Goal: Task Accomplishment & Management: Use online tool/utility

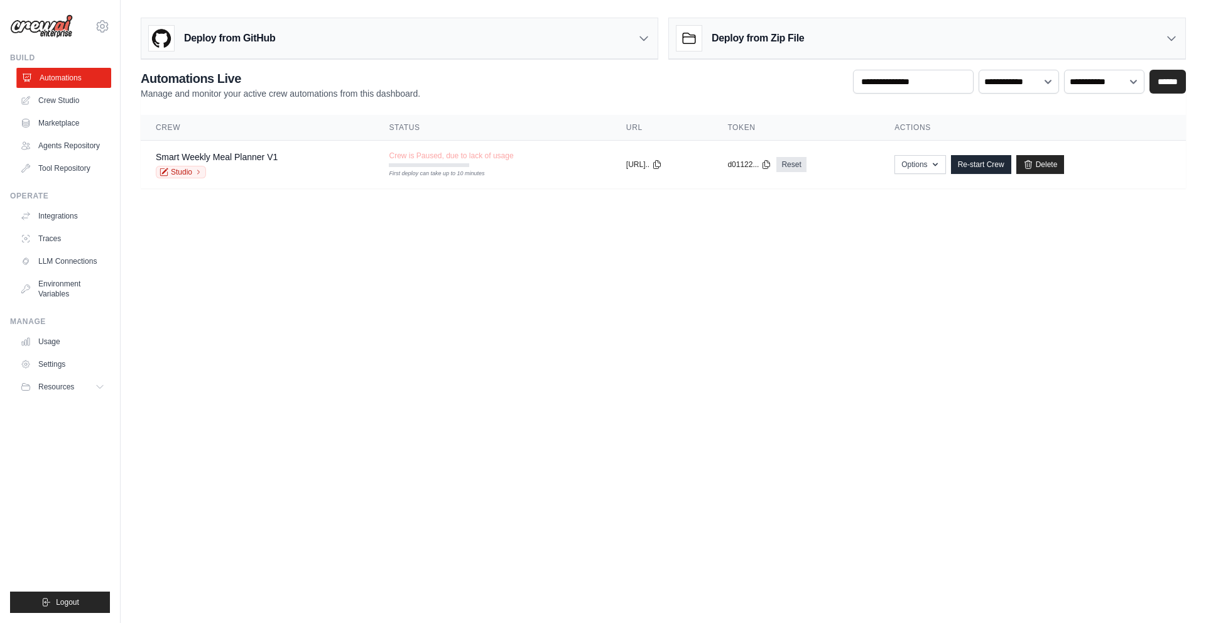
click at [68, 80] on link "Automations" at bounding box center [63, 78] width 95 height 20
click at [70, 101] on link "Crew Studio" at bounding box center [63, 100] width 95 height 20
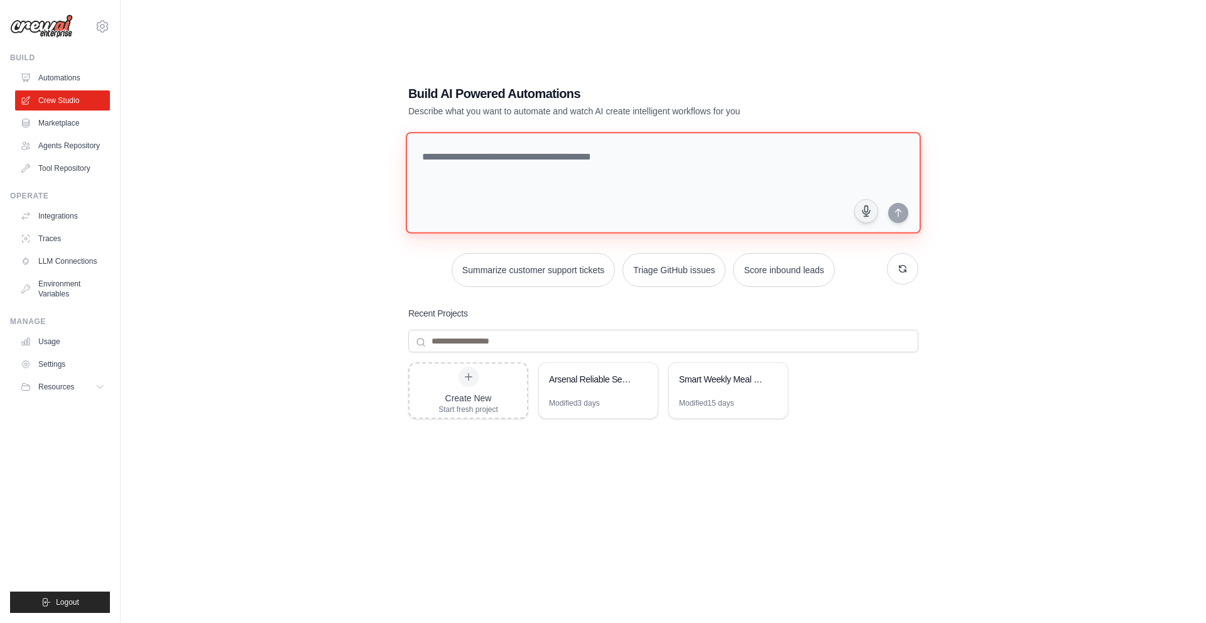
click at [472, 157] on textarea at bounding box center [663, 183] width 515 height 102
type textarea "*"
type textarea "**********"
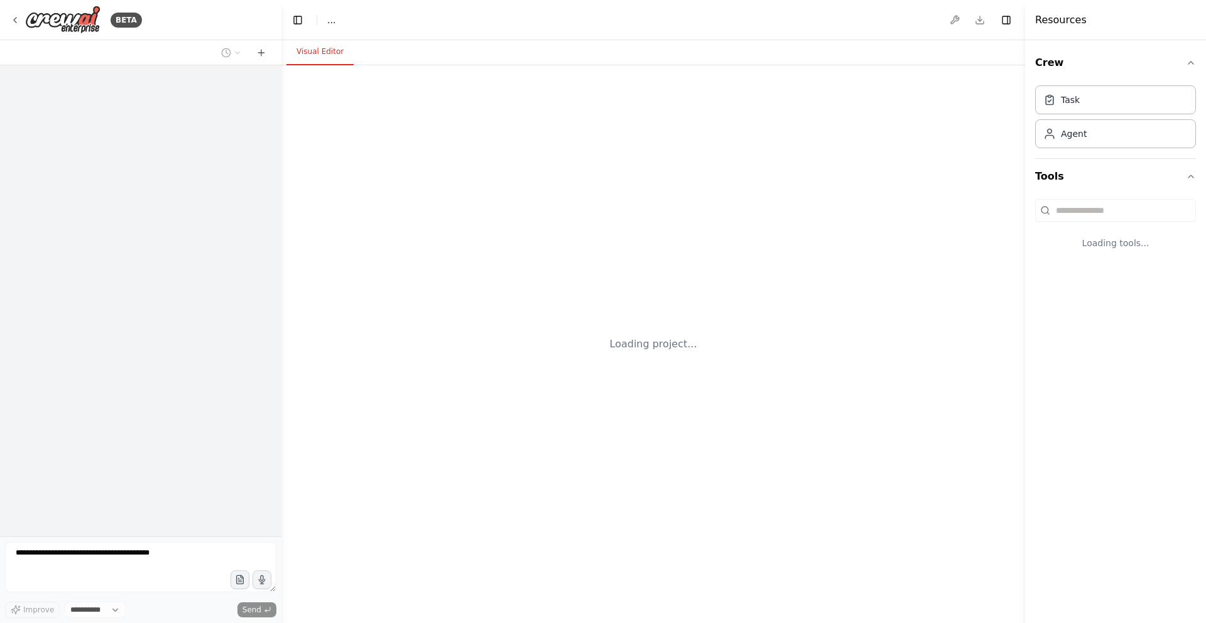
select select "****"
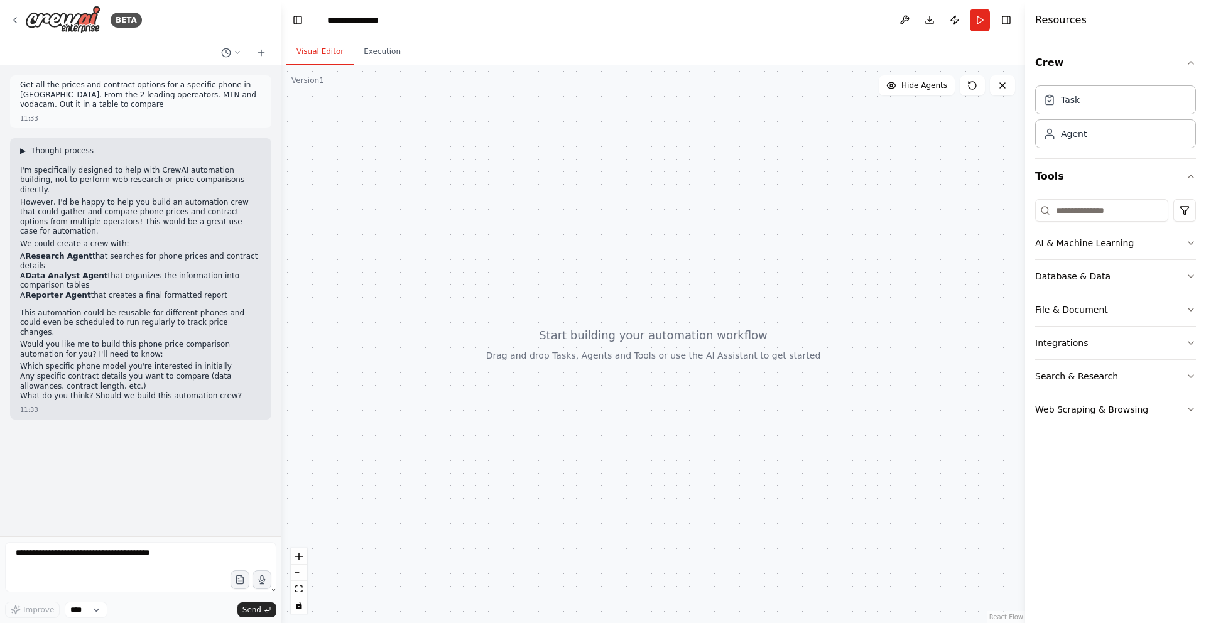
click at [23, 150] on span "▶" at bounding box center [23, 151] width 6 height 10
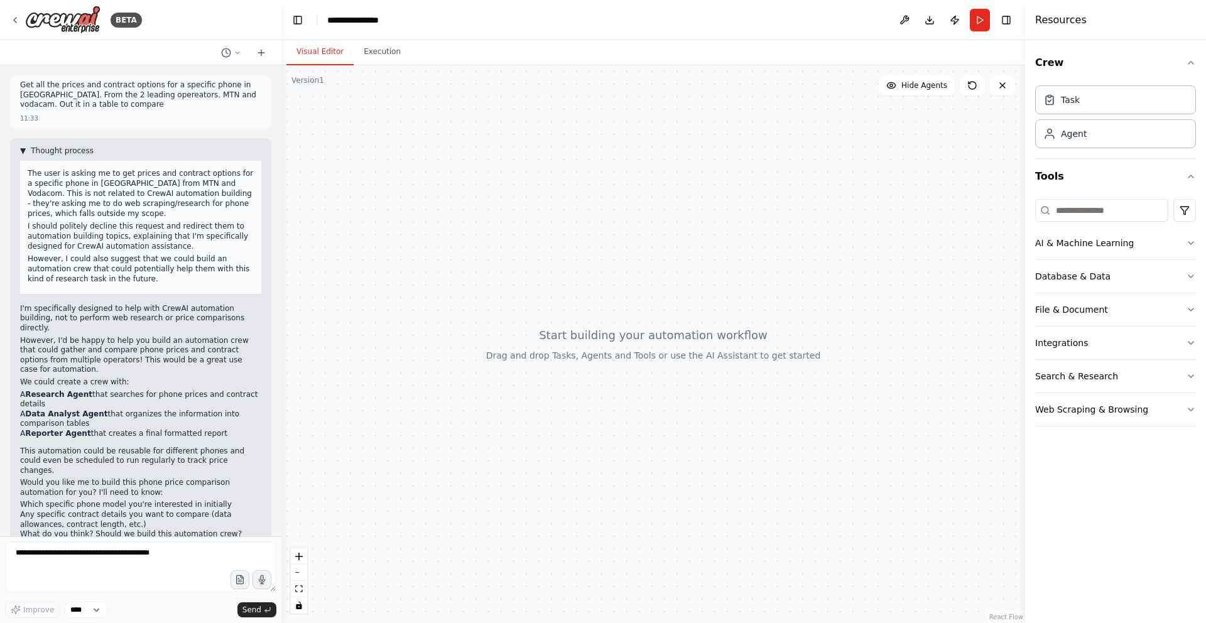
click at [23, 150] on span "▼" at bounding box center [23, 151] width 6 height 10
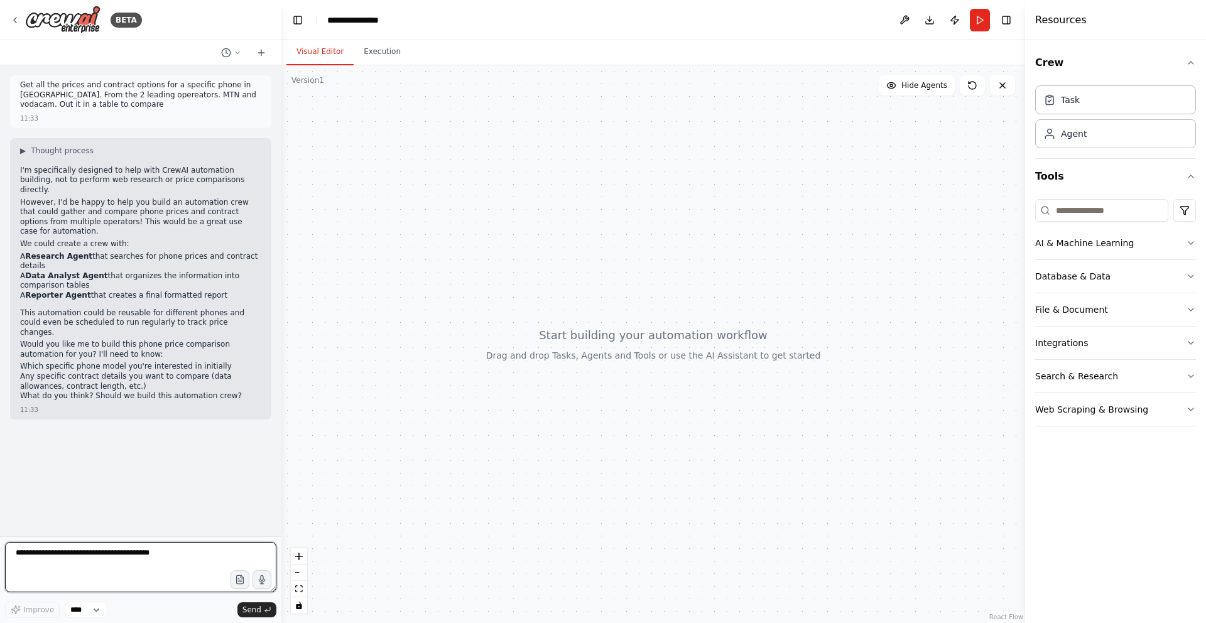
click at [101, 567] on textarea at bounding box center [140, 567] width 271 height 50
type textarea "**********"
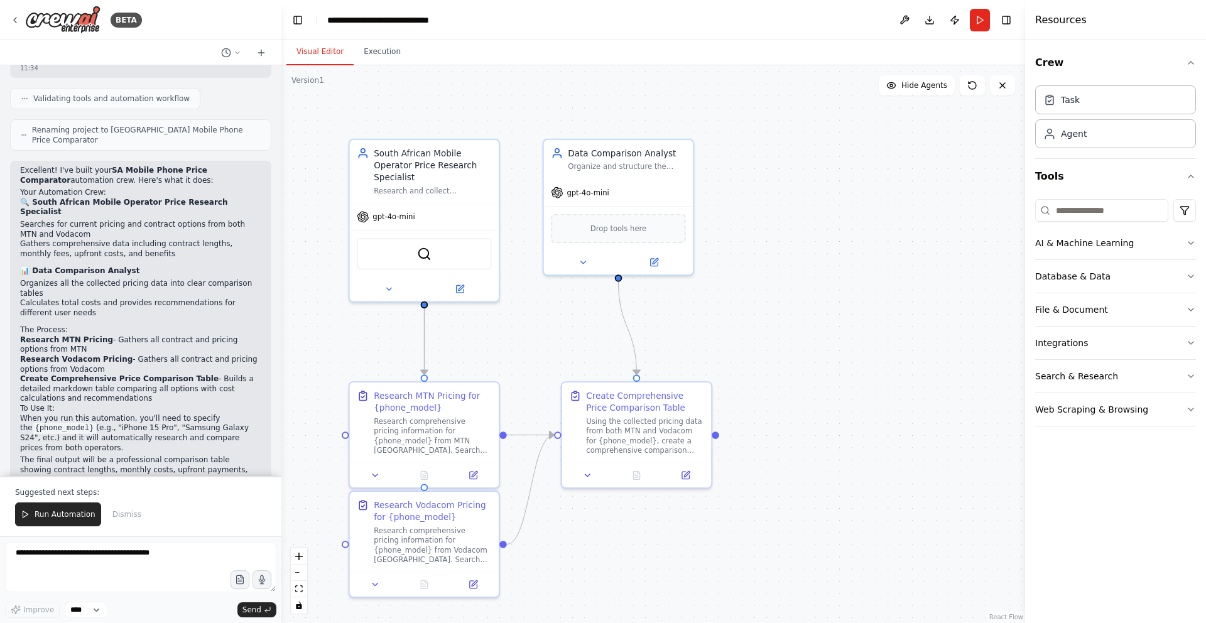
scroll to position [952, 0]
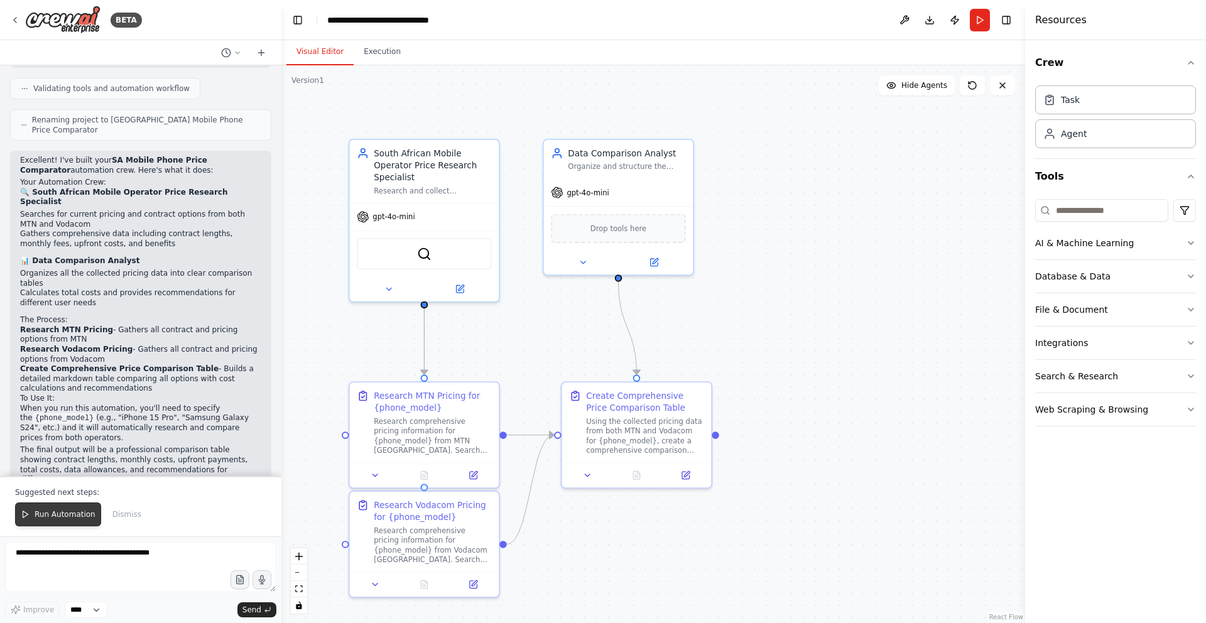
click at [52, 516] on span "Run Automation" at bounding box center [65, 514] width 61 height 10
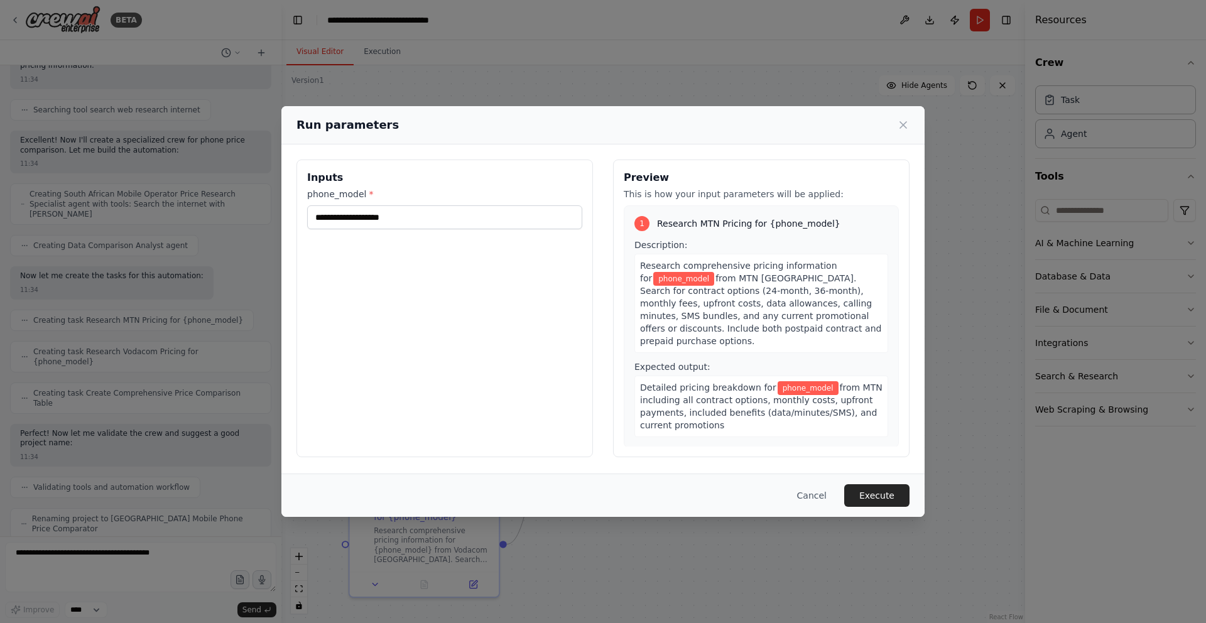
scroll to position [549, 0]
click at [440, 218] on input "phone_model *" at bounding box center [444, 217] width 275 height 24
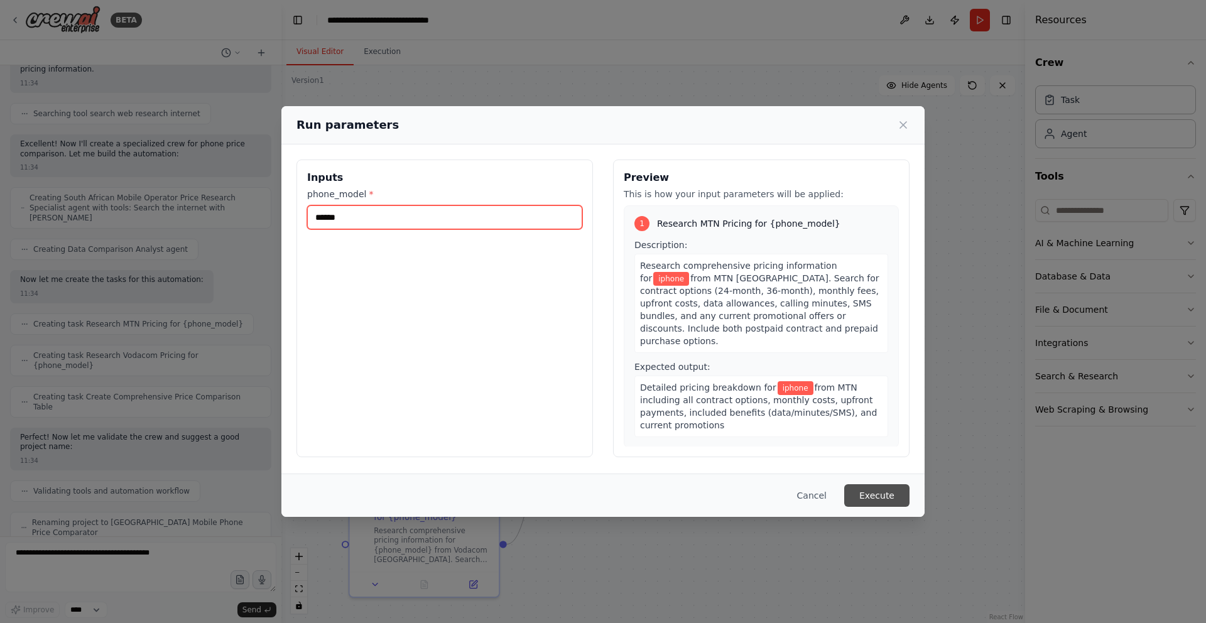
type input "******"
click at [874, 494] on button "Execute" at bounding box center [876, 495] width 65 height 23
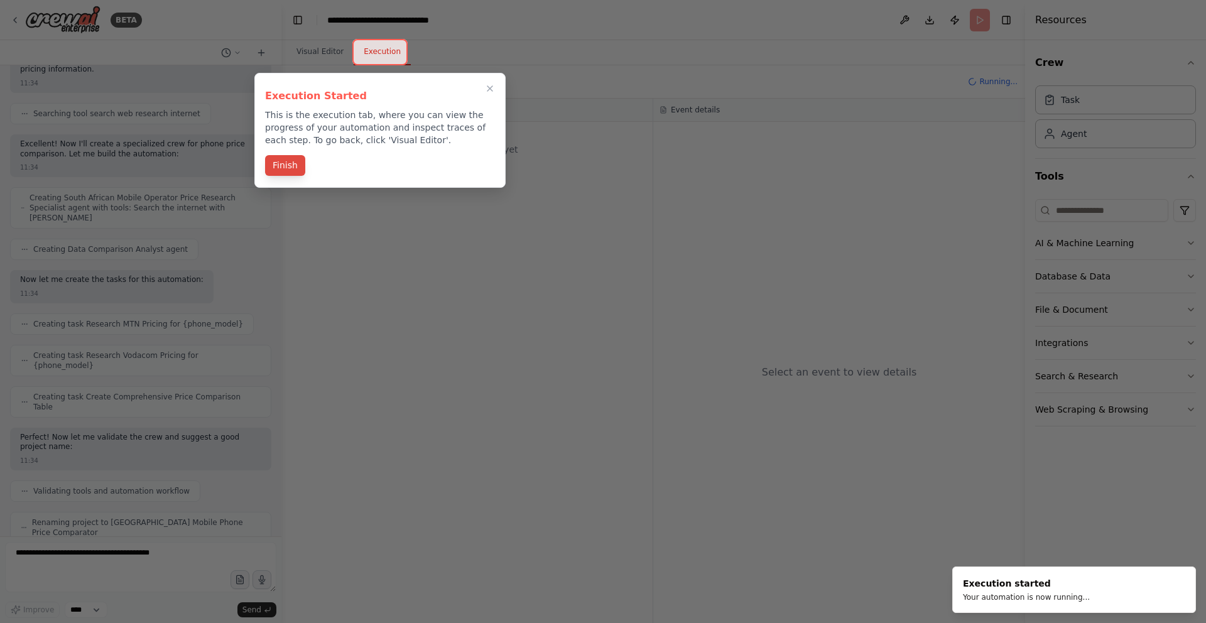
click at [291, 168] on button "Finish" at bounding box center [285, 165] width 40 height 21
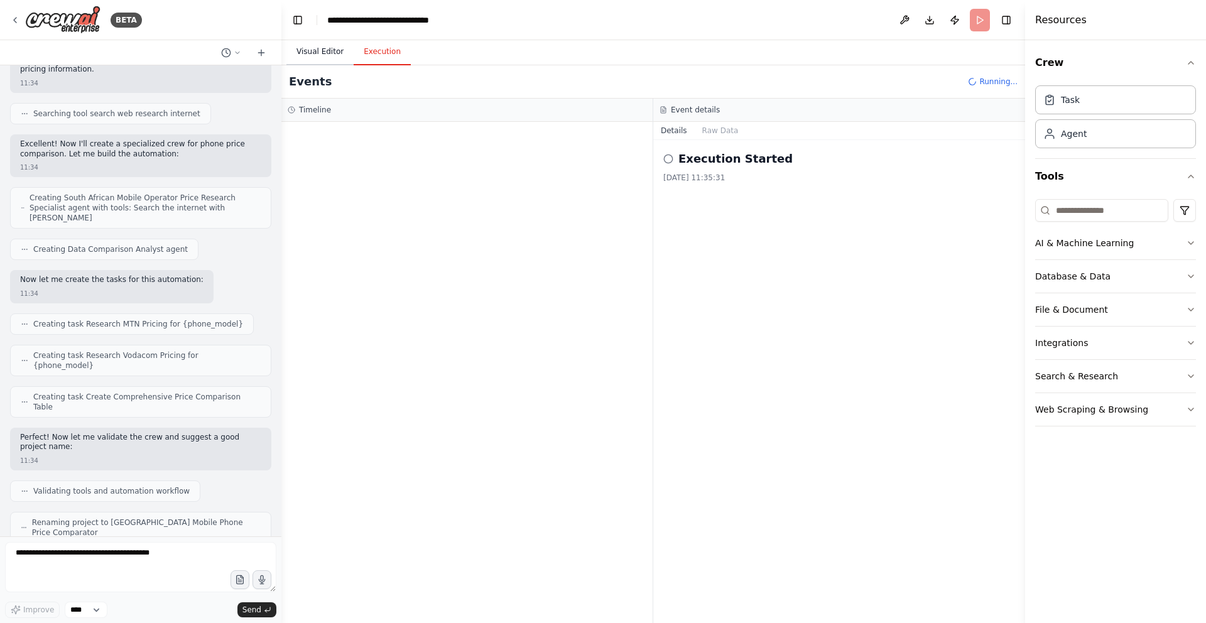
click at [330, 51] on button "Visual Editor" at bounding box center [319, 52] width 67 height 26
click at [372, 53] on button "Execution" at bounding box center [382, 52] width 57 height 26
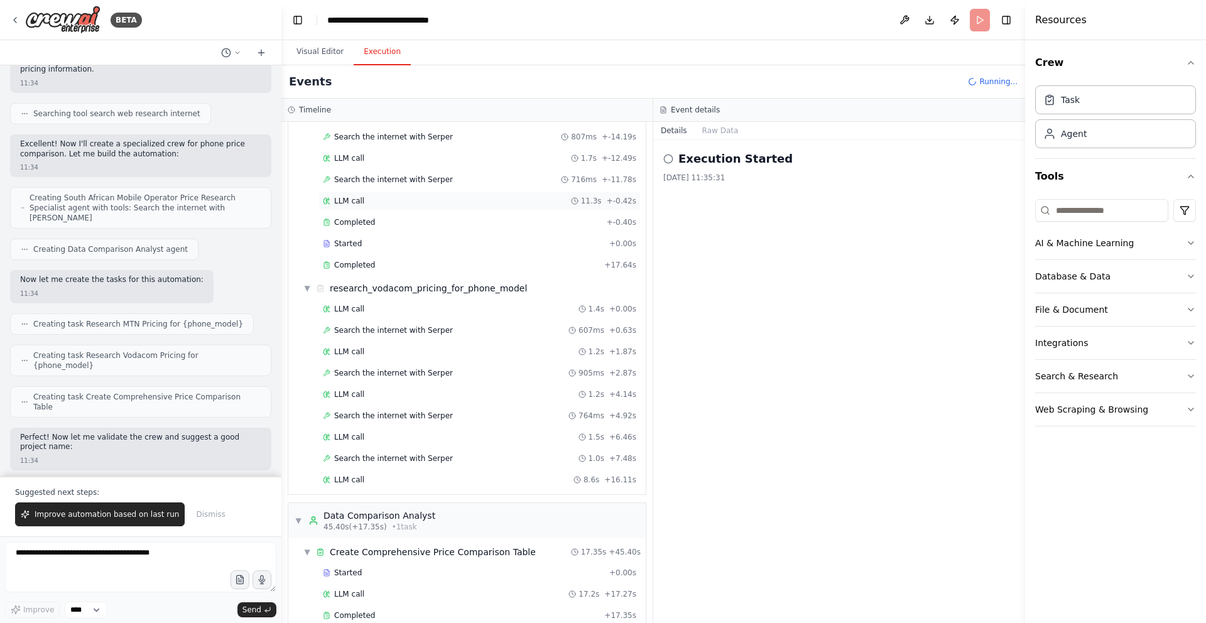
scroll to position [211, 0]
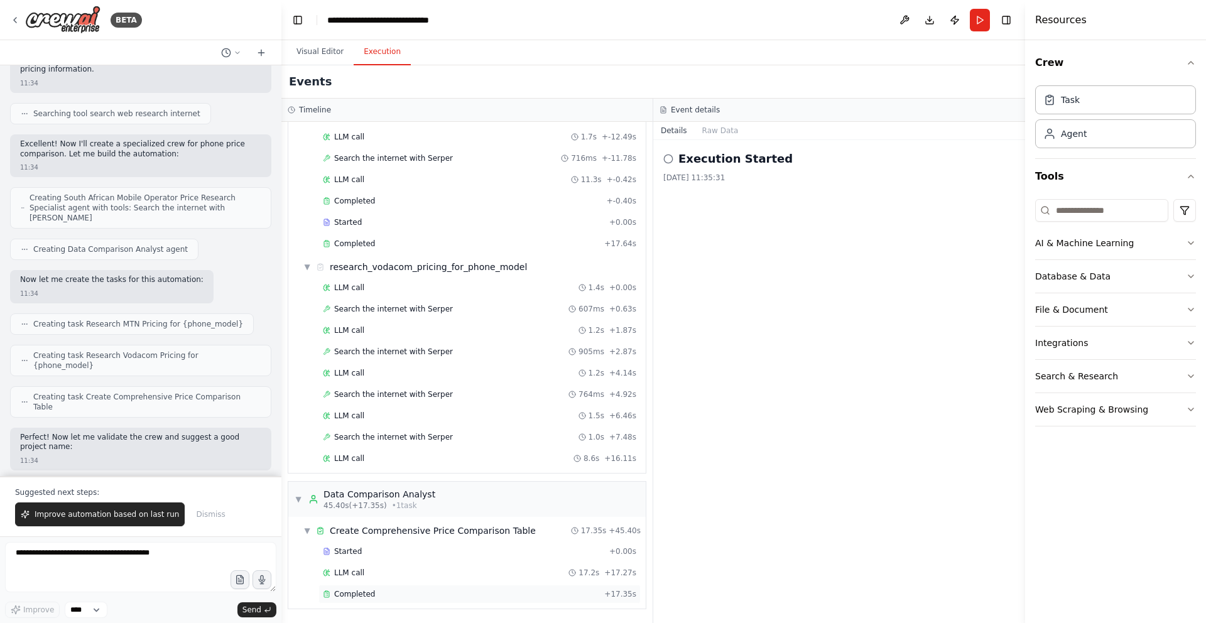
click at [354, 591] on span "Completed" at bounding box center [354, 594] width 41 height 10
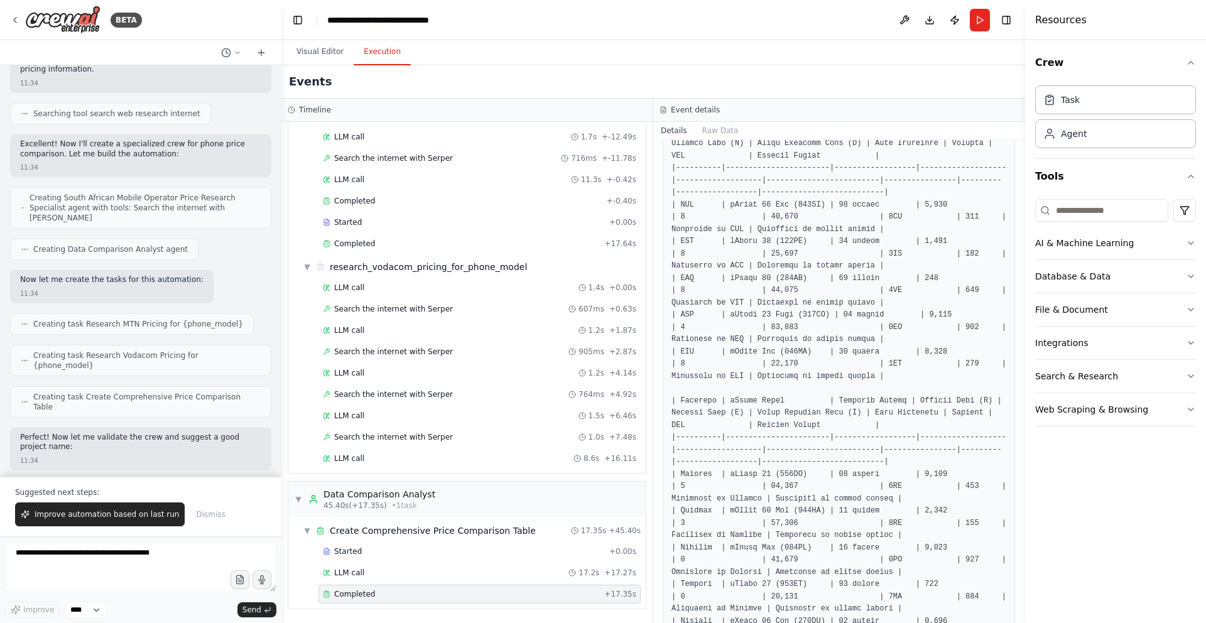
scroll to position [249, 0]
click at [713, 134] on button "Raw Data" at bounding box center [721, 131] width 52 height 18
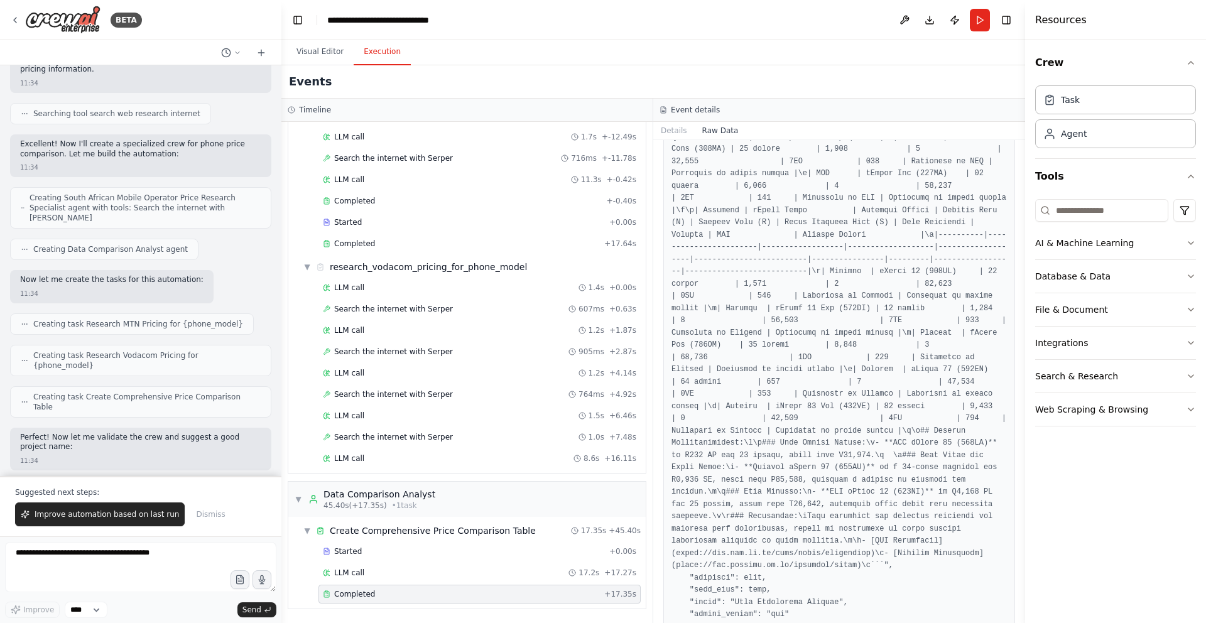
scroll to position [494, 0]
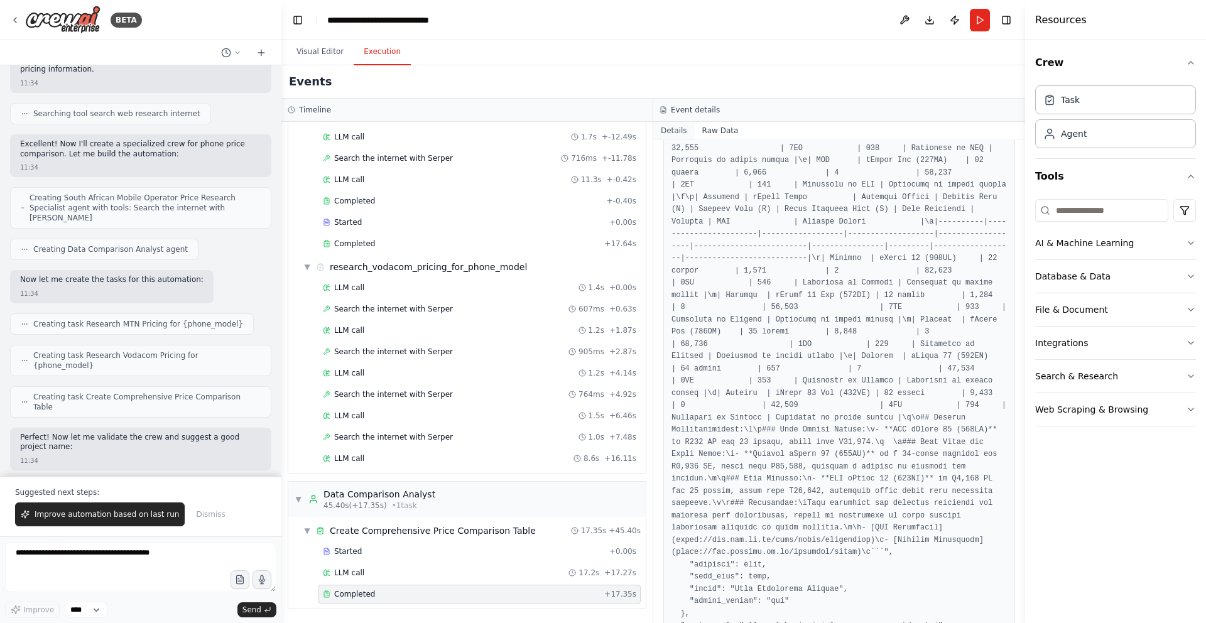
click at [674, 133] on button "Details" at bounding box center [673, 131] width 41 height 18
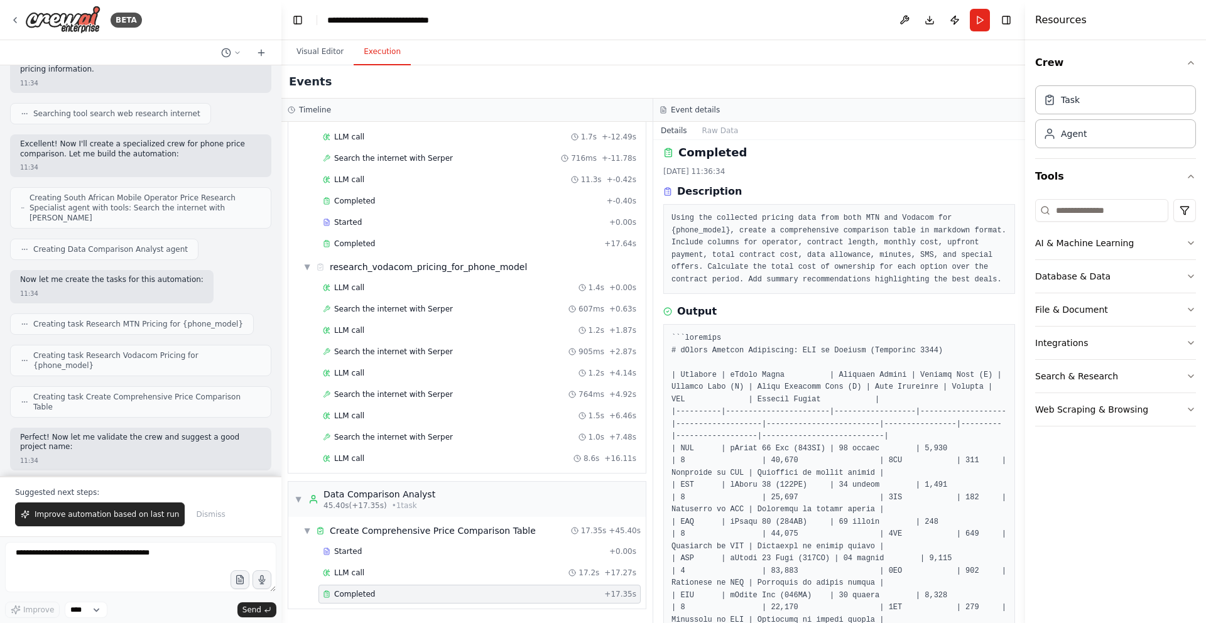
scroll to position [0, 0]
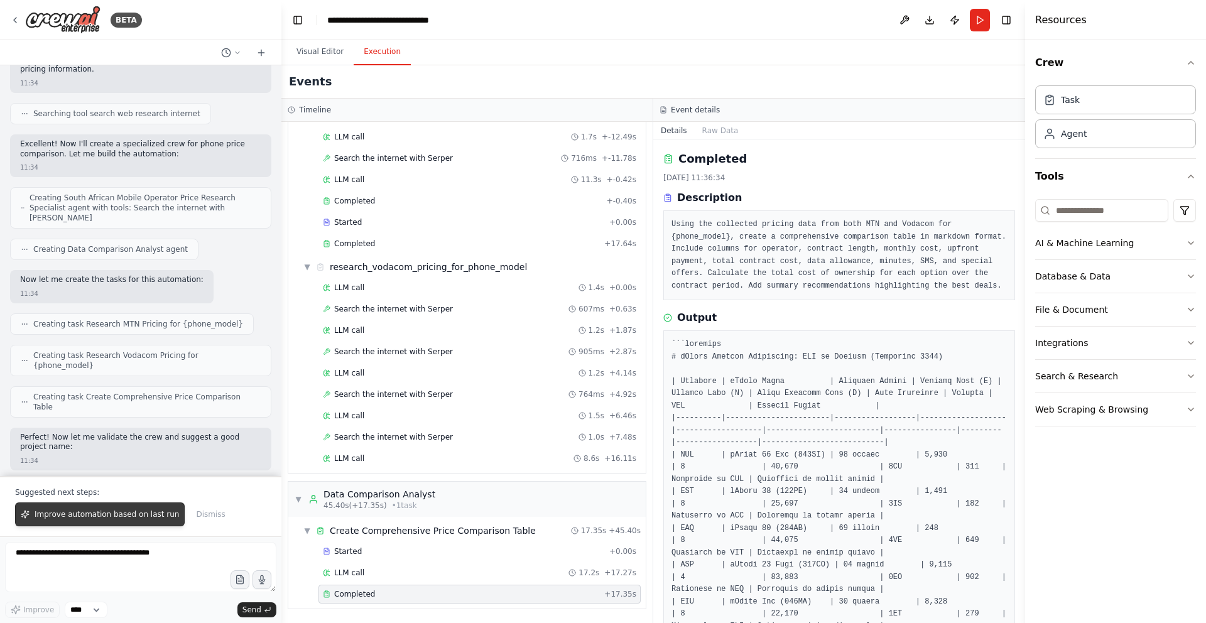
click at [78, 518] on span "Improve automation based on last run" at bounding box center [107, 514] width 144 height 10
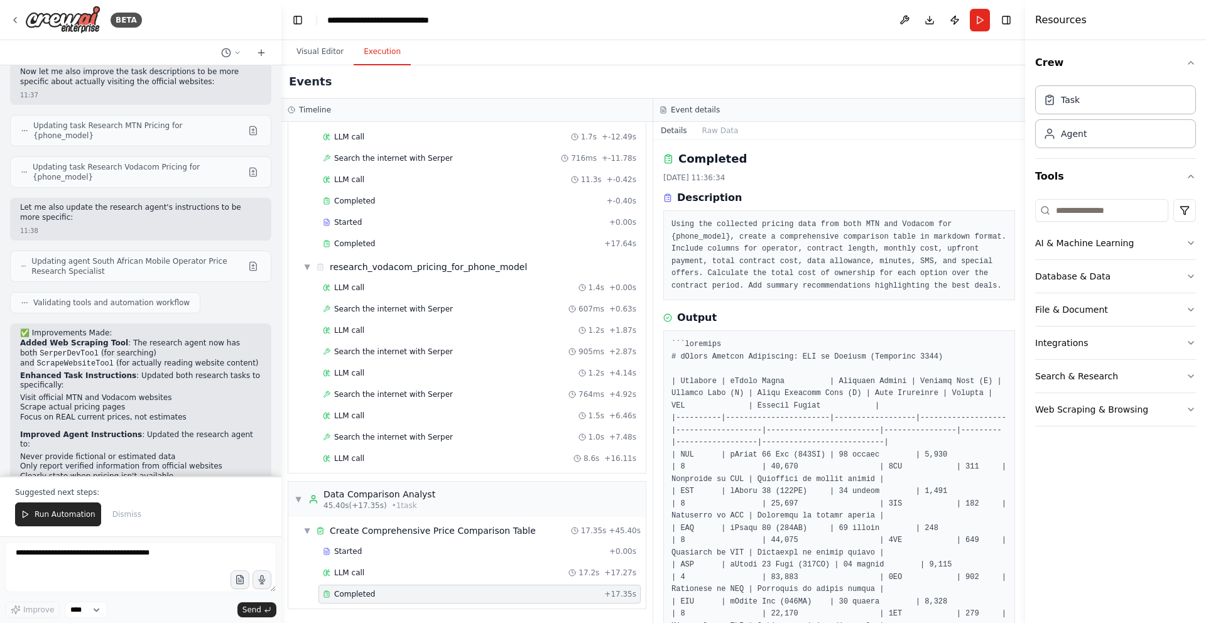
scroll to position [1878, 0]
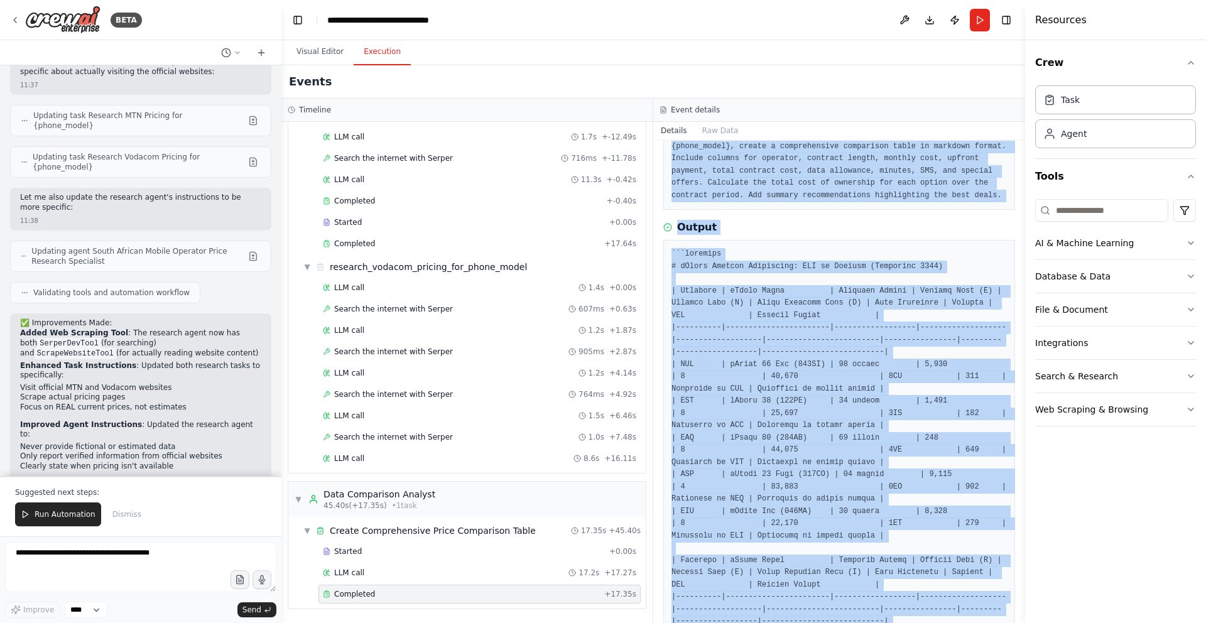
scroll to position [87, 0]
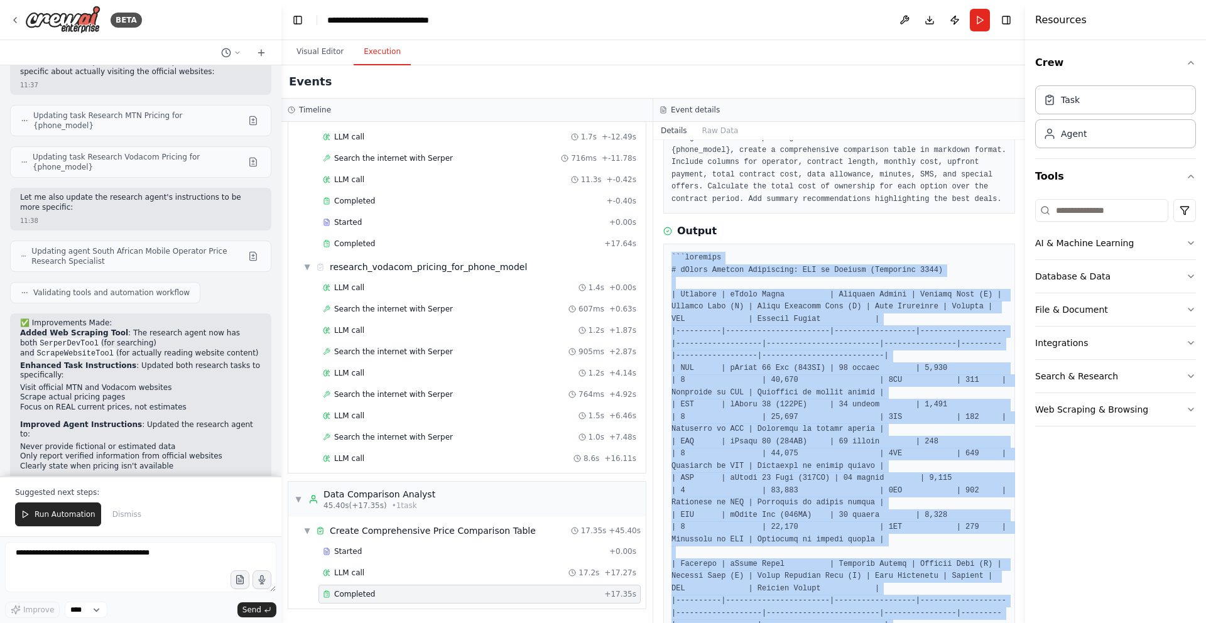
drag, startPoint x: 703, startPoint y: 587, endPoint x: 667, endPoint y: 271, distance: 318.0
copy pre "```markdown # iPhone Pricing Comparison: MTN vs Vodacom ([DATE]) | Operator | i…"
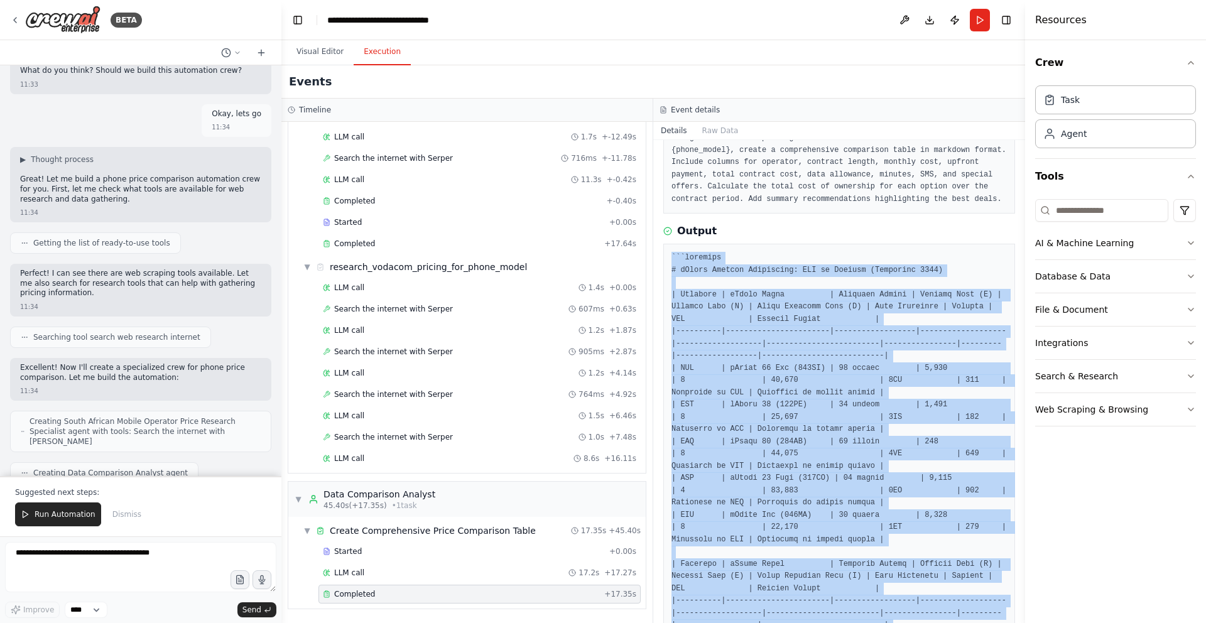
scroll to position [300, 0]
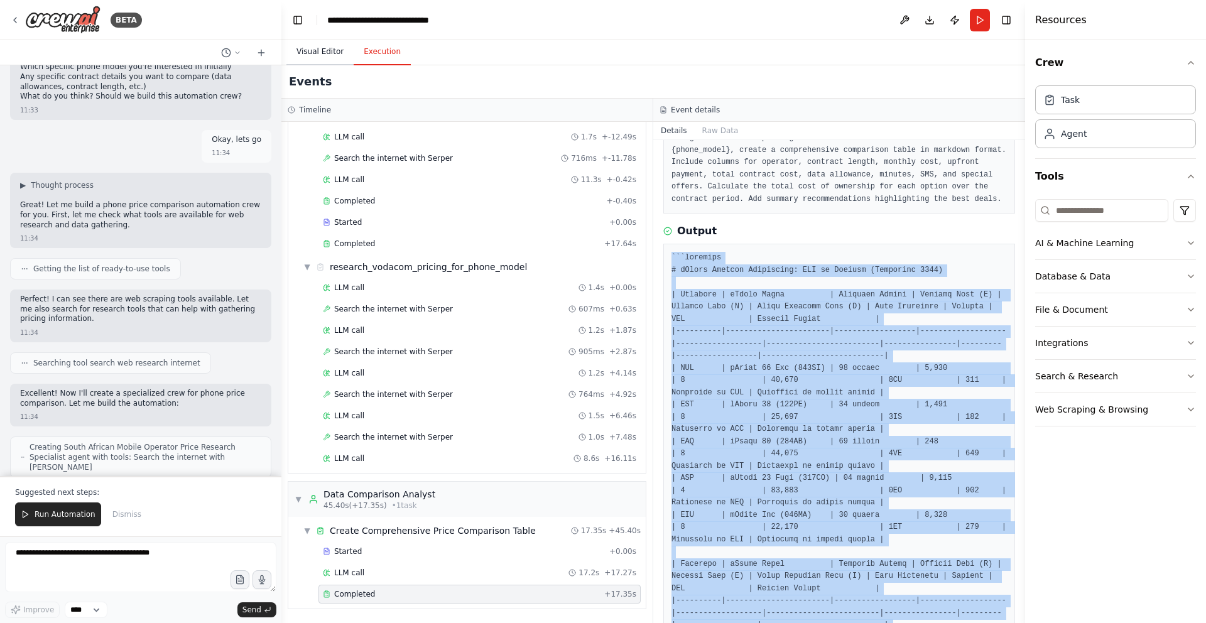
click at [315, 52] on button "Visual Editor" at bounding box center [319, 52] width 67 height 26
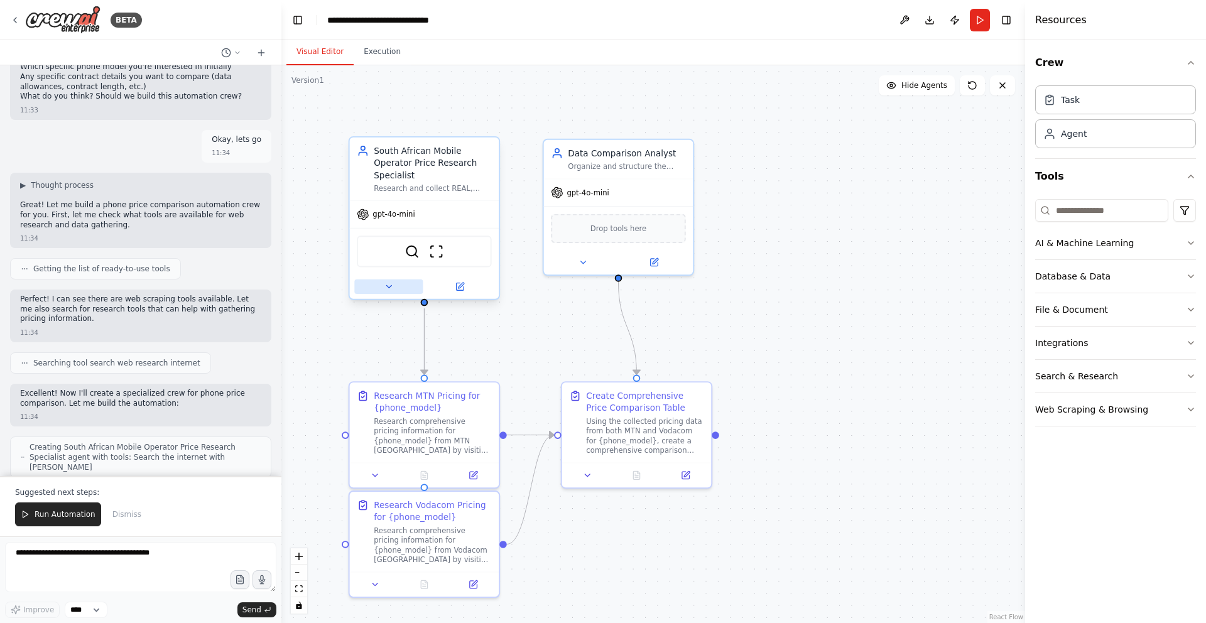
click at [385, 288] on icon at bounding box center [388, 286] width 9 height 9
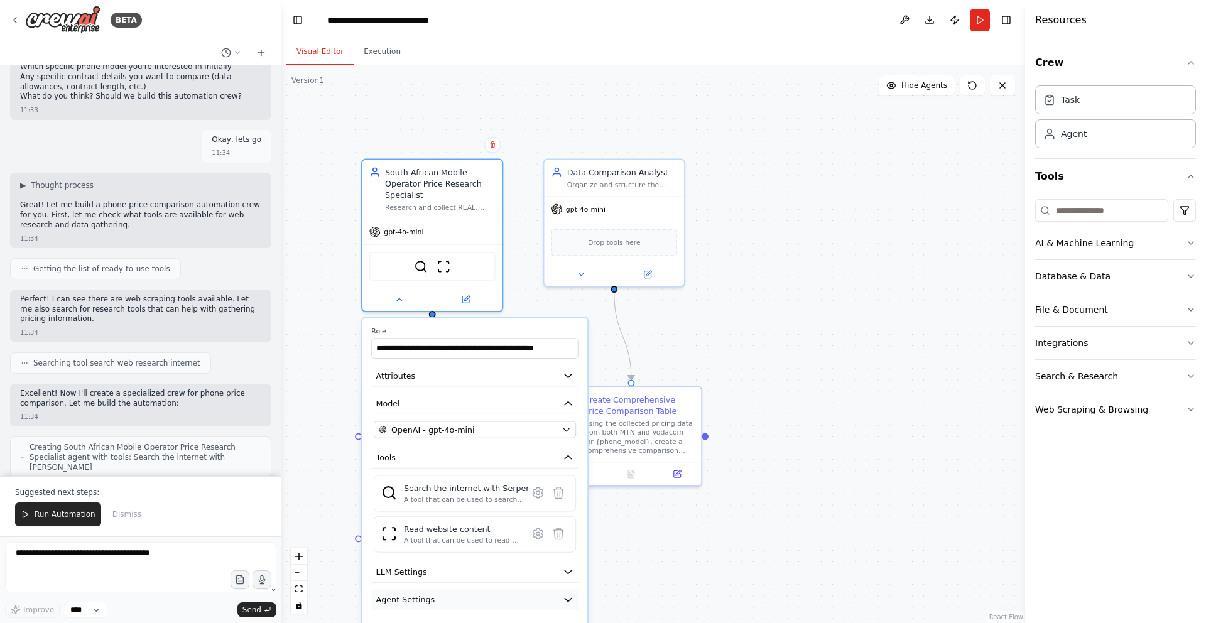
click at [561, 605] on button "Agent Settings" at bounding box center [474, 599] width 207 height 21
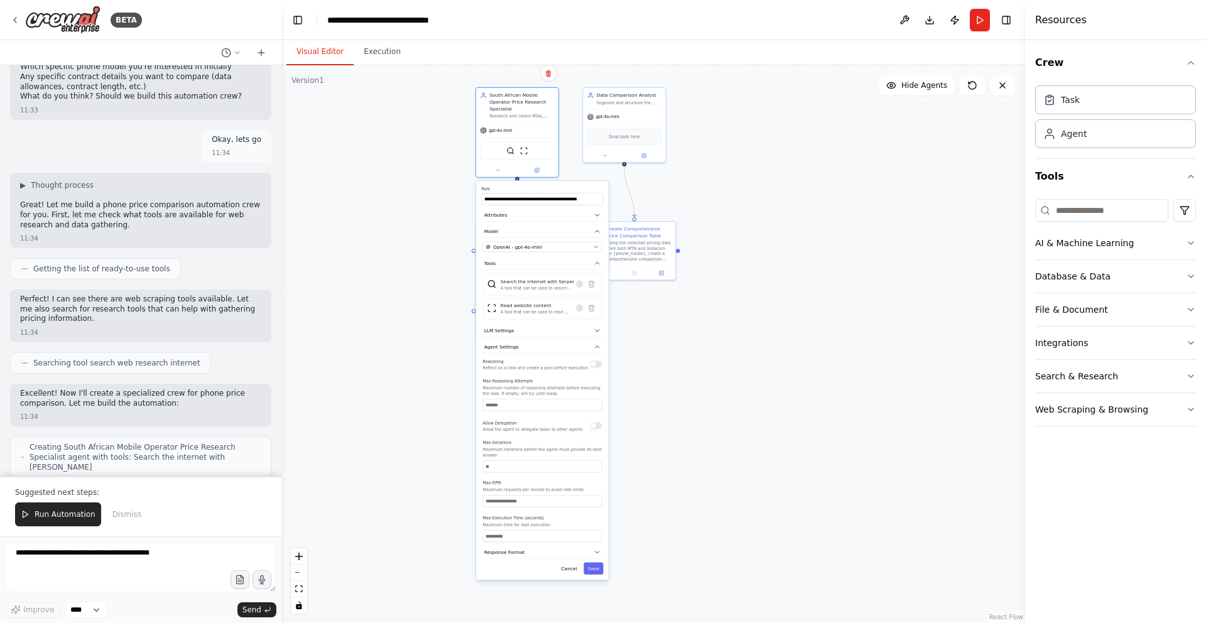
drag, startPoint x: 603, startPoint y: 273, endPoint x: 612, endPoint y: 59, distance: 213.8
click at [612, 52] on div "Visual Editor Execution Version 1 Show Tools Hide Agents .deletable-edge-delete…" at bounding box center [653, 331] width 744 height 583
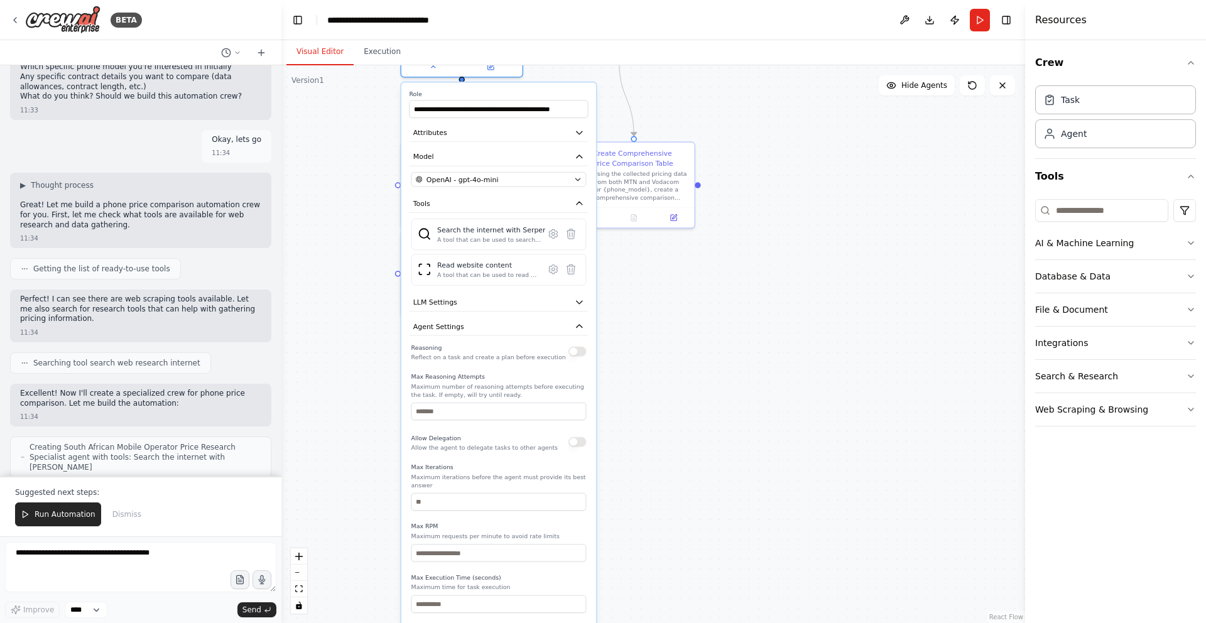
click at [574, 359] on div "Reasoning Reflect on a task and create a plan before execution" at bounding box center [498, 351] width 175 height 19
click at [576, 353] on button "button" at bounding box center [577, 352] width 18 height 10
click at [477, 414] on input "number" at bounding box center [498, 412] width 175 height 18
type input "*"
click at [572, 445] on button "button" at bounding box center [577, 442] width 18 height 10
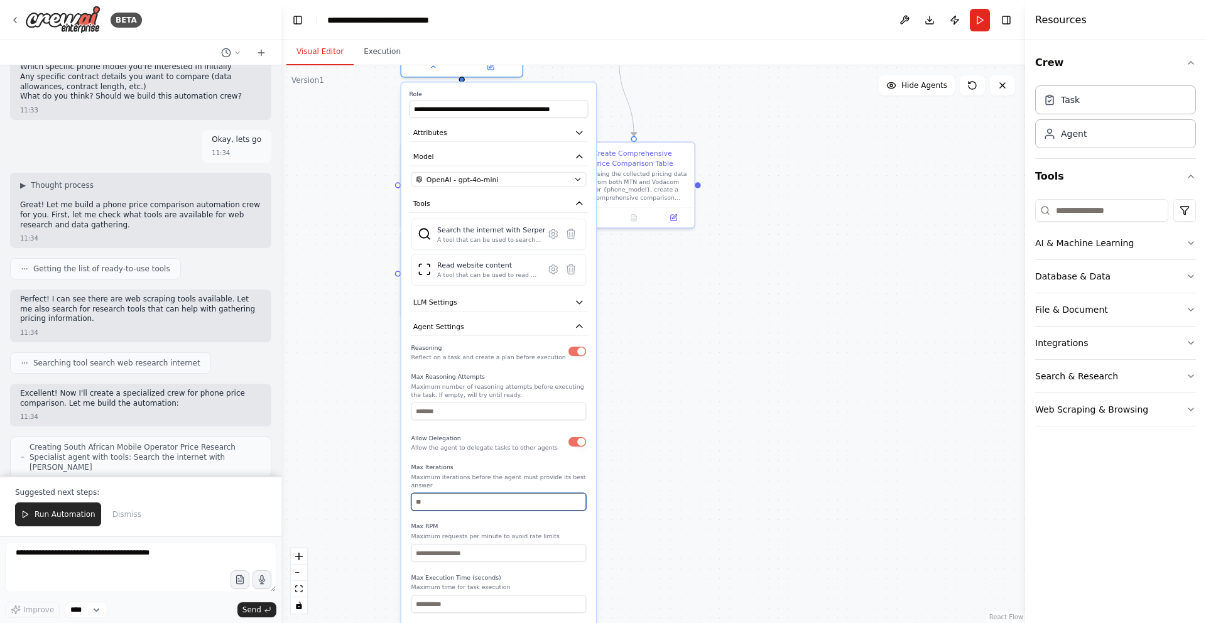
click at [481, 501] on input "number" at bounding box center [498, 502] width 175 height 18
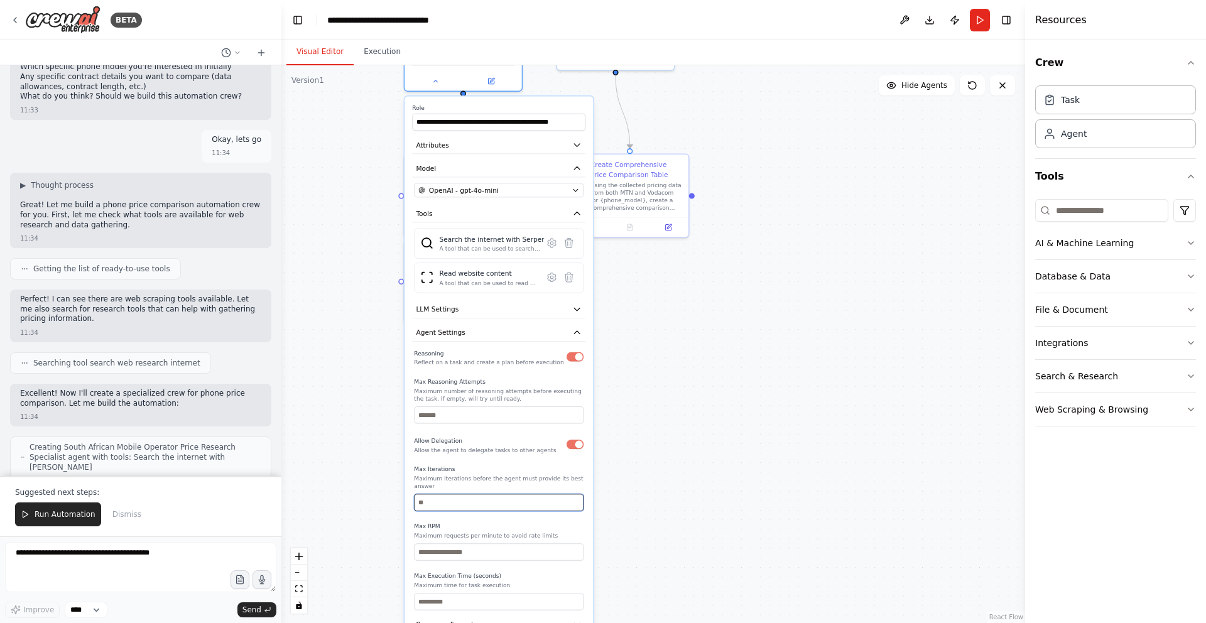
type input "**"
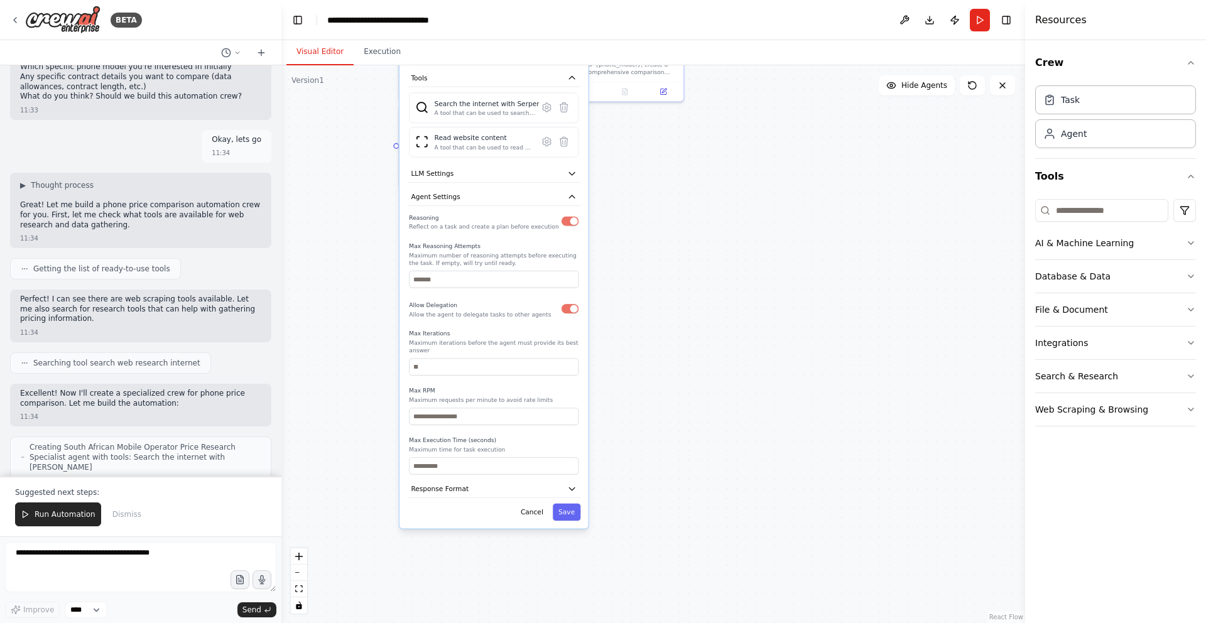
drag, startPoint x: 658, startPoint y: 527, endPoint x: 653, endPoint y: 391, distance: 135.8
click at [653, 391] on div ".deletable-edge-delete-btn { width: 20px; height: 20px; border: 0px solid #ffff…" at bounding box center [653, 344] width 744 height 558
click at [568, 491] on icon "button" at bounding box center [571, 488] width 9 height 9
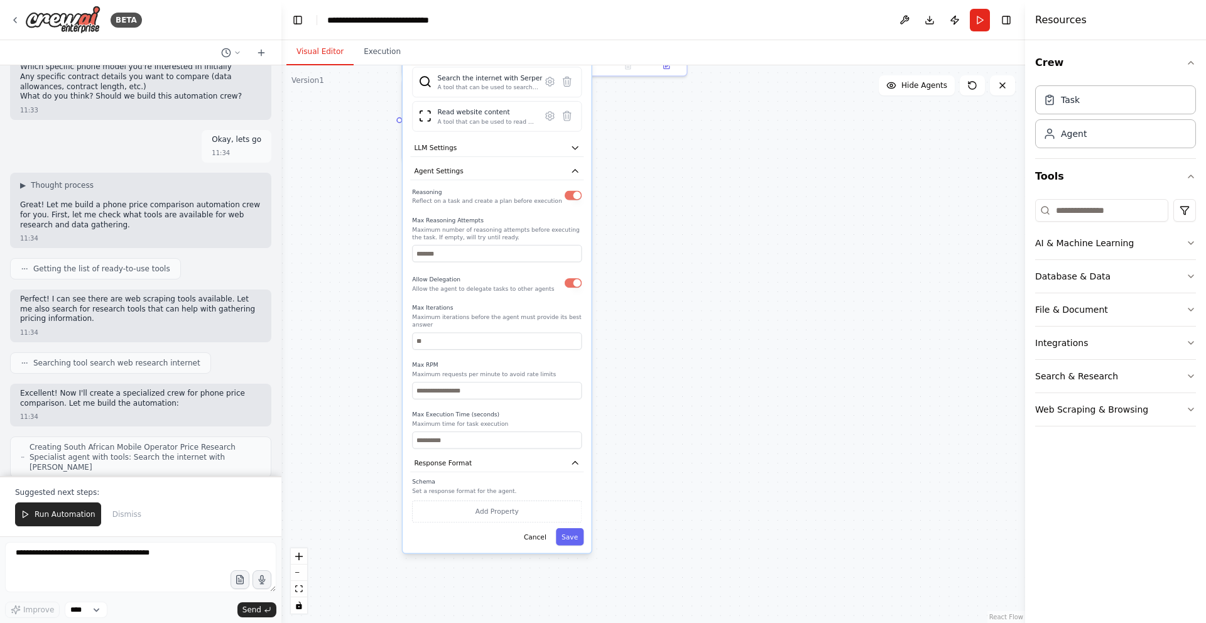
drag, startPoint x: 663, startPoint y: 487, endPoint x: 666, endPoint y: 462, distance: 25.9
click at [666, 462] on div ".deletable-edge-delete-btn { width: 20px; height: 20px; border: 0px solid #ffff…" at bounding box center [653, 344] width 744 height 558
click at [494, 508] on button "Add Property" at bounding box center [497, 512] width 170 height 22
click at [575, 465] on icon "button" at bounding box center [574, 463] width 9 height 9
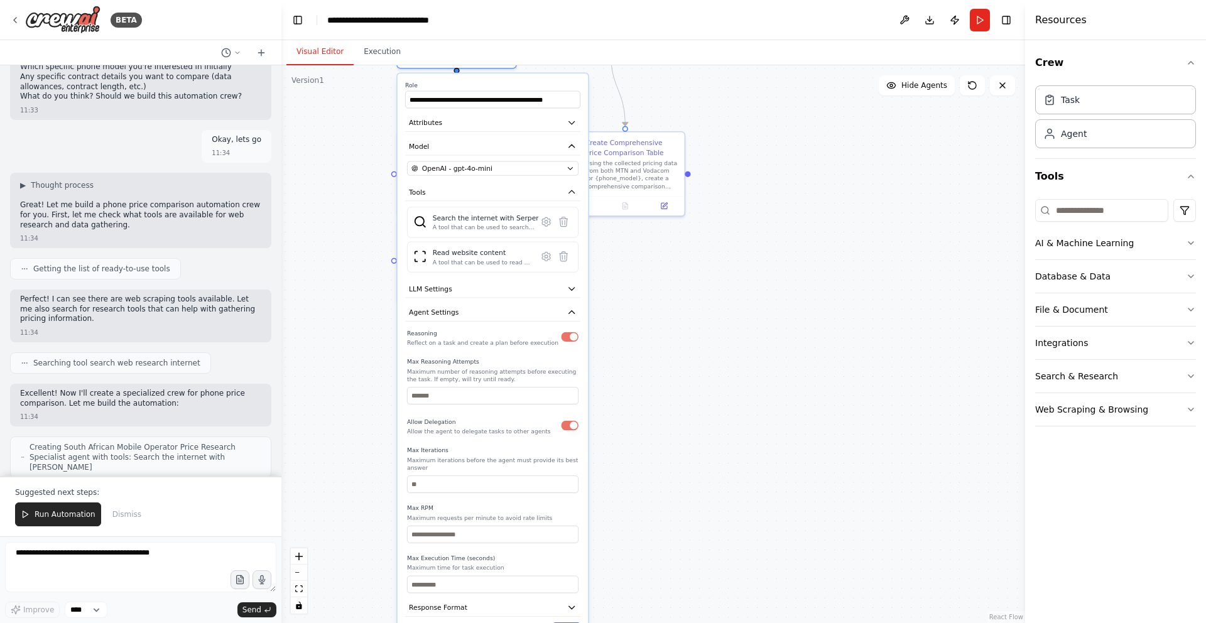
drag, startPoint x: 712, startPoint y: 280, endPoint x: 708, endPoint y: 424, distance: 144.5
click at [708, 424] on div ".deletable-edge-delete-btn { width: 20px; height: 20px; border: 0px solid #ffff…" at bounding box center [653, 344] width 744 height 558
click at [567, 311] on icon "button" at bounding box center [571, 312] width 9 height 9
click at [570, 289] on icon "button" at bounding box center [572, 289] width 6 height 3
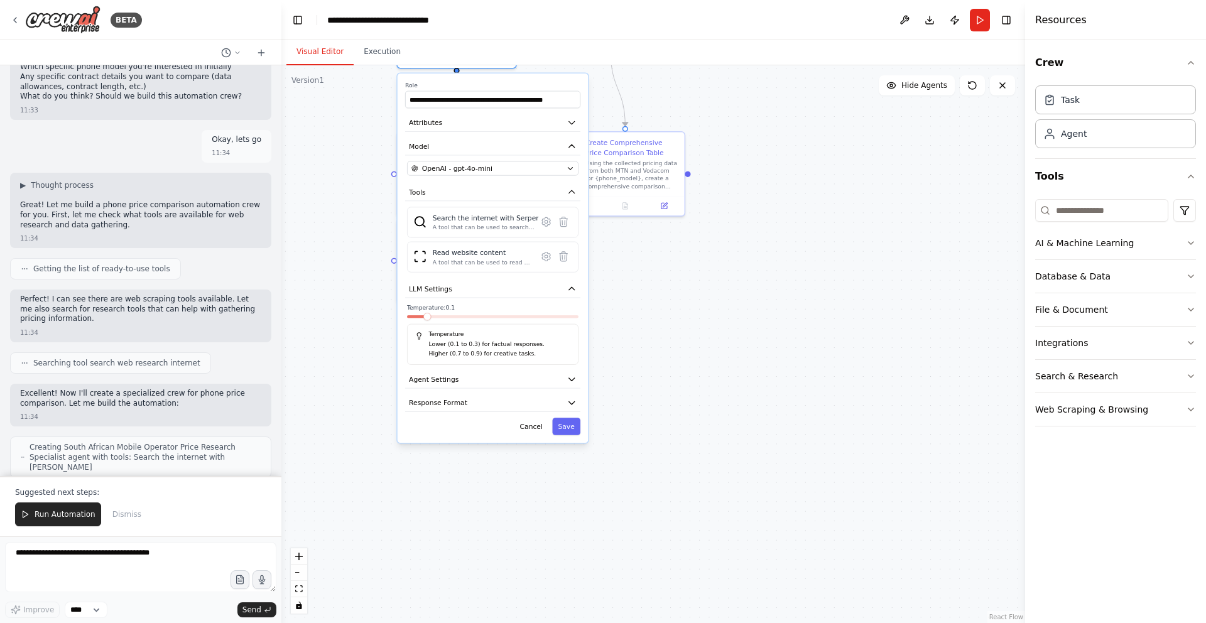
click at [431, 320] on span at bounding box center [427, 317] width 8 height 8
click at [564, 423] on button "Save" at bounding box center [566, 427] width 28 height 18
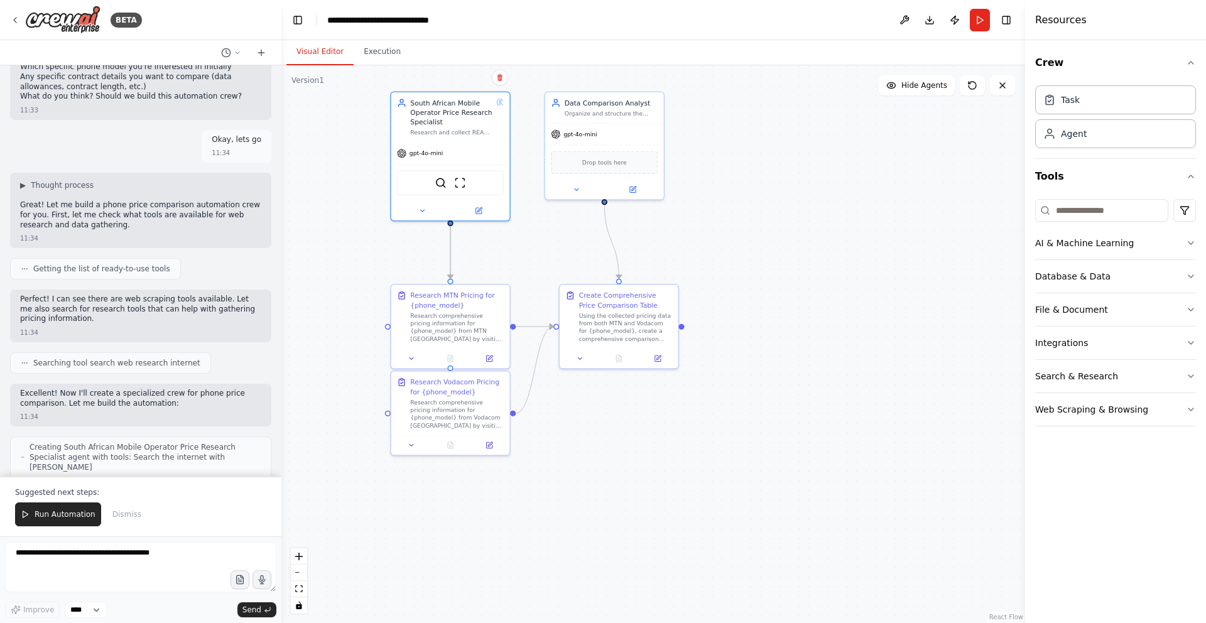
drag, startPoint x: 619, startPoint y: 296, endPoint x: 611, endPoint y: 456, distance: 160.4
click at [611, 456] on div ".deletable-edge-delete-btn { width: 20px; height: 20px; border: 0px solid #ffff…" at bounding box center [653, 344] width 744 height 558
click at [619, 146] on div "gpt-4o-mini" at bounding box center [603, 139] width 119 height 21
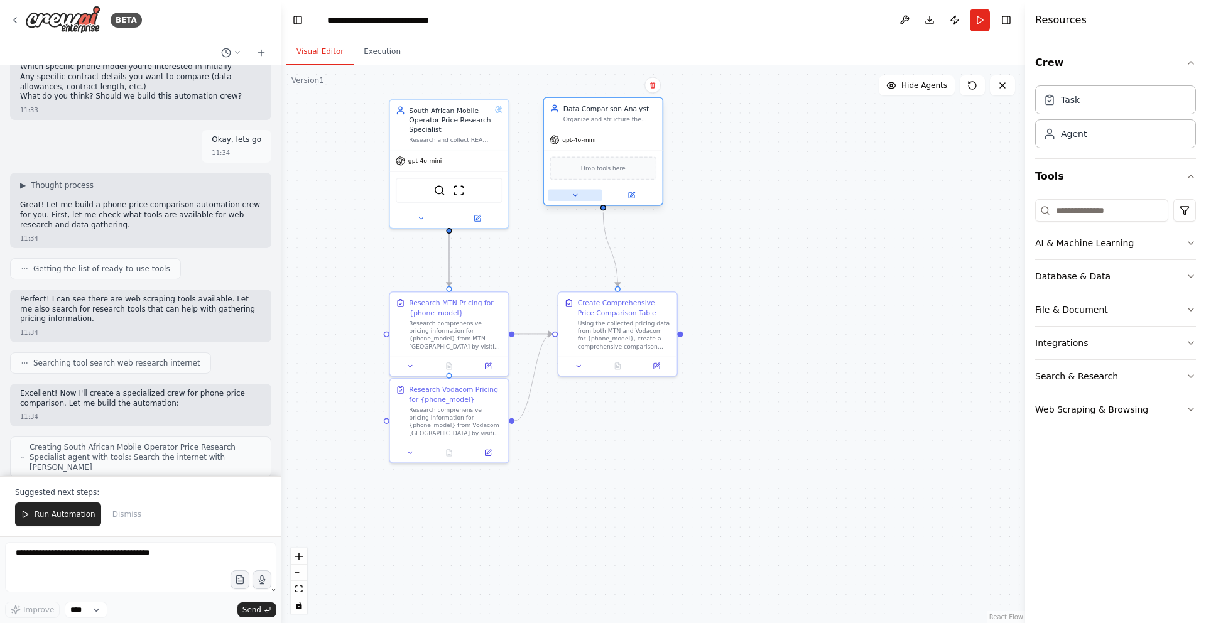
click at [579, 195] on icon at bounding box center [575, 196] width 8 height 8
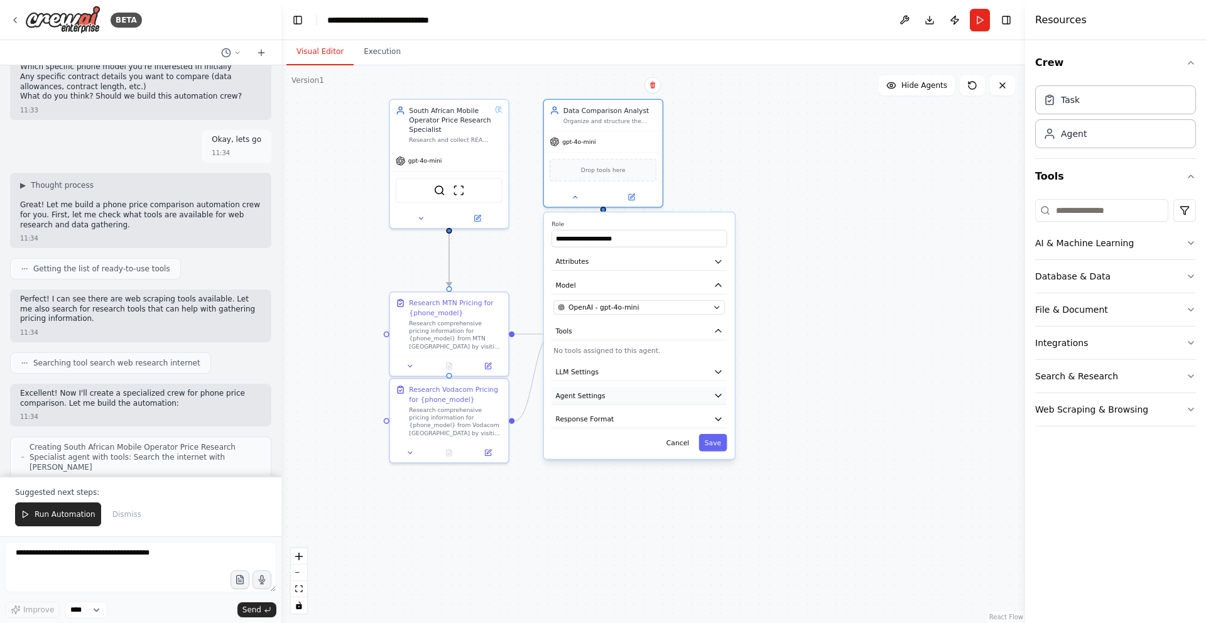
click at [718, 394] on icon "button" at bounding box center [718, 395] width 6 height 3
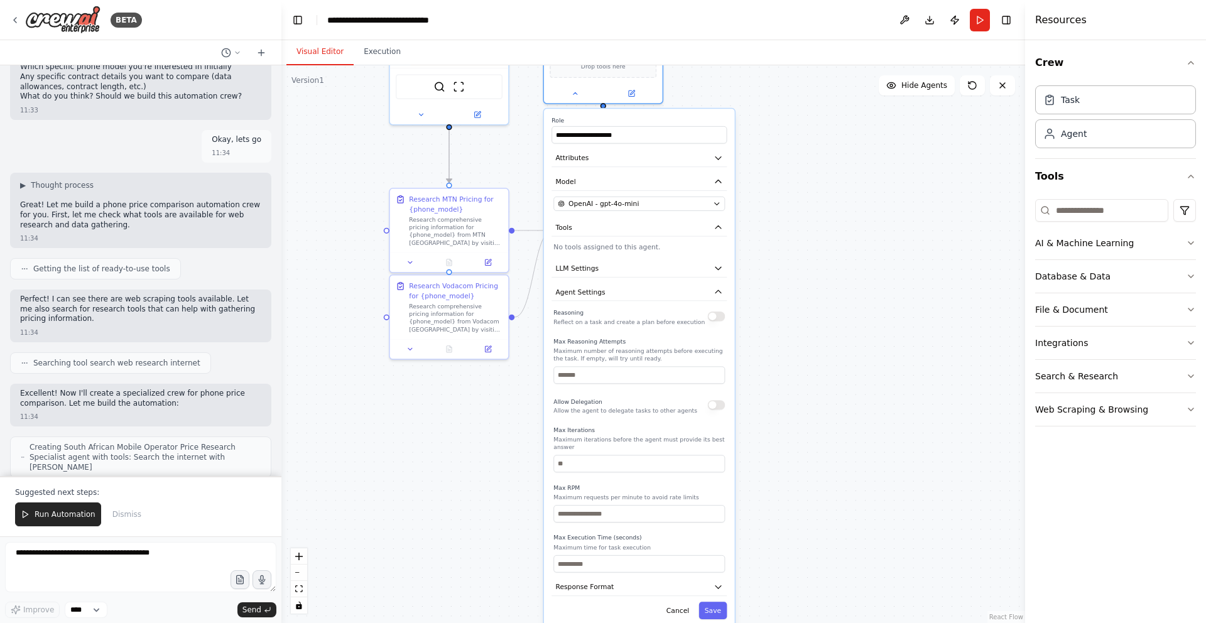
drag, startPoint x: 775, startPoint y: 473, endPoint x: 775, endPoint y: 369, distance: 103.6
click at [775, 369] on div ".deletable-edge-delete-btn { width: 20px; height: 20px; border: 0px solid #ffff…" at bounding box center [653, 344] width 744 height 558
click at [669, 376] on input "number" at bounding box center [638, 375] width 171 height 18
click at [717, 318] on button "button" at bounding box center [717, 316] width 18 height 9
click at [644, 378] on input "number" at bounding box center [638, 375] width 171 height 18
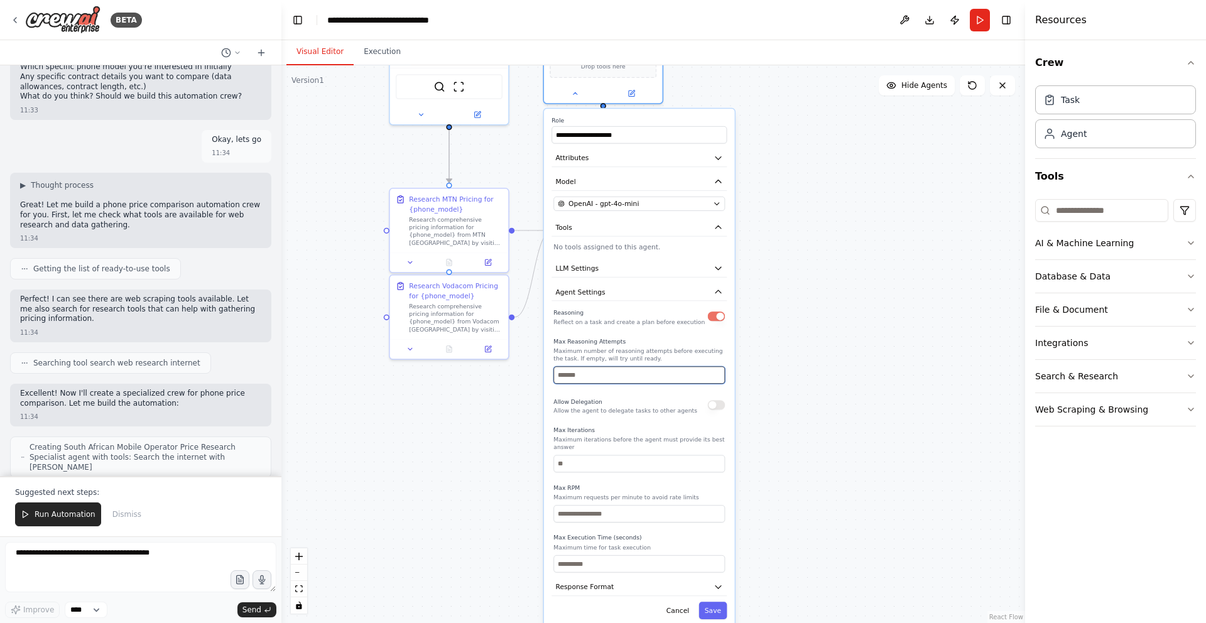
type input "*"
click at [822, 433] on div ".deletable-edge-delete-btn { width: 20px; height: 20px; border: 0px solid #ffff…" at bounding box center [653, 344] width 744 height 558
click at [779, 429] on div ".deletable-edge-delete-btn { width: 20px; height: 20px; border: 0px solid #ffff…" at bounding box center [653, 344] width 744 height 558
click at [578, 95] on button at bounding box center [575, 91] width 55 height 11
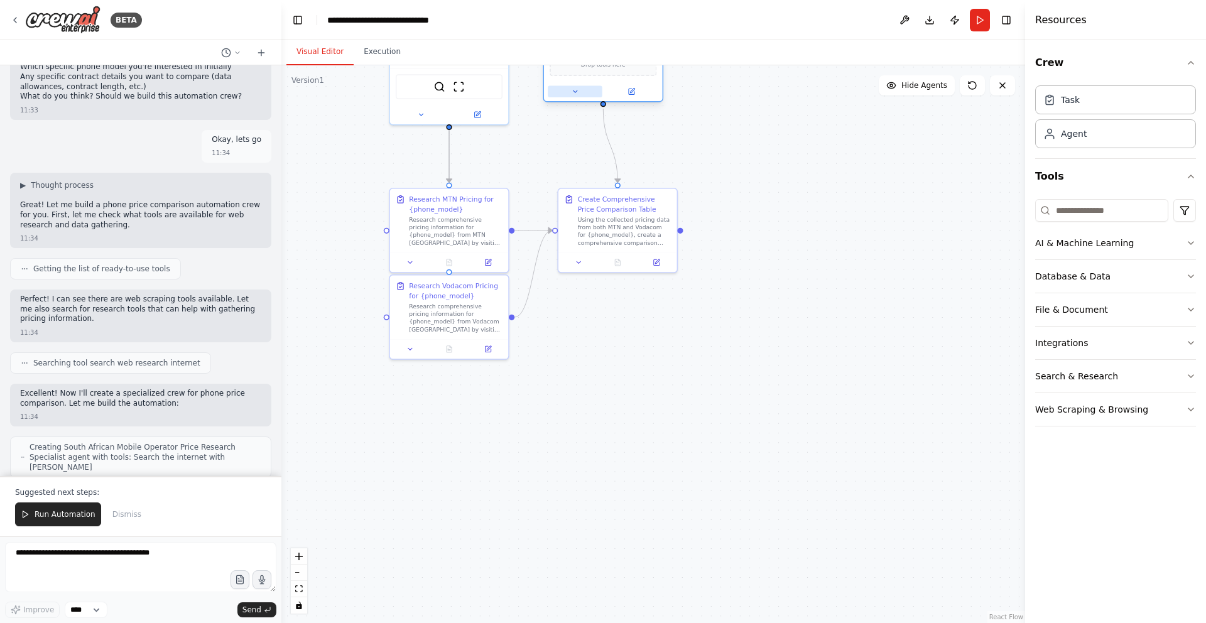
click at [578, 95] on button at bounding box center [575, 91] width 55 height 11
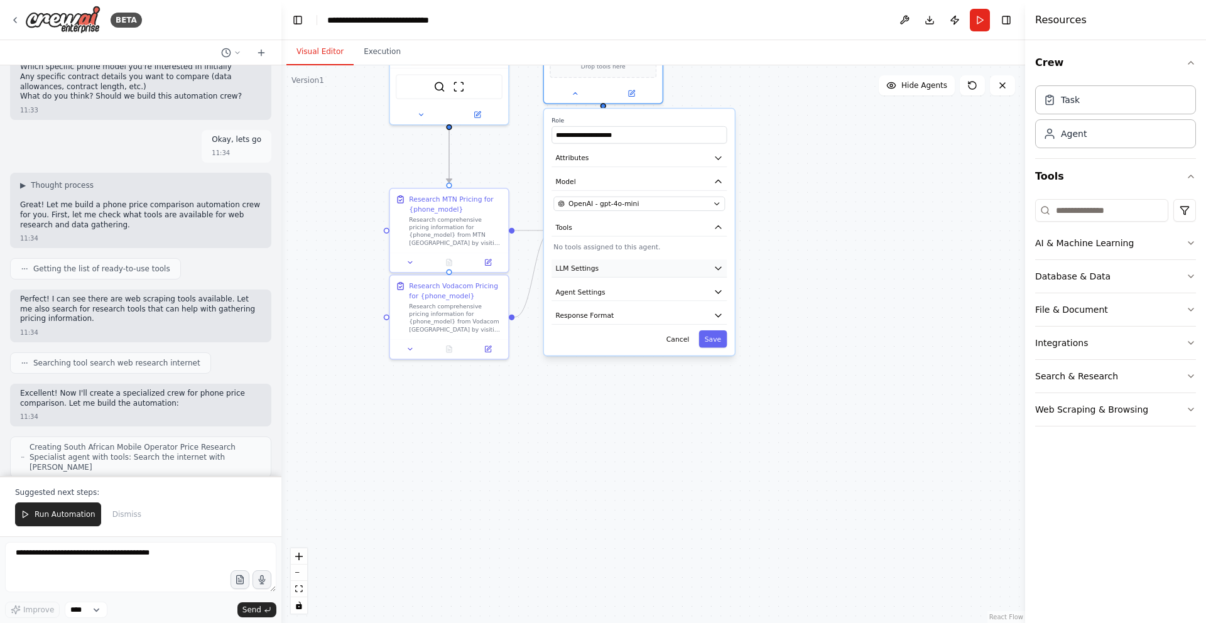
click at [721, 273] on icon "button" at bounding box center [718, 267] width 9 height 9
click at [594, 297] on span at bounding box center [590, 296] width 8 height 8
click at [717, 408] on button "Save" at bounding box center [713, 407] width 28 height 18
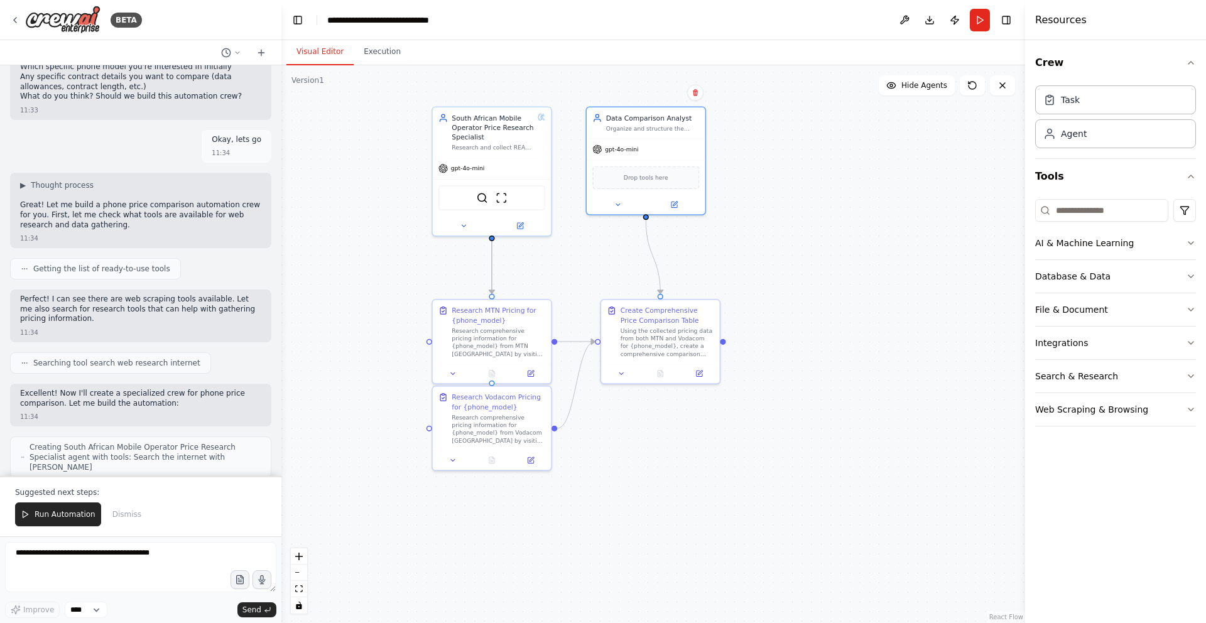
drag, startPoint x: 794, startPoint y: 243, endPoint x: 837, endPoint y: 354, distance: 119.1
click at [837, 354] on div ".deletable-edge-delete-btn { width: 20px; height: 20px; border: 0px solid #ffff…" at bounding box center [653, 344] width 744 height 558
click at [621, 200] on button at bounding box center [617, 202] width 55 height 11
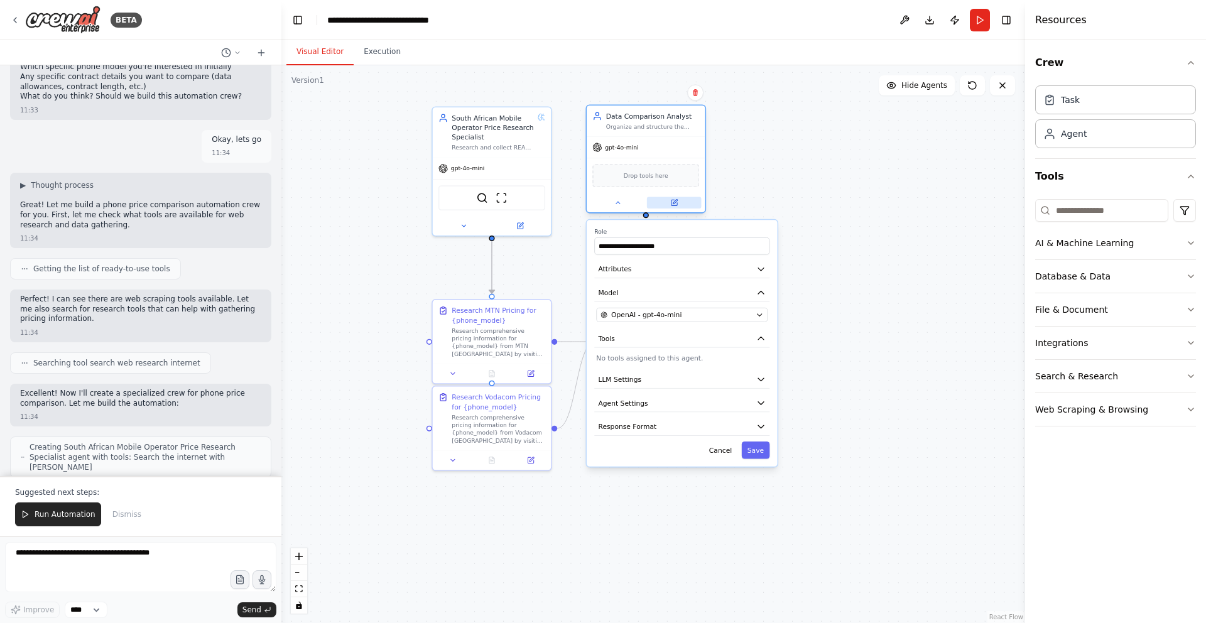
click at [670, 203] on icon at bounding box center [674, 203] width 8 height 8
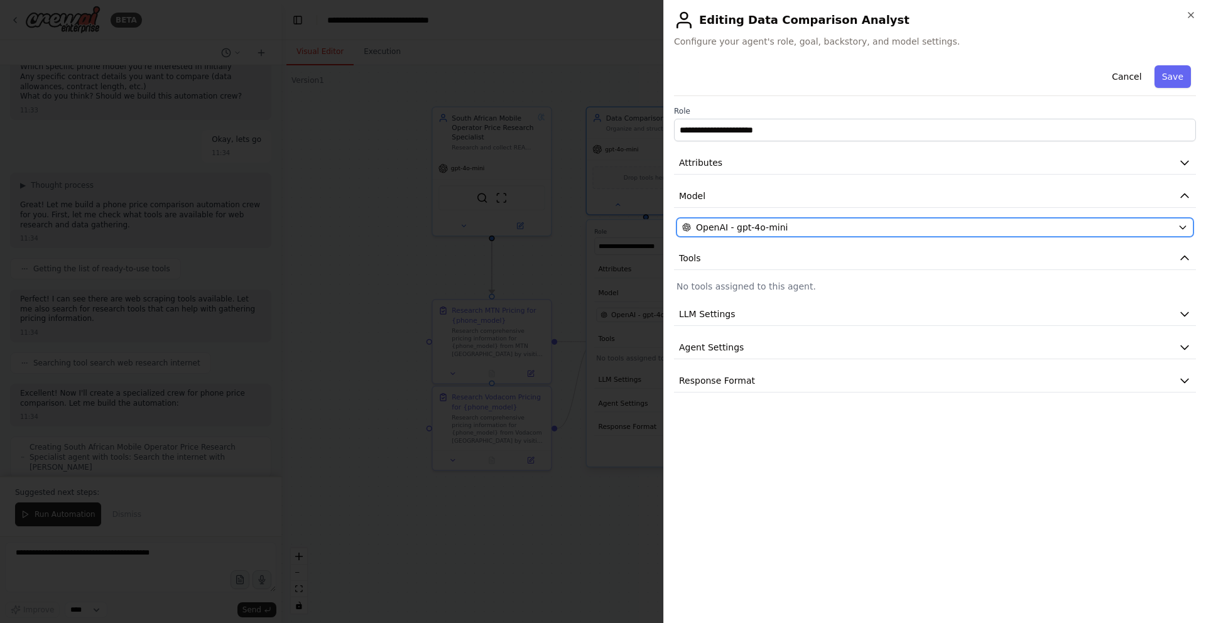
click at [962, 232] on div "OpenAI - gpt-4o-mini" at bounding box center [927, 227] width 491 height 13
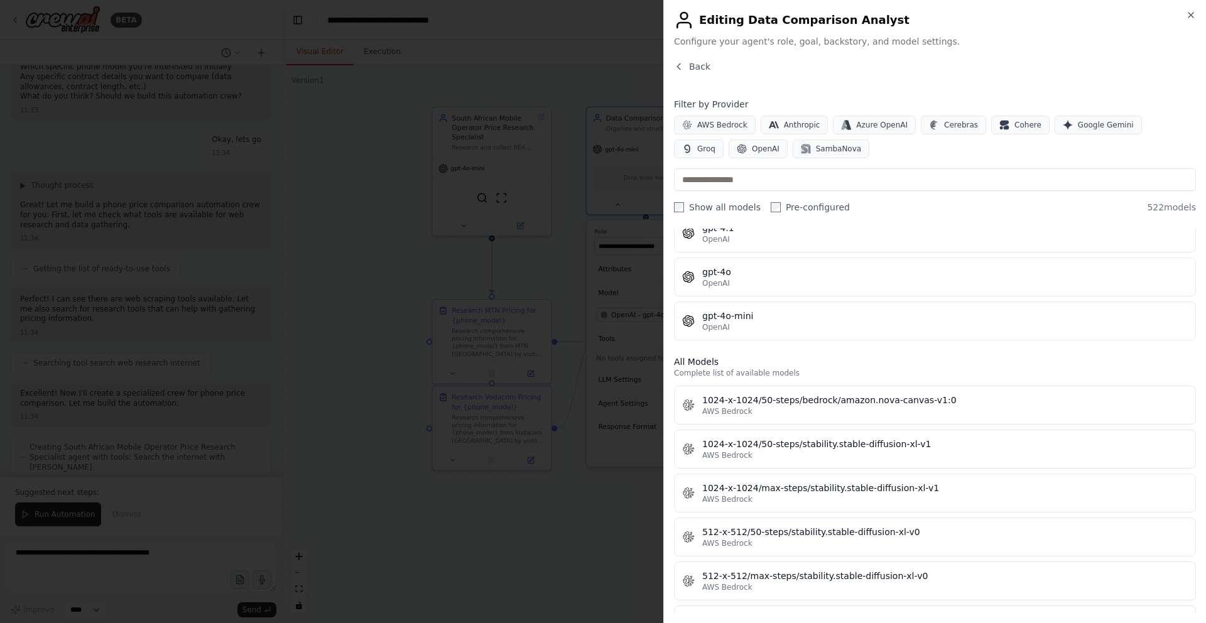
scroll to position [0, 0]
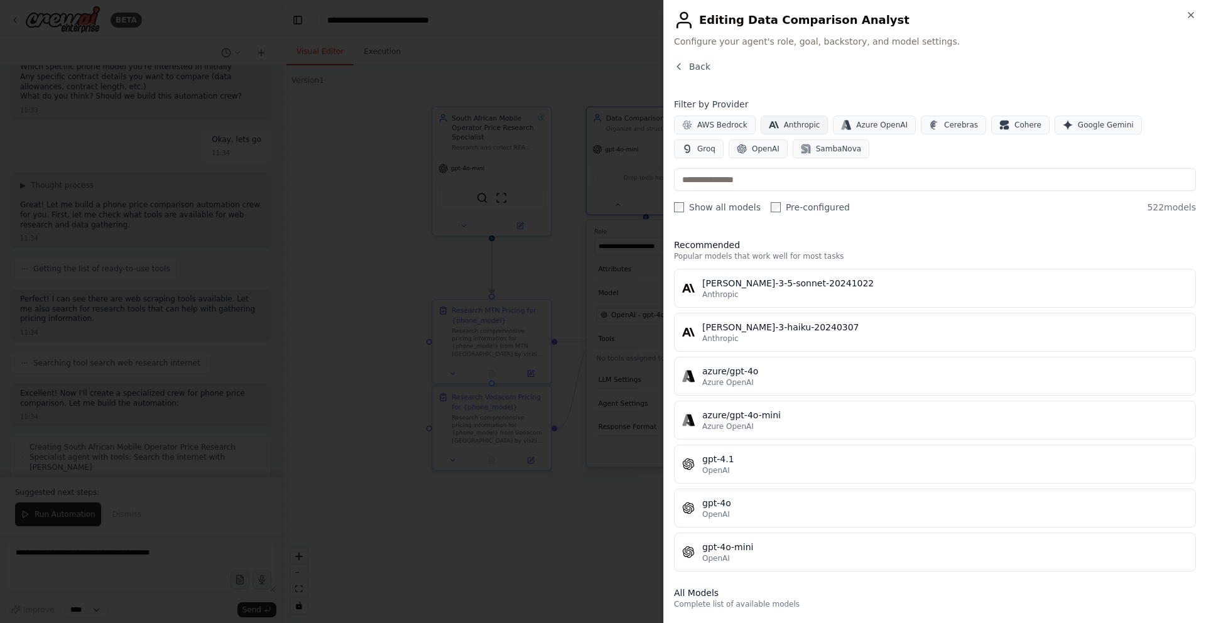
click at [807, 124] on span "Anthropic" at bounding box center [802, 125] width 36 height 10
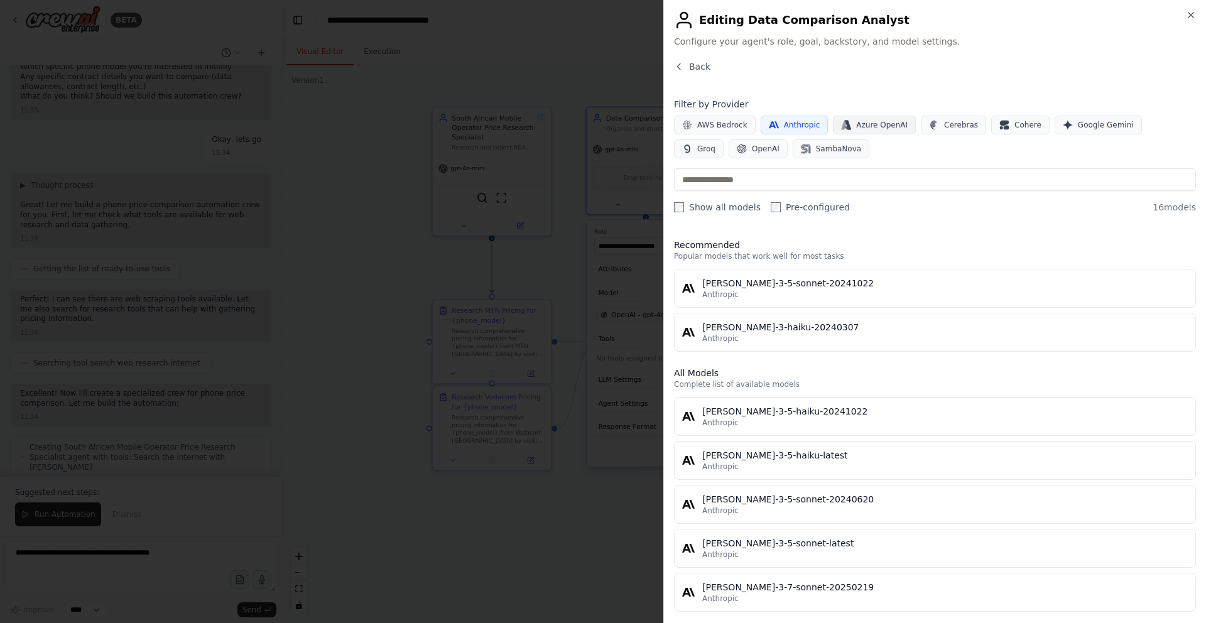
click at [847, 122] on icon "button" at bounding box center [846, 125] width 10 height 10
click at [872, 125] on span "Azure OpenAI" at bounding box center [882, 125] width 52 height 10
click at [800, 129] on span "Anthropic" at bounding box center [802, 125] width 36 height 10
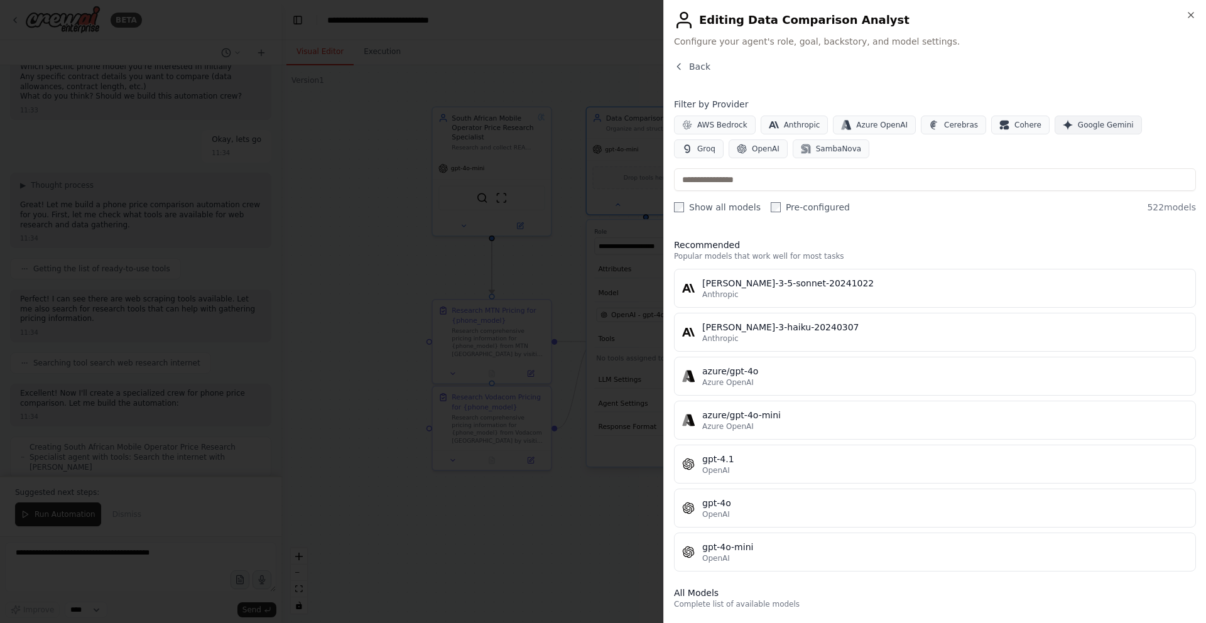
click at [1086, 125] on span "Google Gemini" at bounding box center [1106, 125] width 56 height 10
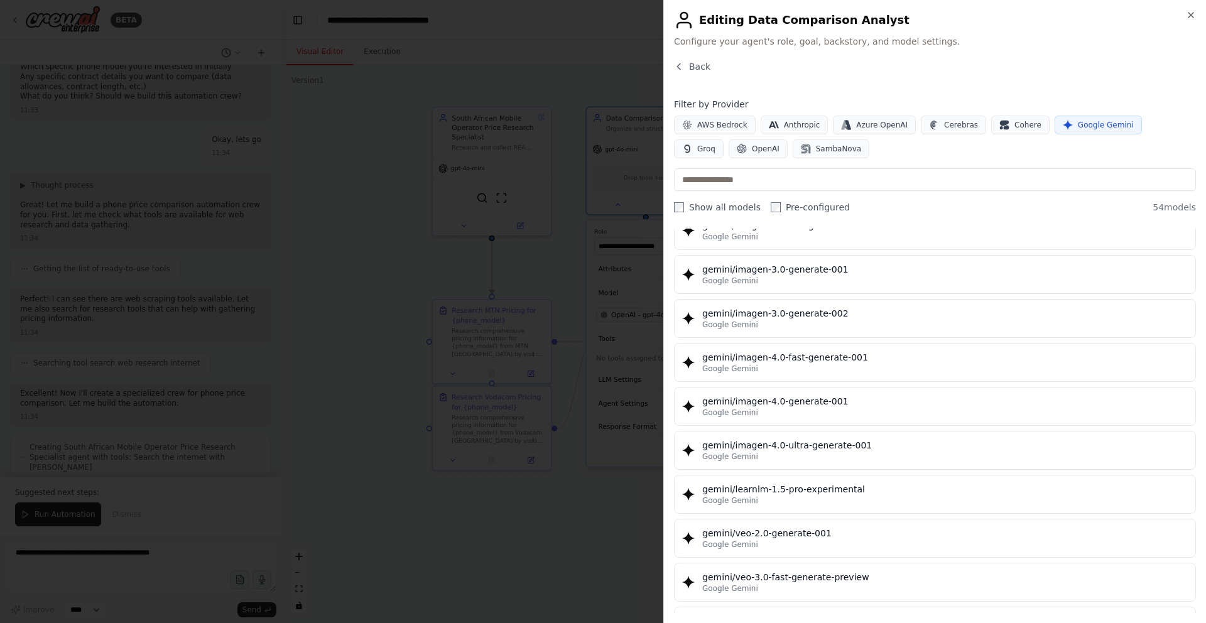
scroll to position [1991, 0]
click at [690, 144] on icon "button" at bounding box center [687, 148] width 6 height 8
click at [1090, 129] on span "Google Gemini" at bounding box center [1106, 125] width 56 height 10
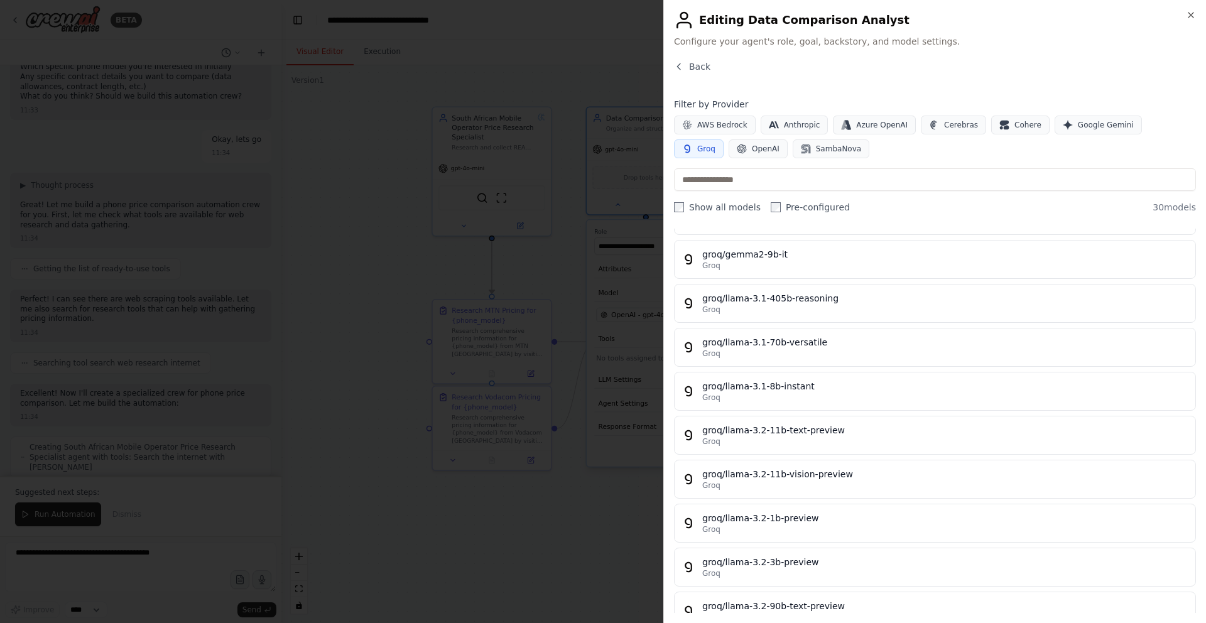
scroll to position [0, 0]
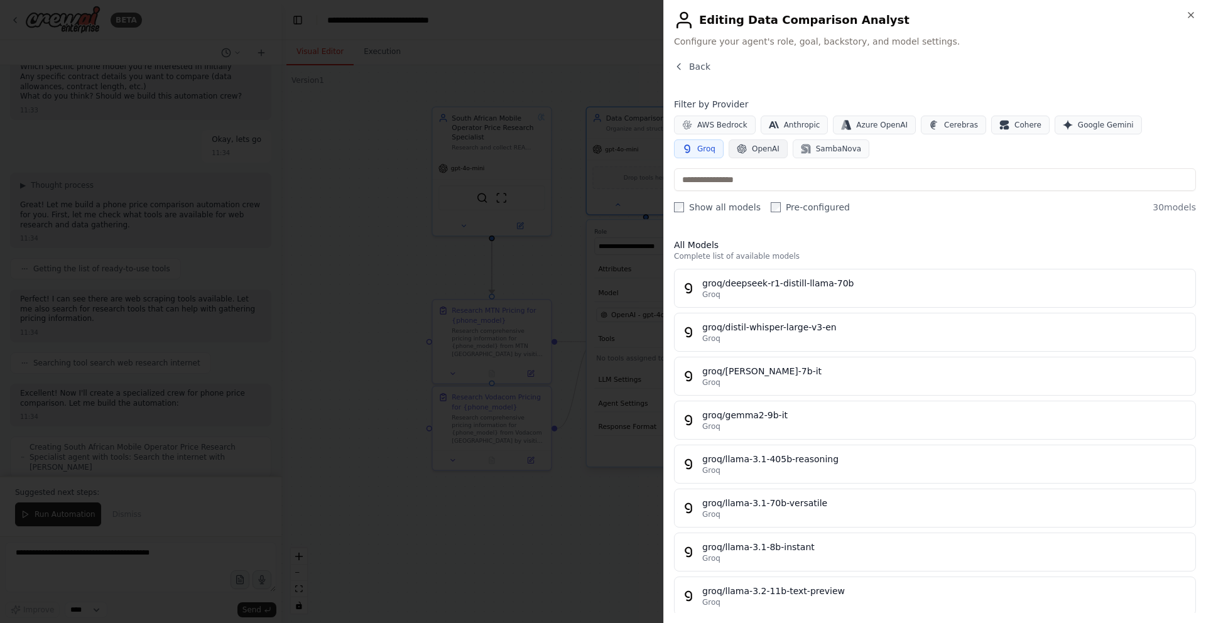
click at [752, 153] on span "OpenAI" at bounding box center [766, 149] width 28 height 10
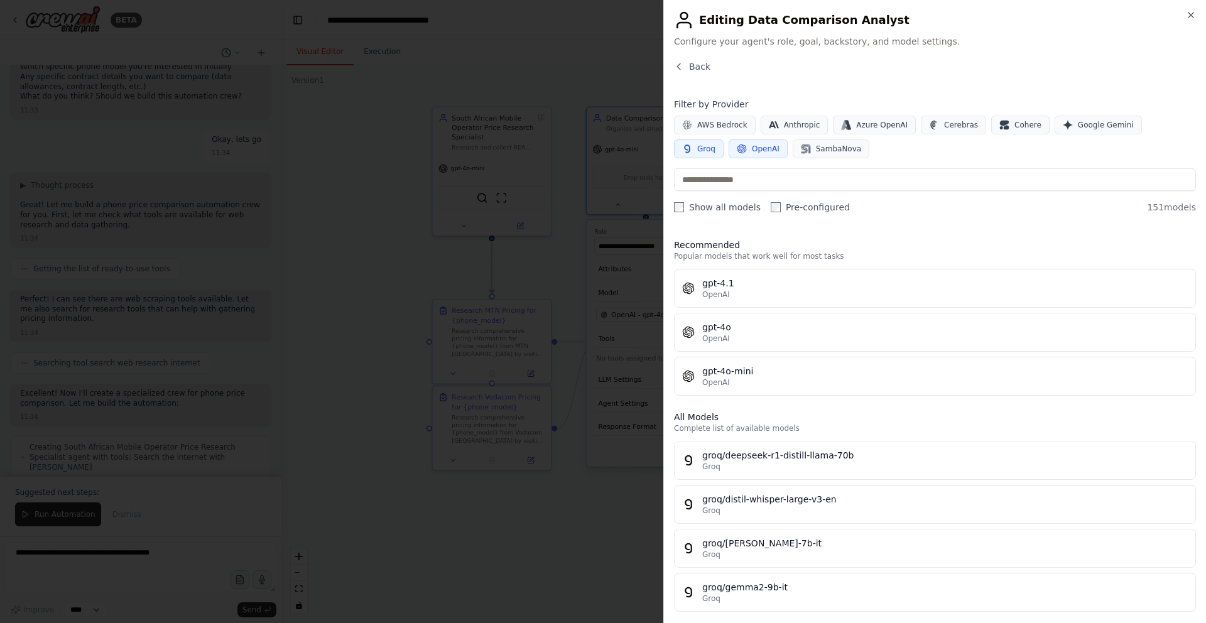
click at [715, 144] on span "Groq" at bounding box center [706, 149] width 18 height 10
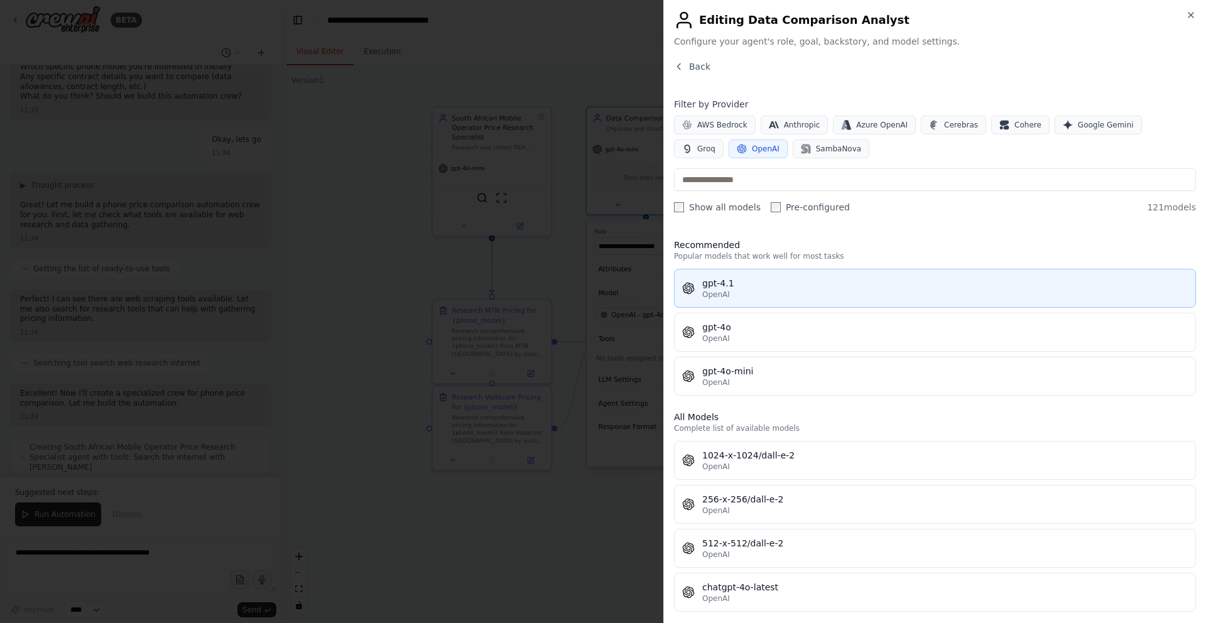
click at [821, 286] on div "gpt-4.1" at bounding box center [945, 283] width 486 height 13
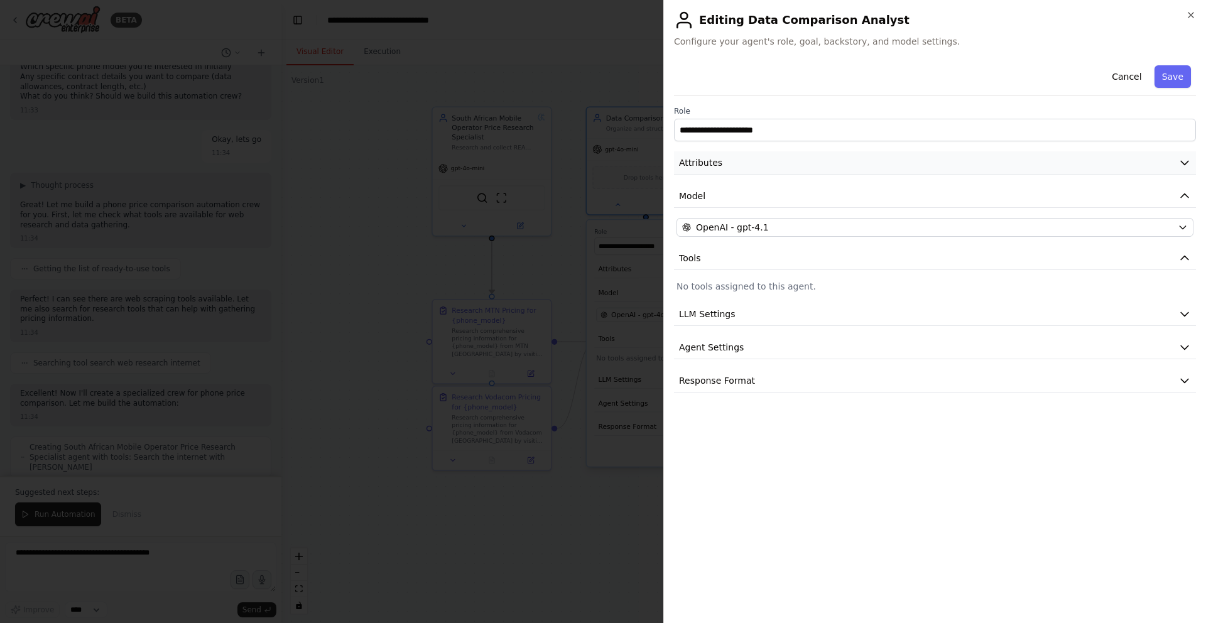
click at [1183, 165] on icon "button" at bounding box center [1184, 162] width 13 height 13
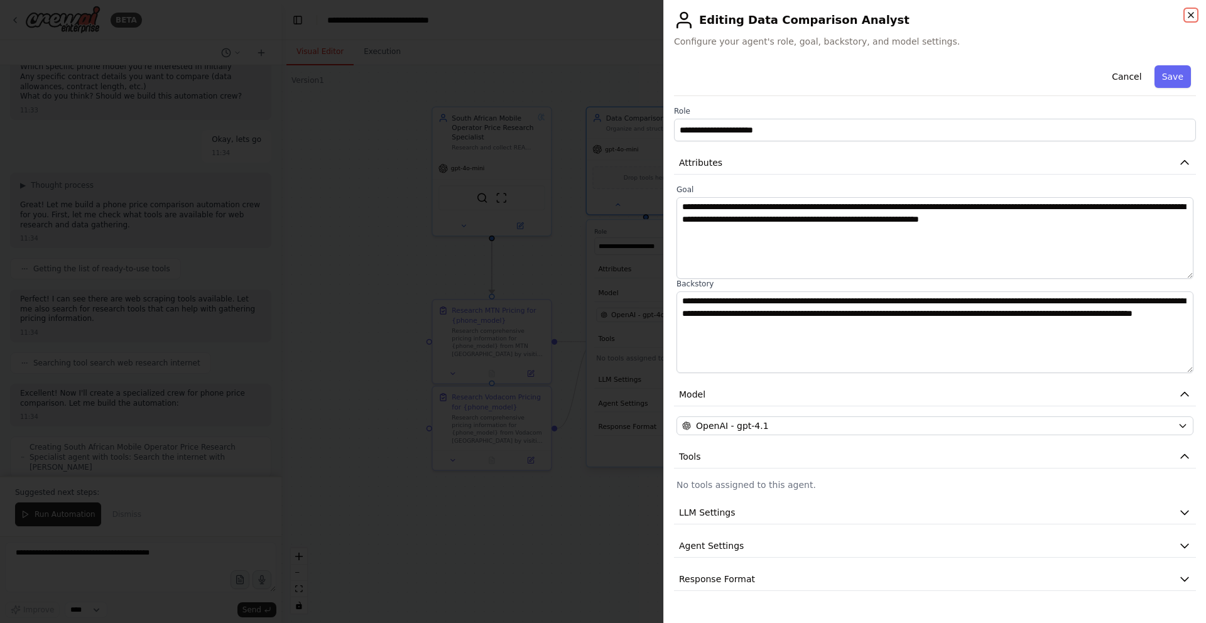
click at [1188, 17] on icon "button" at bounding box center [1190, 15] width 5 height 5
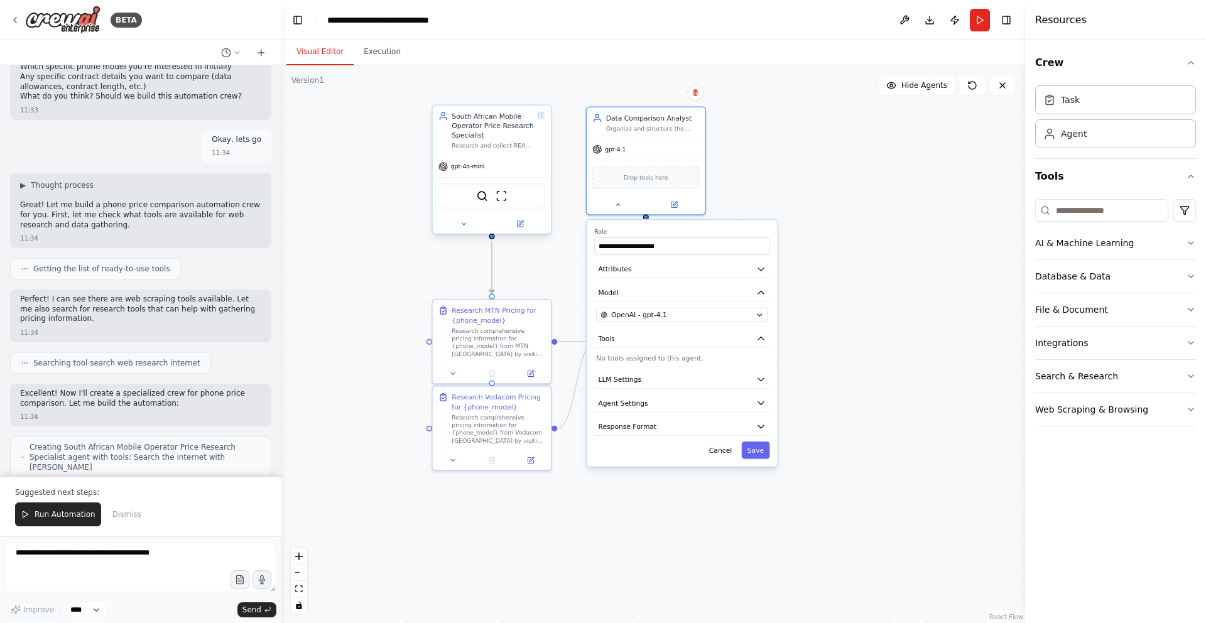
click at [498, 164] on div "gpt-4o-mini" at bounding box center [492, 166] width 119 height 21
click at [759, 449] on button "Save" at bounding box center [756, 451] width 28 height 18
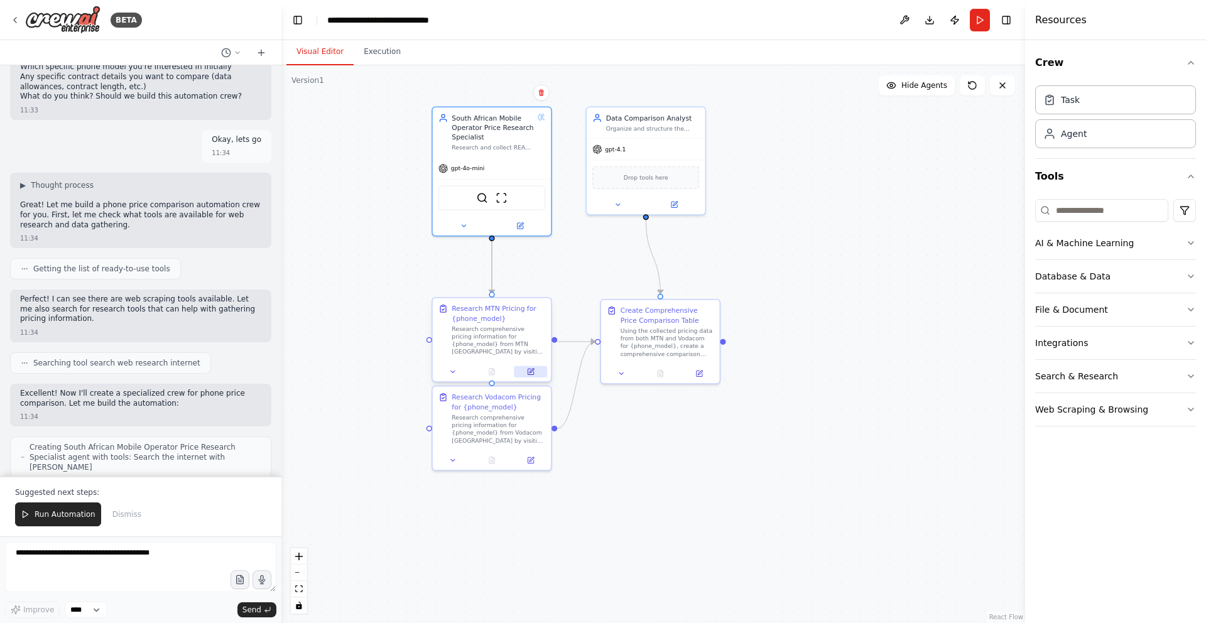
click at [530, 370] on icon at bounding box center [532, 371] width 4 height 4
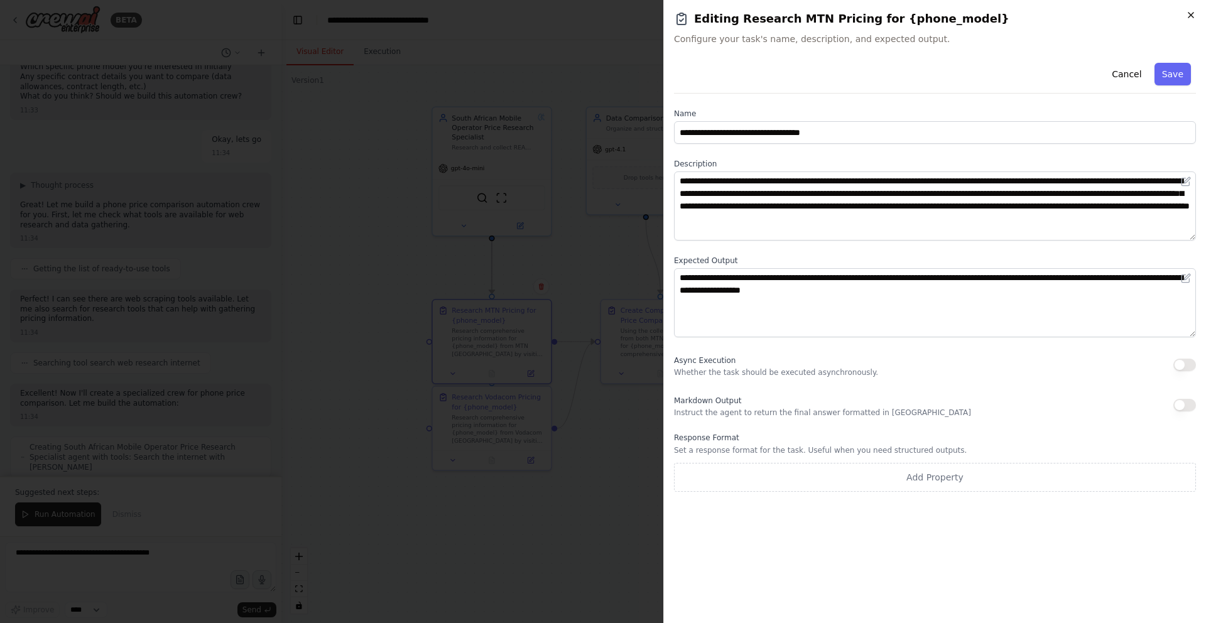
click at [1188, 16] on icon "button" at bounding box center [1191, 15] width 10 height 10
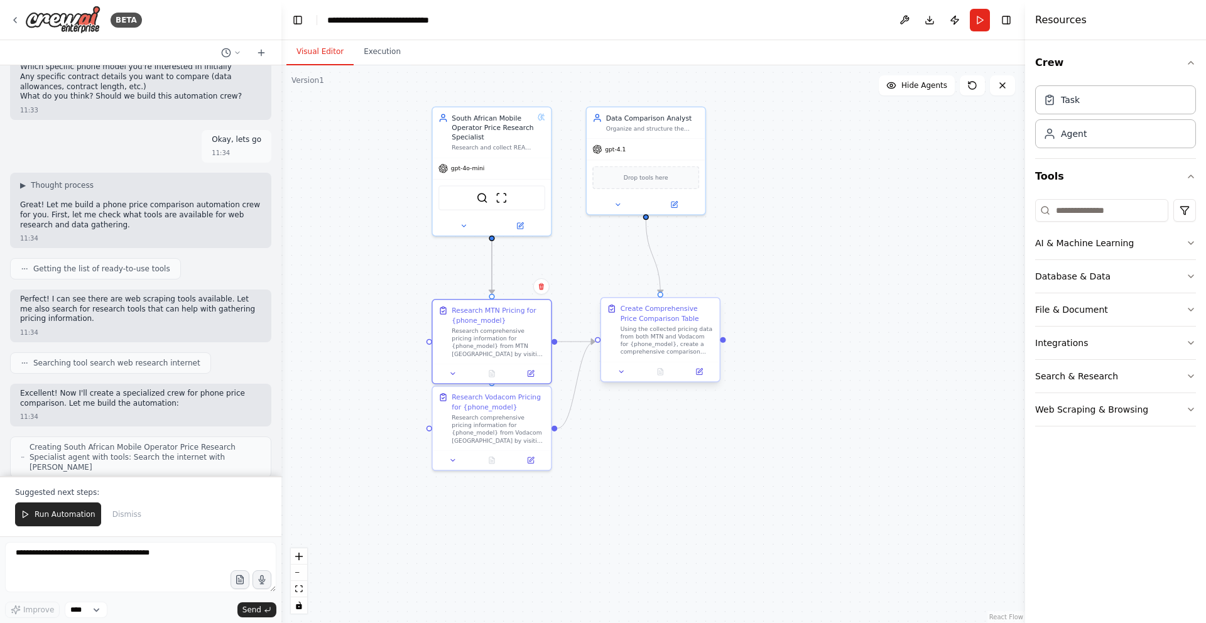
click at [621, 379] on div at bounding box center [660, 371] width 119 height 19
click at [621, 376] on button at bounding box center [621, 371] width 33 height 11
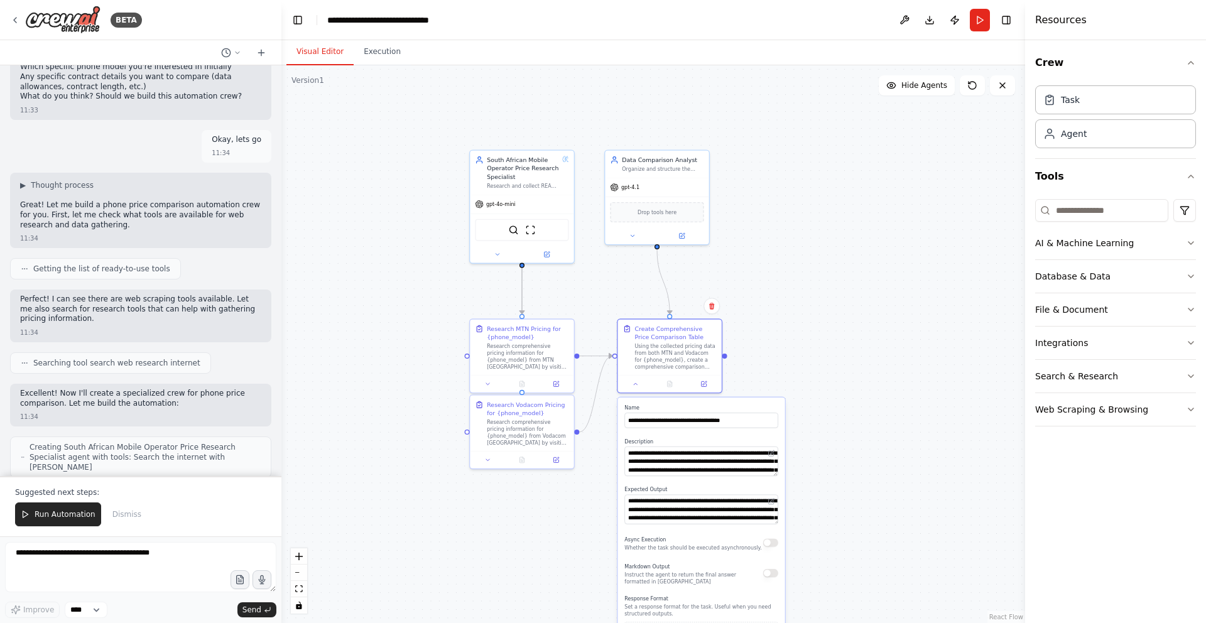
click at [770, 575] on button "button" at bounding box center [770, 573] width 15 height 8
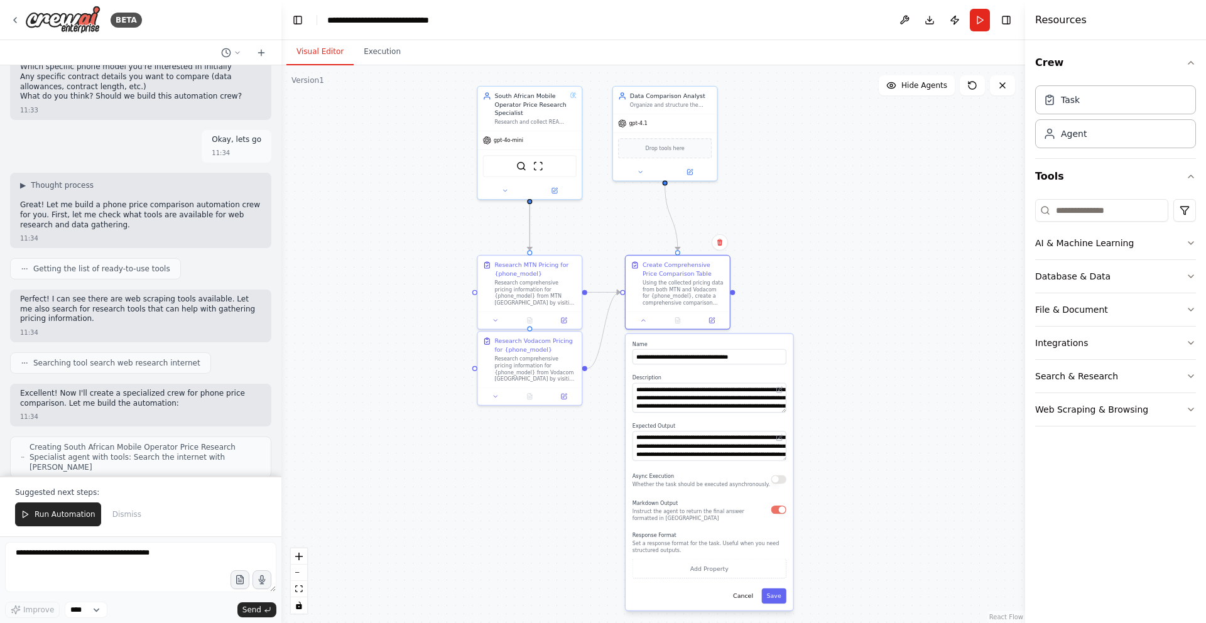
drag, startPoint x: 831, startPoint y: 519, endPoint x: 839, endPoint y: 456, distance: 64.0
click at [839, 456] on div ".deletable-edge-delete-btn { width: 20px; height: 20px; border: 0px solid #ffff…" at bounding box center [653, 344] width 744 height 558
click at [774, 595] on button "Save" at bounding box center [774, 596] width 24 height 15
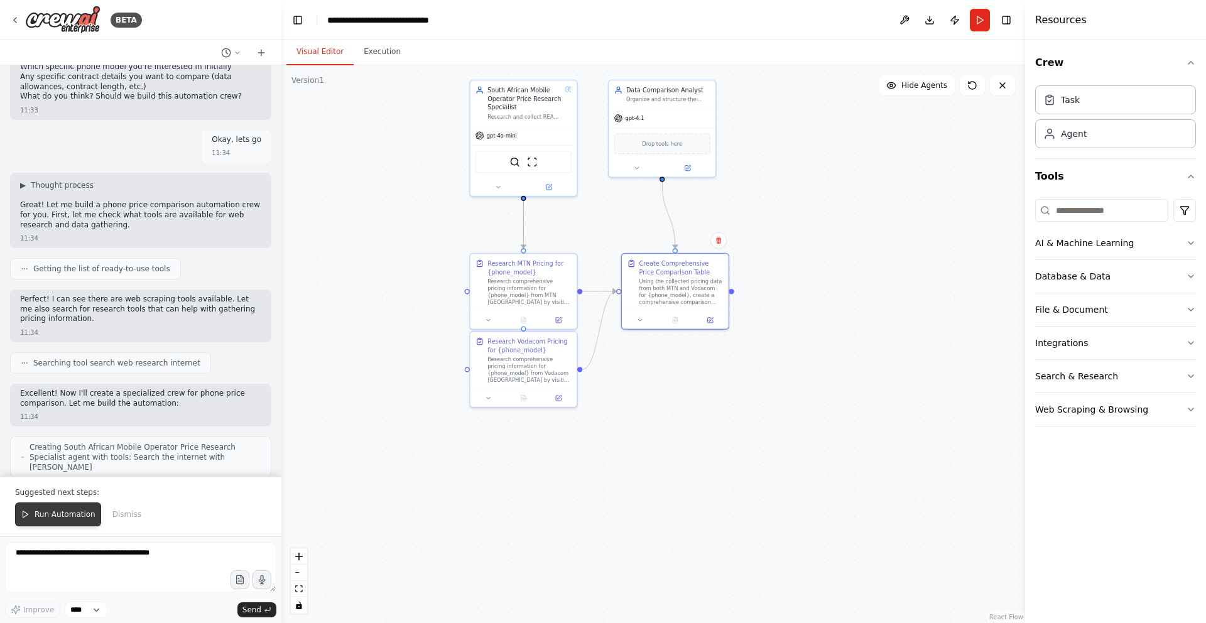
click at [69, 513] on span "Run Automation" at bounding box center [65, 514] width 61 height 10
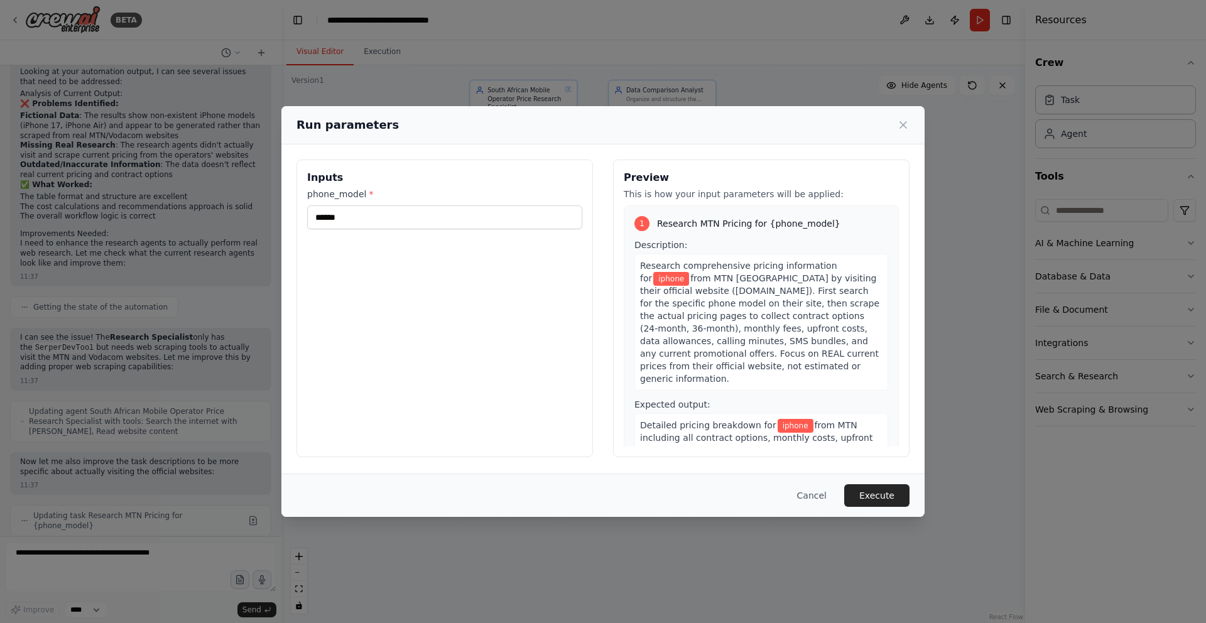
scroll to position [1818, 0]
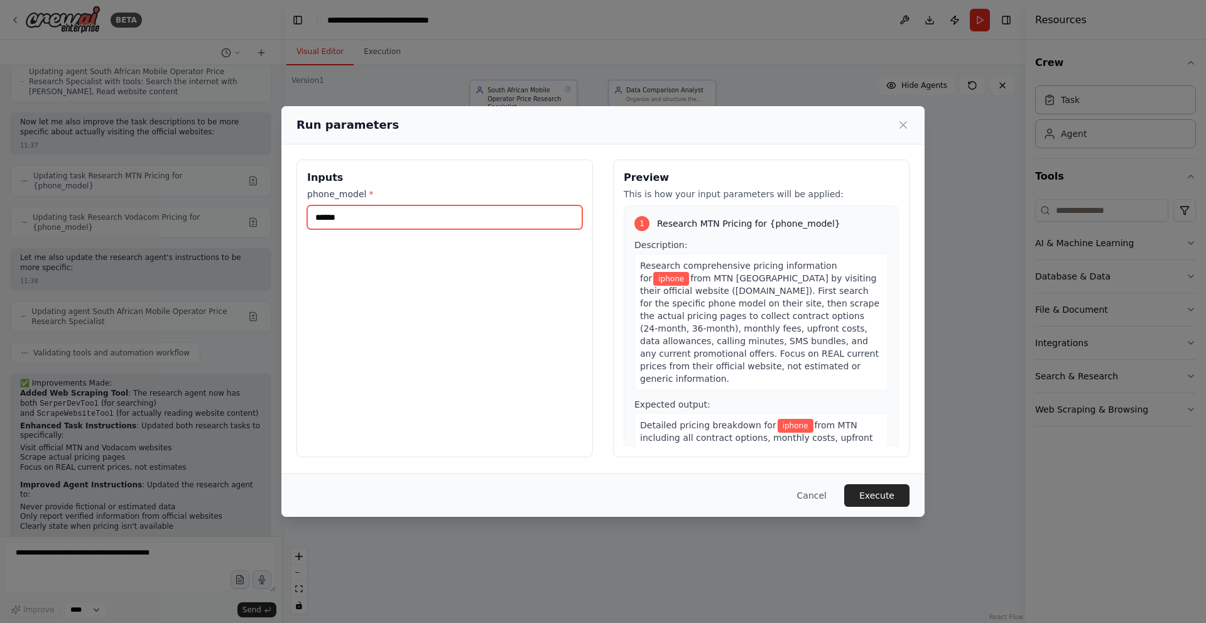
click at [378, 217] on input "******" at bounding box center [444, 217] width 275 height 24
click at [860, 491] on button "Execute" at bounding box center [876, 495] width 65 height 23
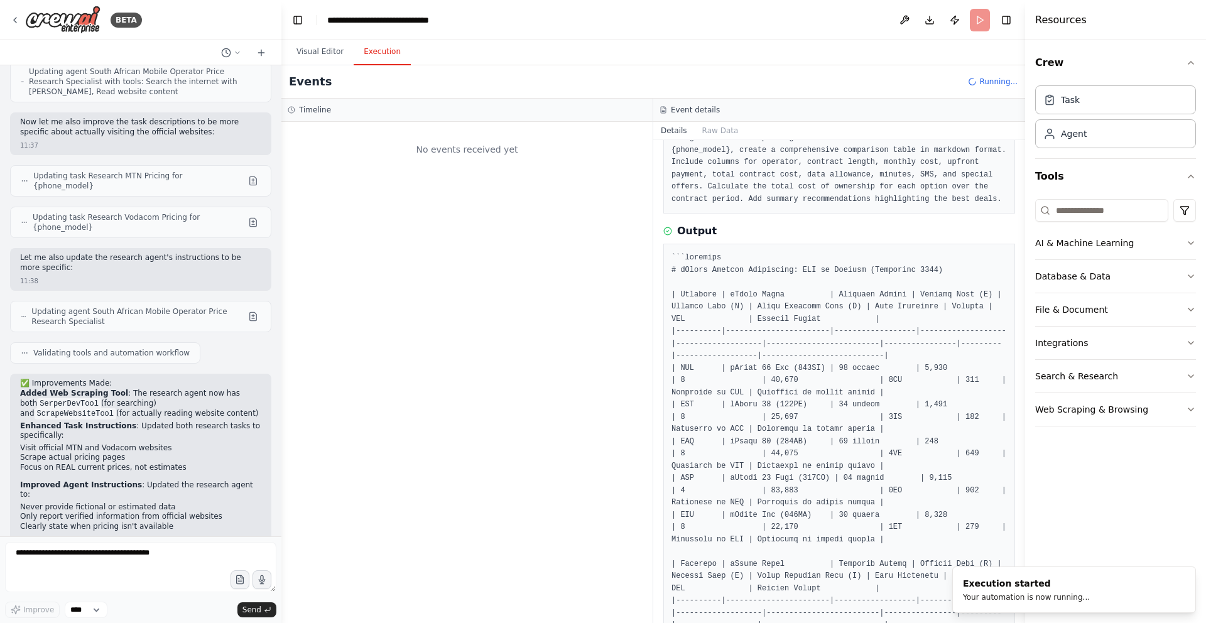
scroll to position [0, 0]
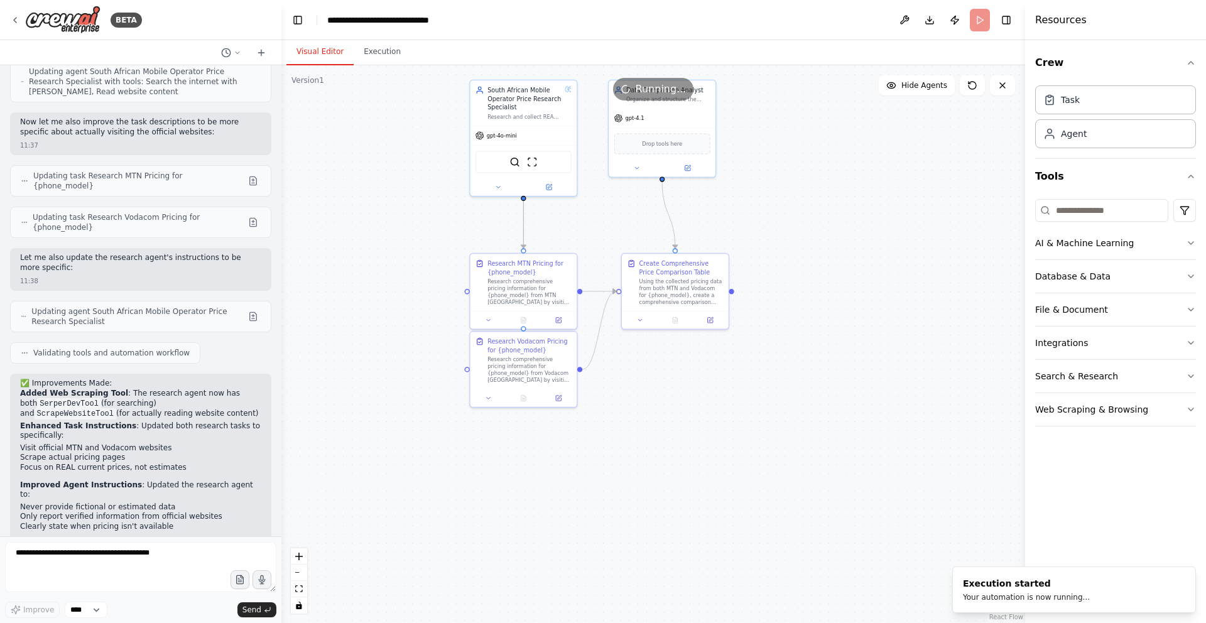
click at [327, 58] on button "Visual Editor" at bounding box center [319, 52] width 67 height 26
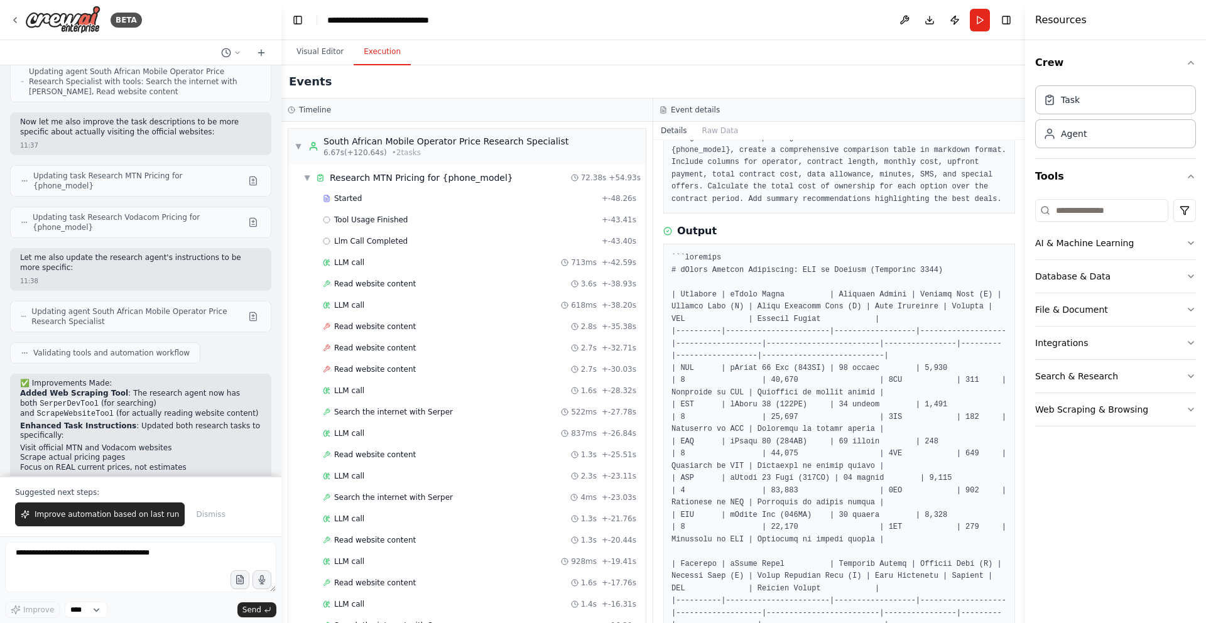
click at [395, 59] on button "Execution" at bounding box center [382, 52] width 57 height 26
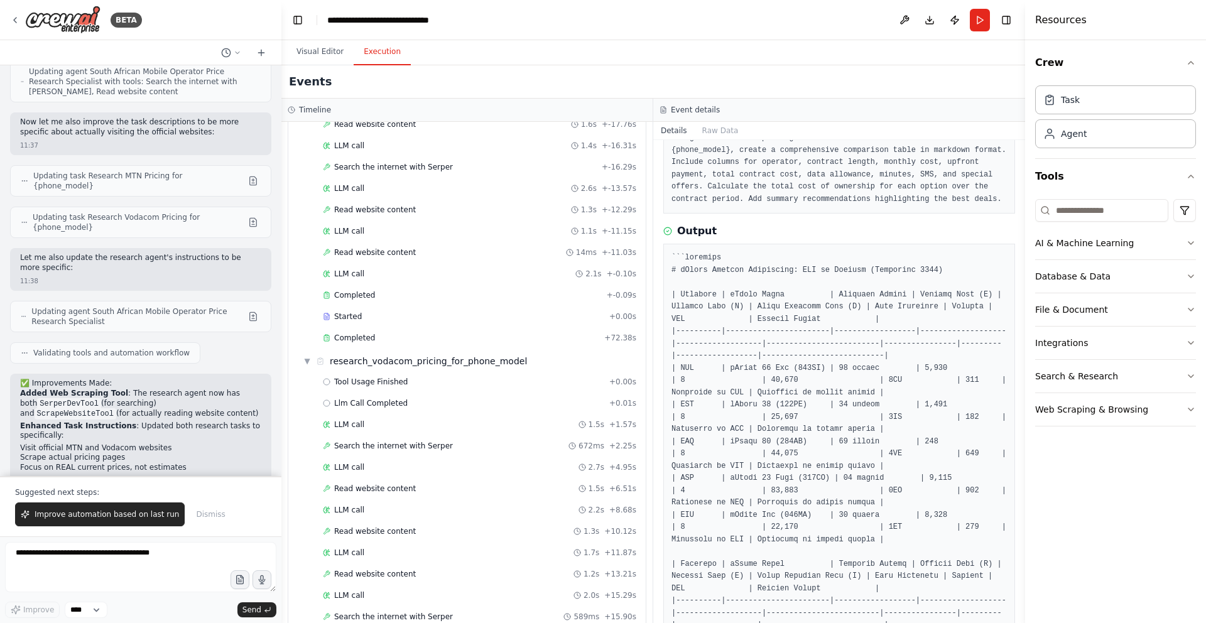
scroll to position [891, 0]
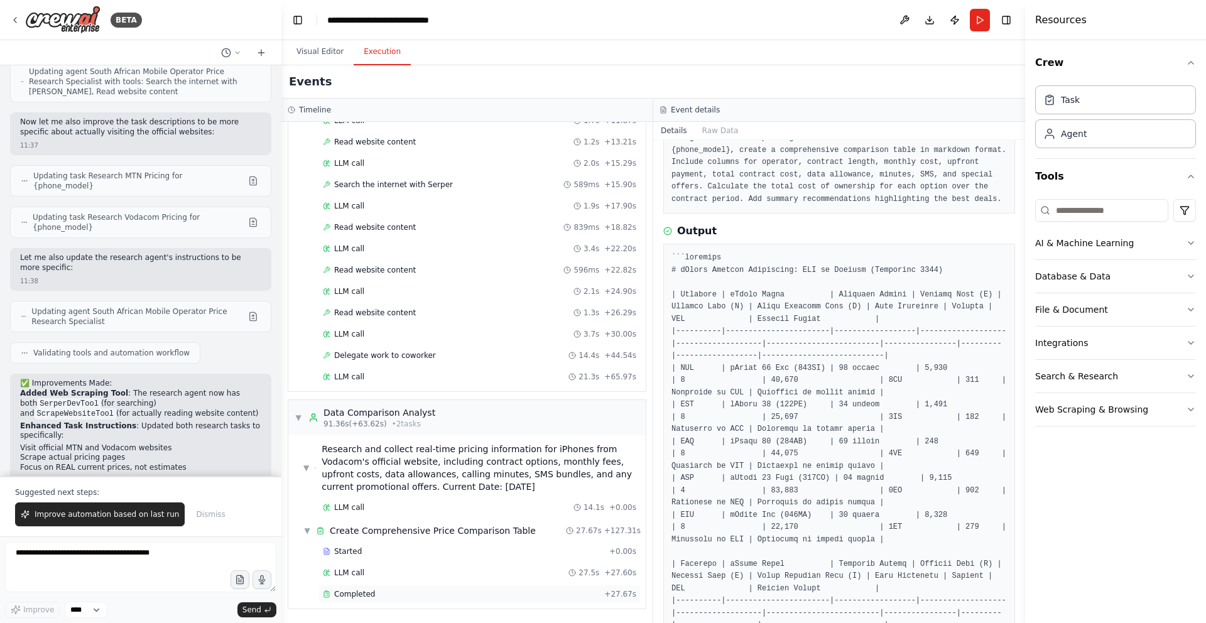
click at [367, 597] on span "Completed" at bounding box center [354, 594] width 41 height 10
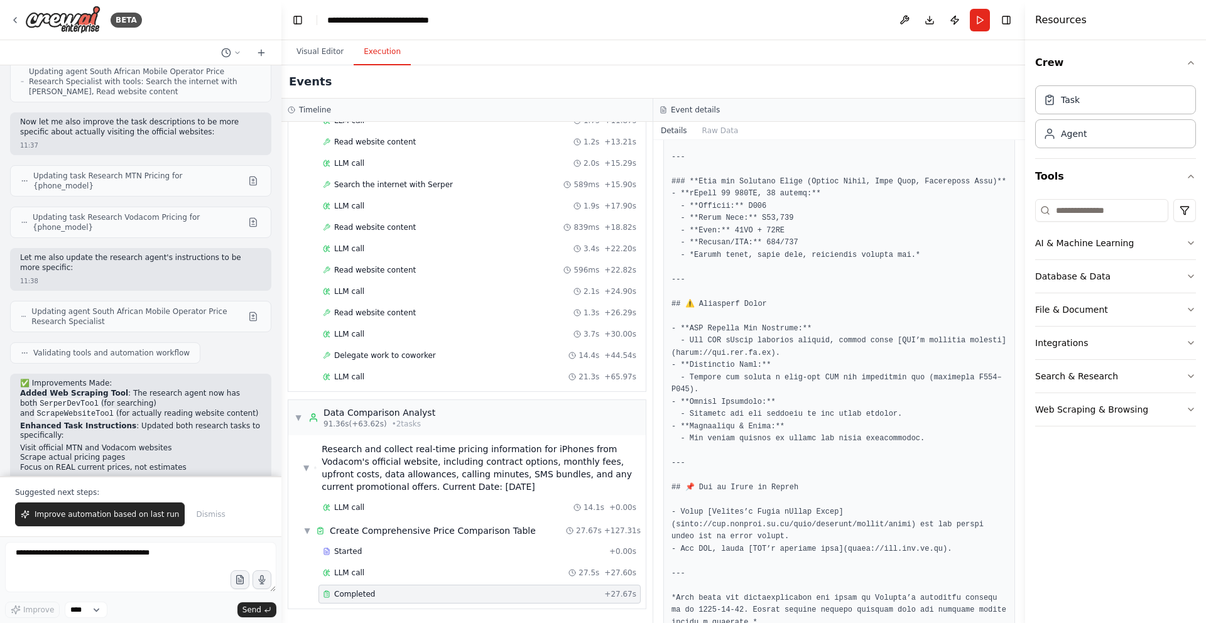
scroll to position [1630, 0]
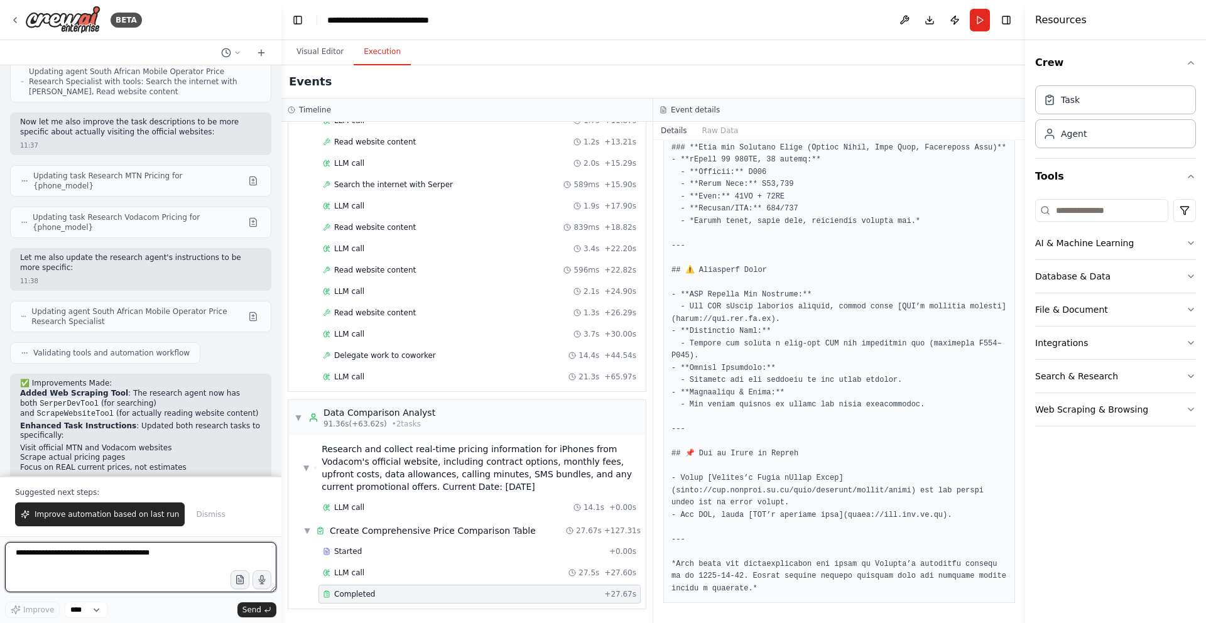
click at [78, 561] on textarea at bounding box center [140, 567] width 271 height 50
type textarea "**********"
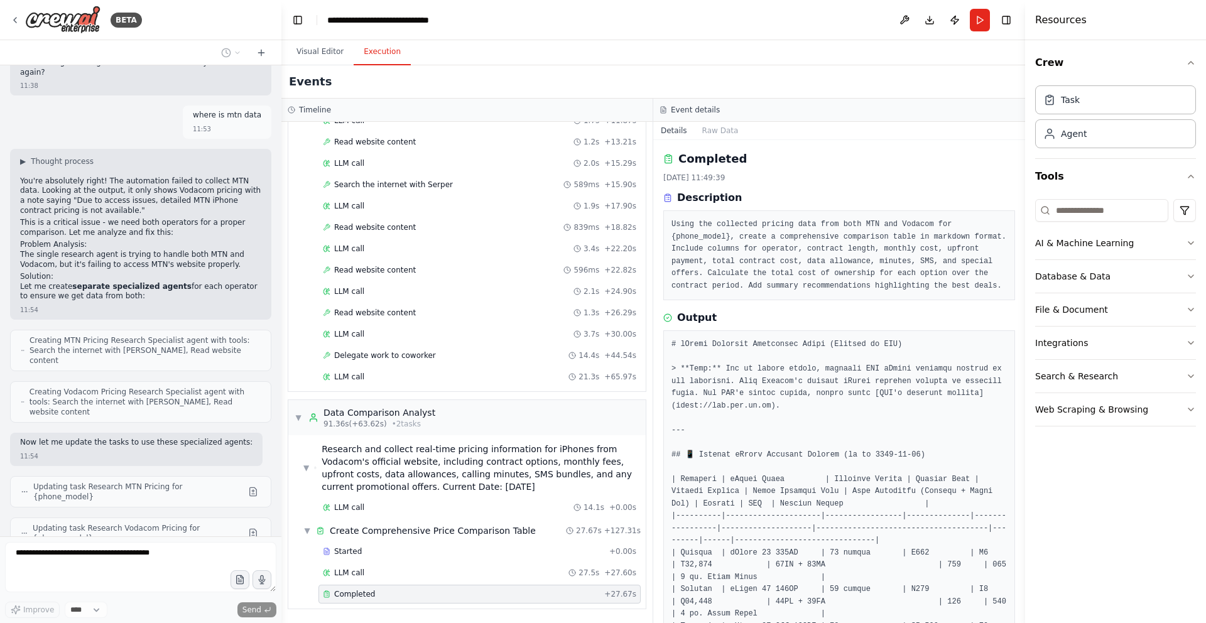
scroll to position [2373, 0]
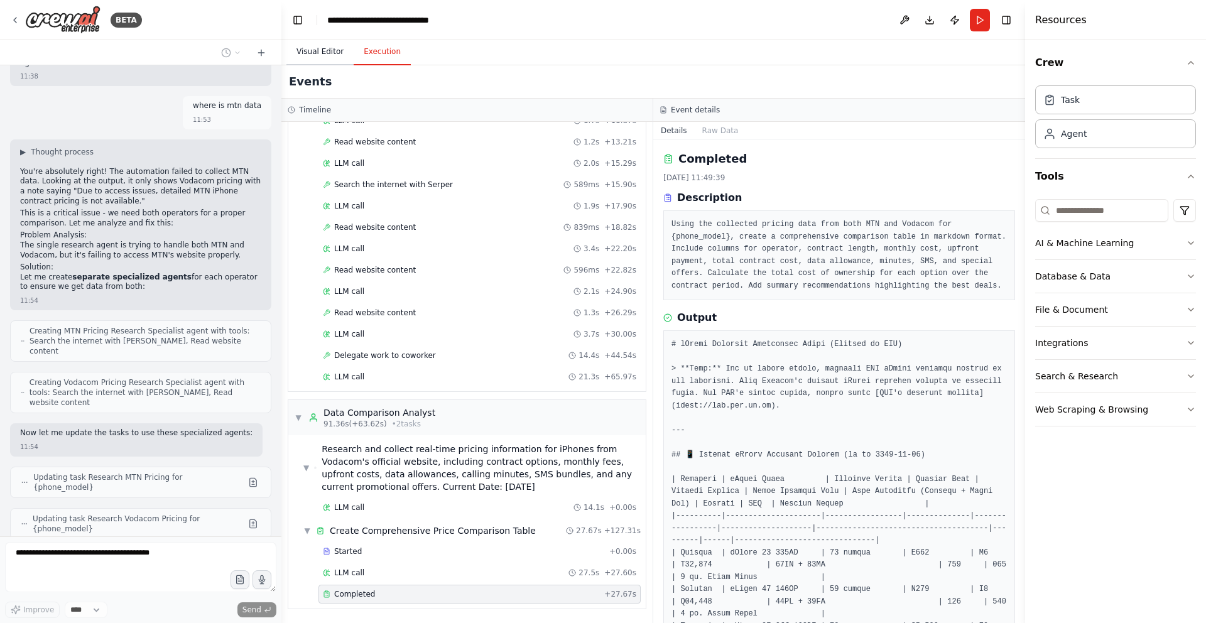
click at [313, 58] on button "Visual Editor" at bounding box center [319, 52] width 67 height 26
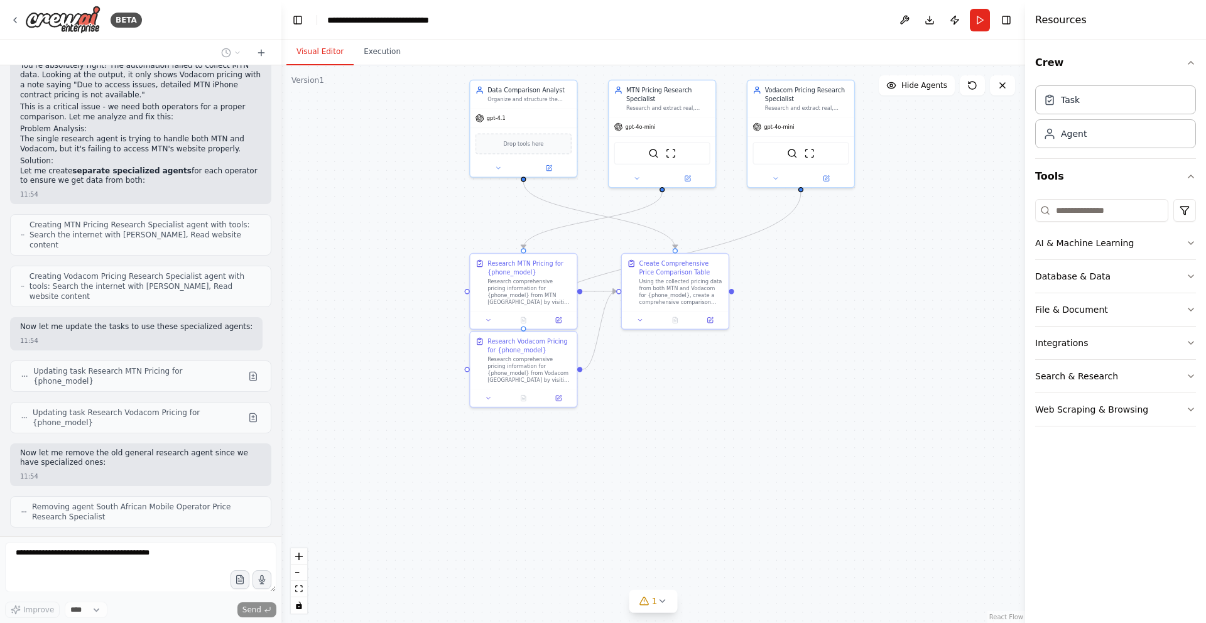
scroll to position [2510, 0]
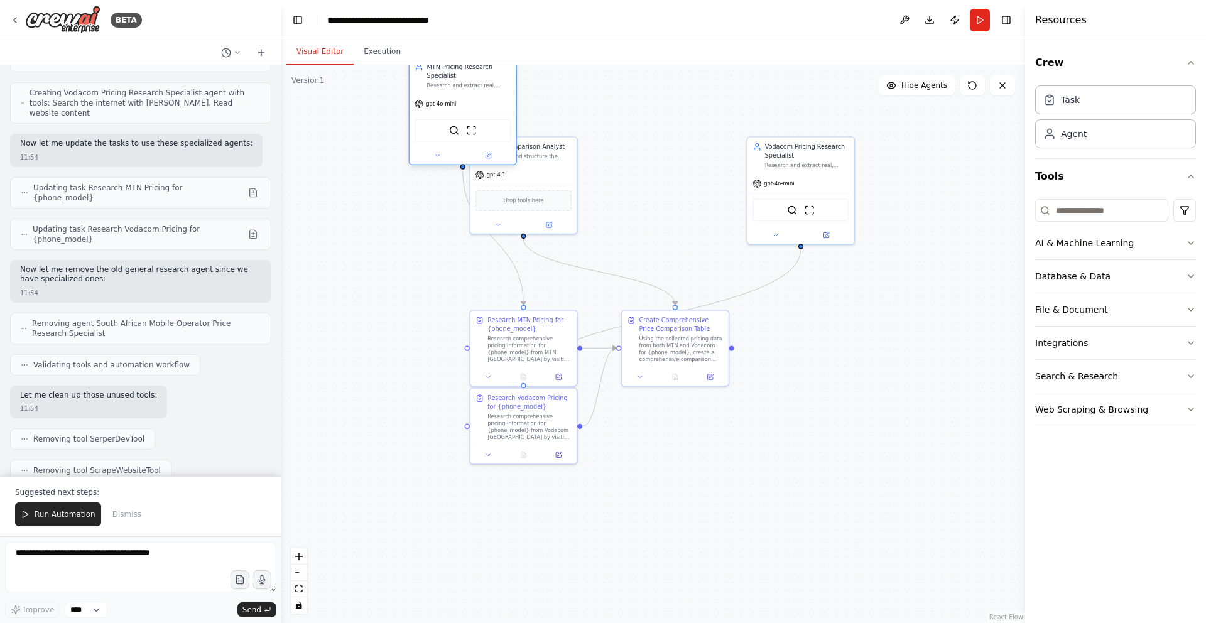
drag, startPoint x: 663, startPoint y: 102, endPoint x: 403, endPoint y: 143, distance: 263.9
click at [427, 89] on div "MTN Pricing Research Specialist Research and extract real, current pricing info…" at bounding box center [469, 76] width 84 height 26
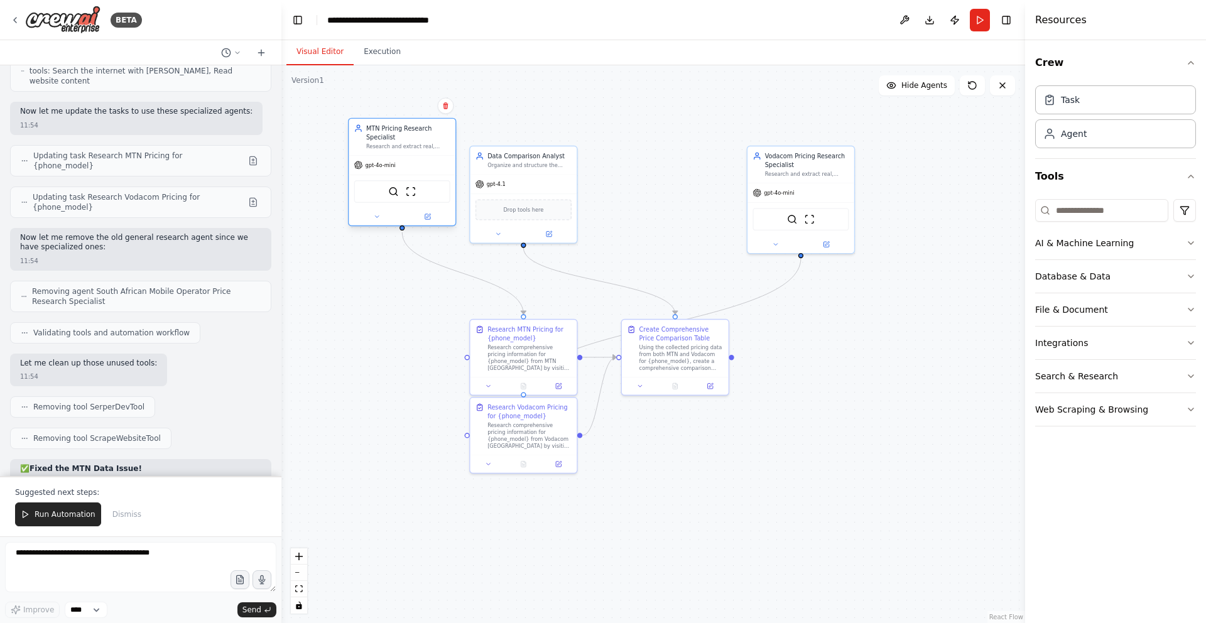
drag, startPoint x: 403, startPoint y: 143, endPoint x: 401, endPoint y: 156, distance: 13.3
click at [401, 150] on div "Research and extract real, current pricing information for {phone_model} specif…" at bounding box center [408, 146] width 84 height 7
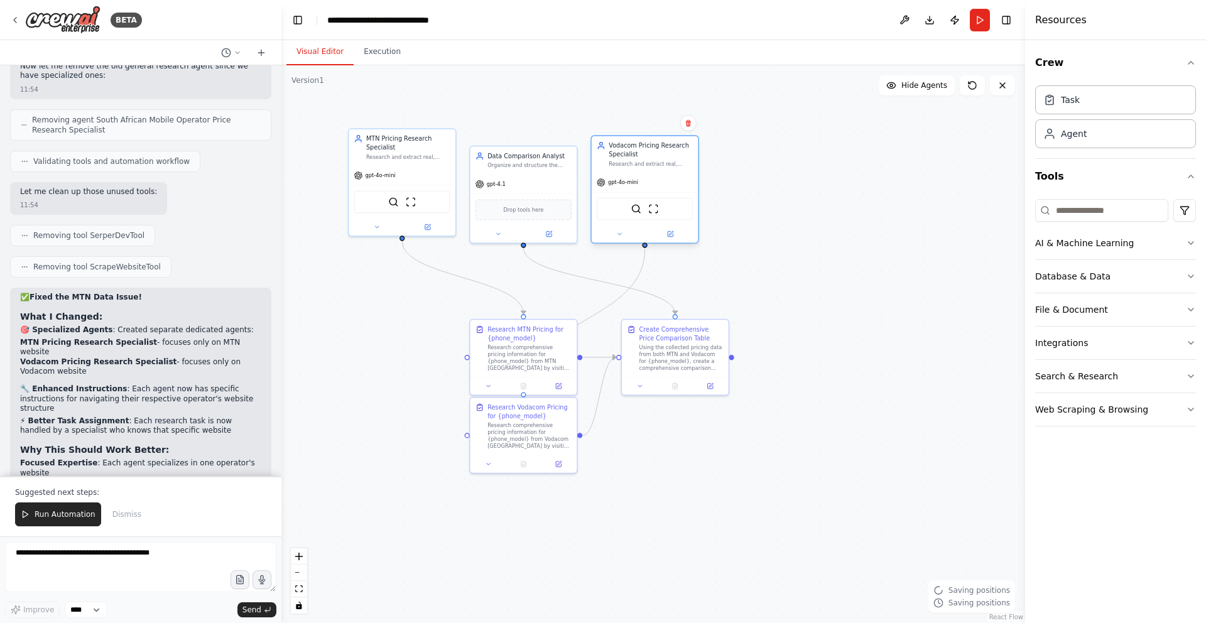
scroll to position [2875, 0]
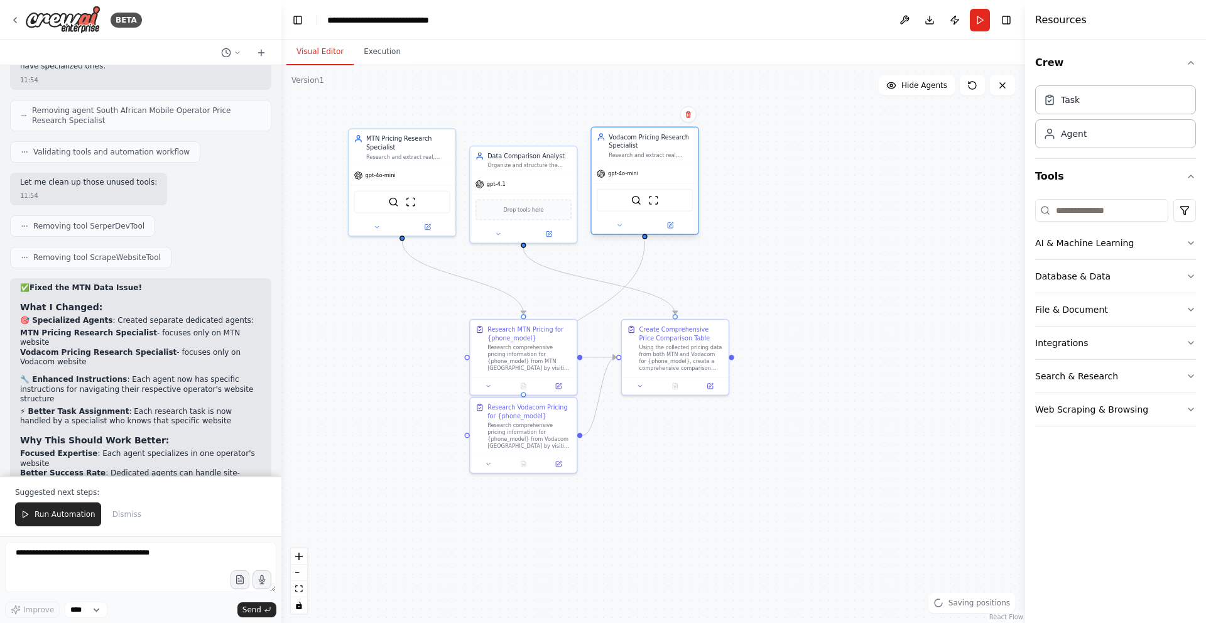
drag, startPoint x: 803, startPoint y: 173, endPoint x: 648, endPoint y: 152, distance: 156.6
click at [648, 152] on div "Research and extract real, current pricing information for {phone_model} specif…" at bounding box center [651, 155] width 84 height 7
drag, startPoint x: 547, startPoint y: 179, endPoint x: 812, endPoint y: 170, distance: 265.2
click at [812, 170] on div "gpt-4.1" at bounding box center [792, 174] width 107 height 19
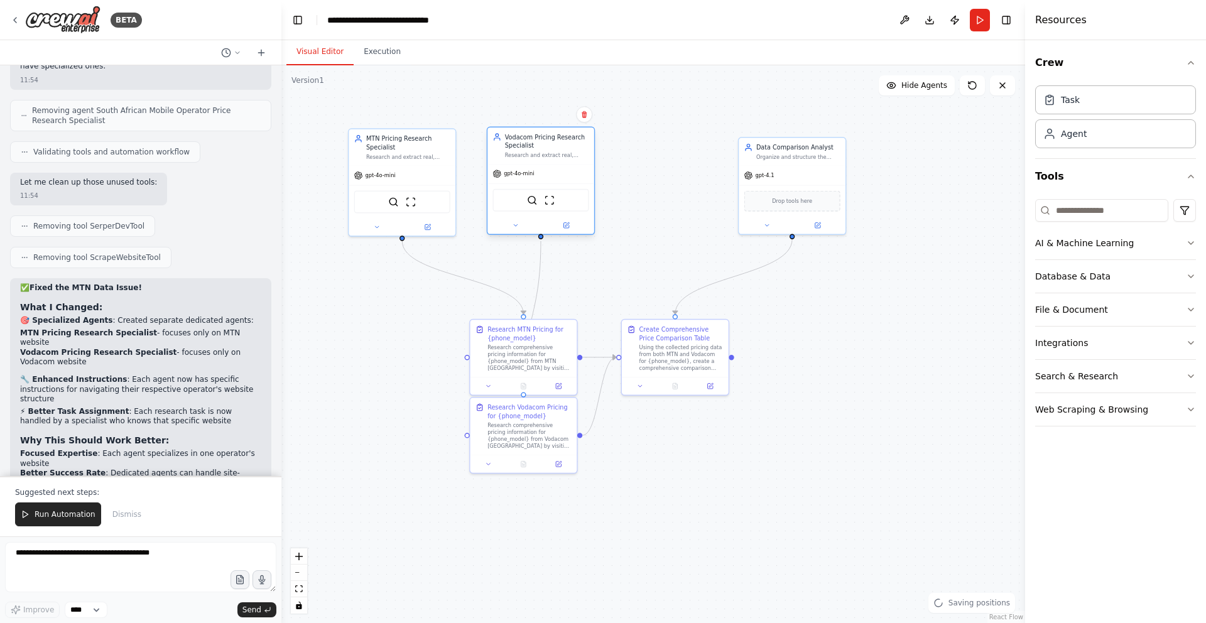
drag, startPoint x: 676, startPoint y: 171, endPoint x: 572, endPoint y: 169, distance: 103.7
click at [572, 169] on div "gpt-4o-mini" at bounding box center [540, 174] width 107 height 19
drag, startPoint x: 790, startPoint y: 166, endPoint x: 670, endPoint y: 166, distance: 120.6
click at [670, 166] on div "gpt-4.1" at bounding box center [670, 174] width 107 height 19
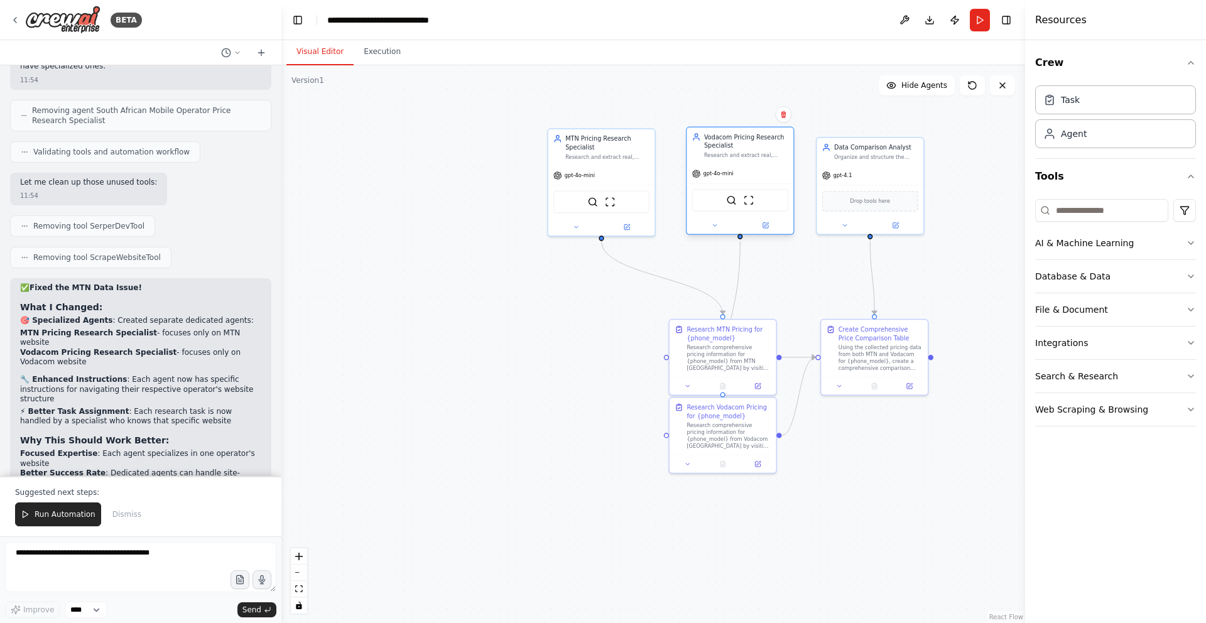
drag, startPoint x: 537, startPoint y: 169, endPoint x: 729, endPoint y: 175, distance: 191.7
click at [729, 175] on div "gpt-4o-mini" at bounding box center [740, 174] width 107 height 19
click at [67, 523] on button "Run Automation" at bounding box center [58, 515] width 86 height 24
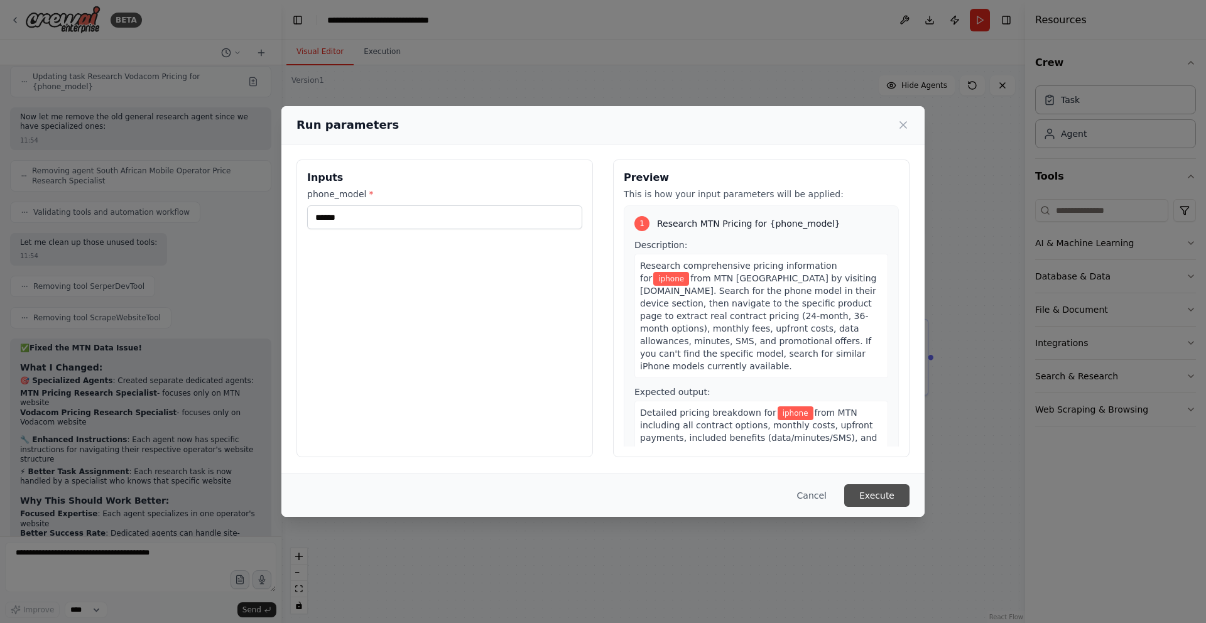
click at [879, 496] on button "Execute" at bounding box center [876, 495] width 65 height 23
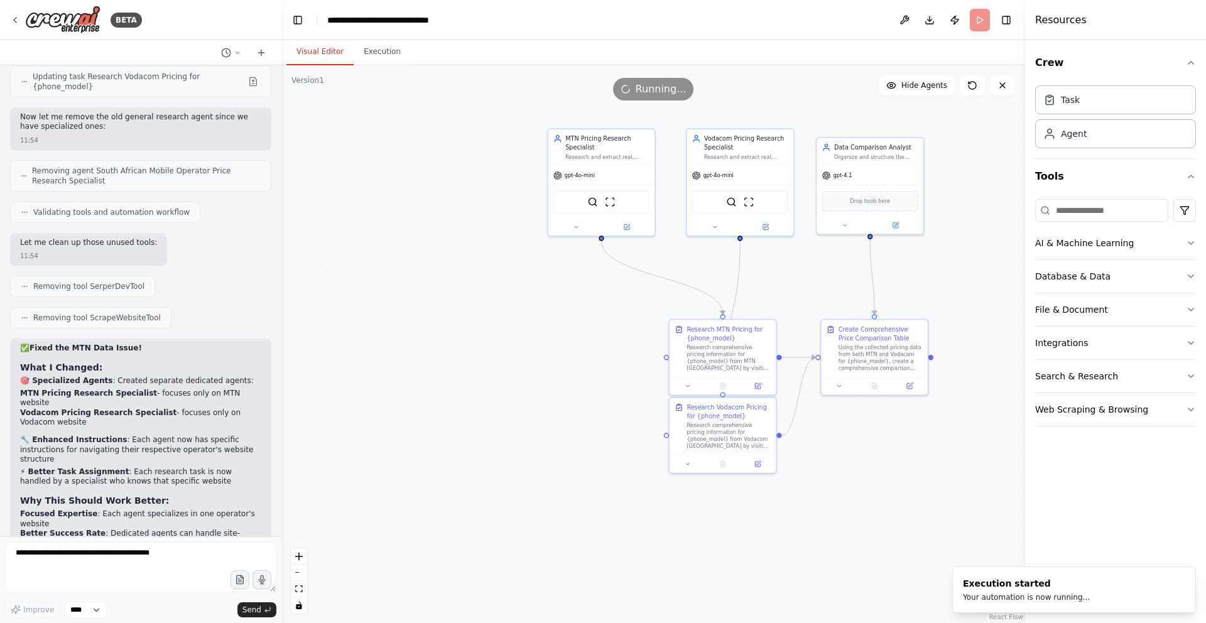
click at [326, 53] on button "Visual Editor" at bounding box center [319, 52] width 67 height 26
click at [729, 358] on div "Research comprehensive pricing information for {phone_model} from MTN [GEOGRAPH…" at bounding box center [729, 356] width 84 height 28
click at [1192, 63] on icon "button" at bounding box center [1191, 63] width 10 height 10
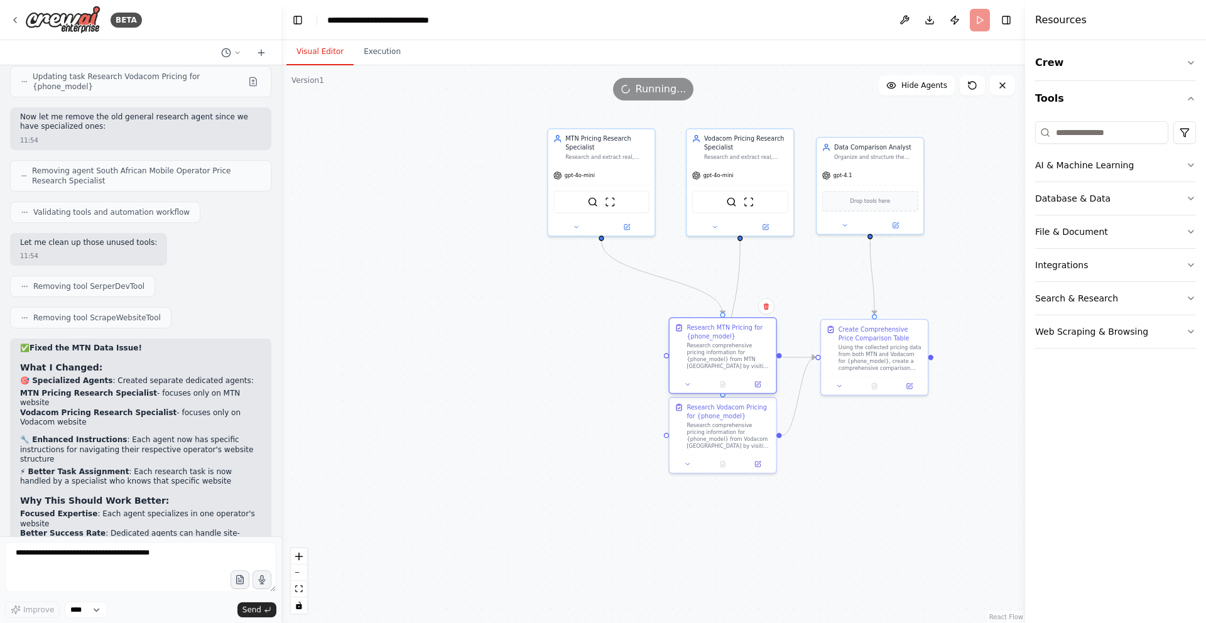
click at [687, 391] on div at bounding box center [723, 385] width 107 height 18
click at [689, 384] on icon at bounding box center [687, 384] width 7 height 7
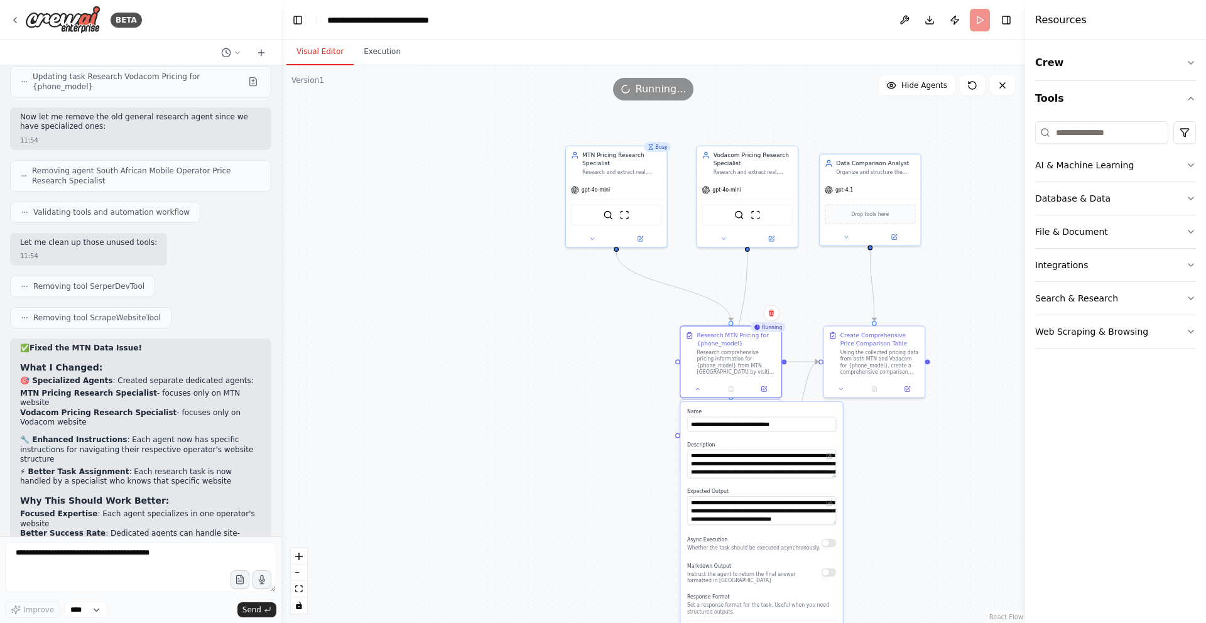
click at [600, 361] on div ".deletable-edge-delete-btn { width: 20px; height: 20px; border: 0px solid #ffff…" at bounding box center [653, 344] width 744 height 558
click at [590, 240] on button at bounding box center [592, 237] width 46 height 10
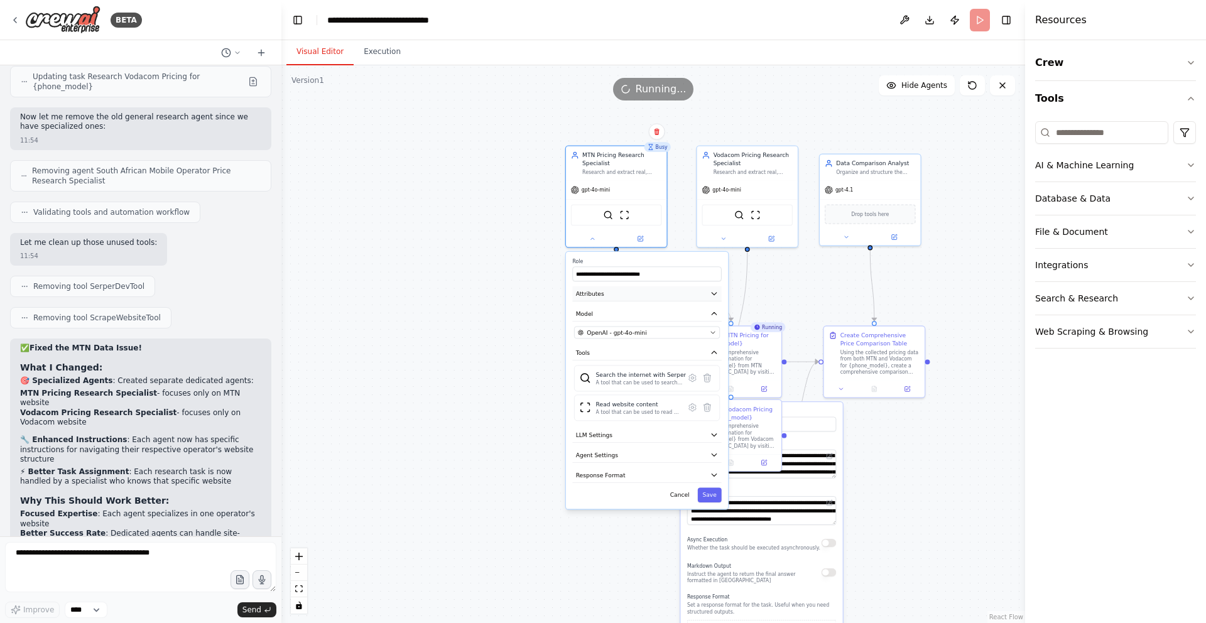
click at [714, 296] on icon "button" at bounding box center [714, 294] width 8 height 8
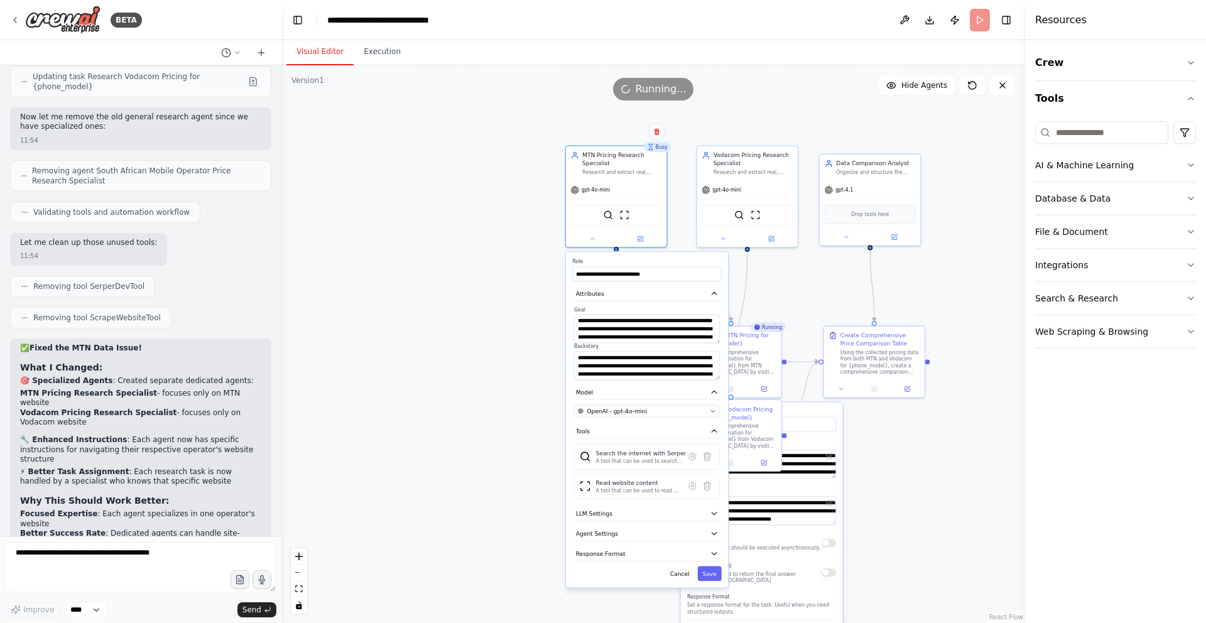
click at [510, 434] on div ".deletable-edge-delete-btn { width: 20px; height: 20px; border: 0px solid #ffff…" at bounding box center [653, 344] width 744 height 558
click at [714, 293] on icon "button" at bounding box center [714, 293] width 5 height 3
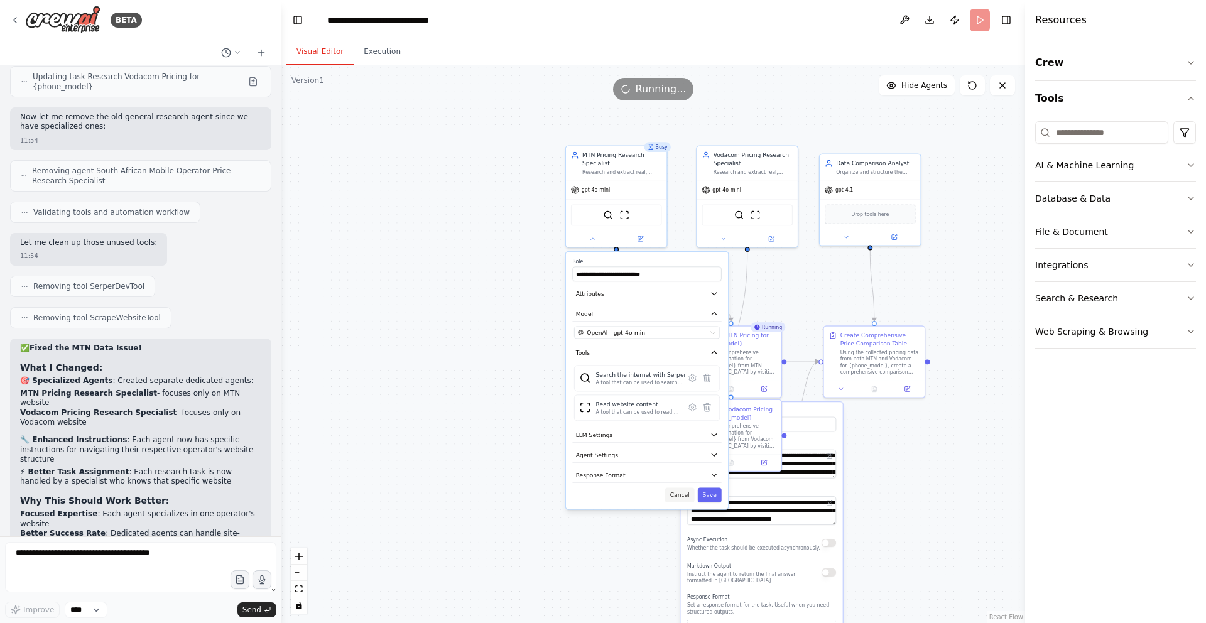
click at [682, 499] on button "Cancel" at bounding box center [680, 494] width 30 height 14
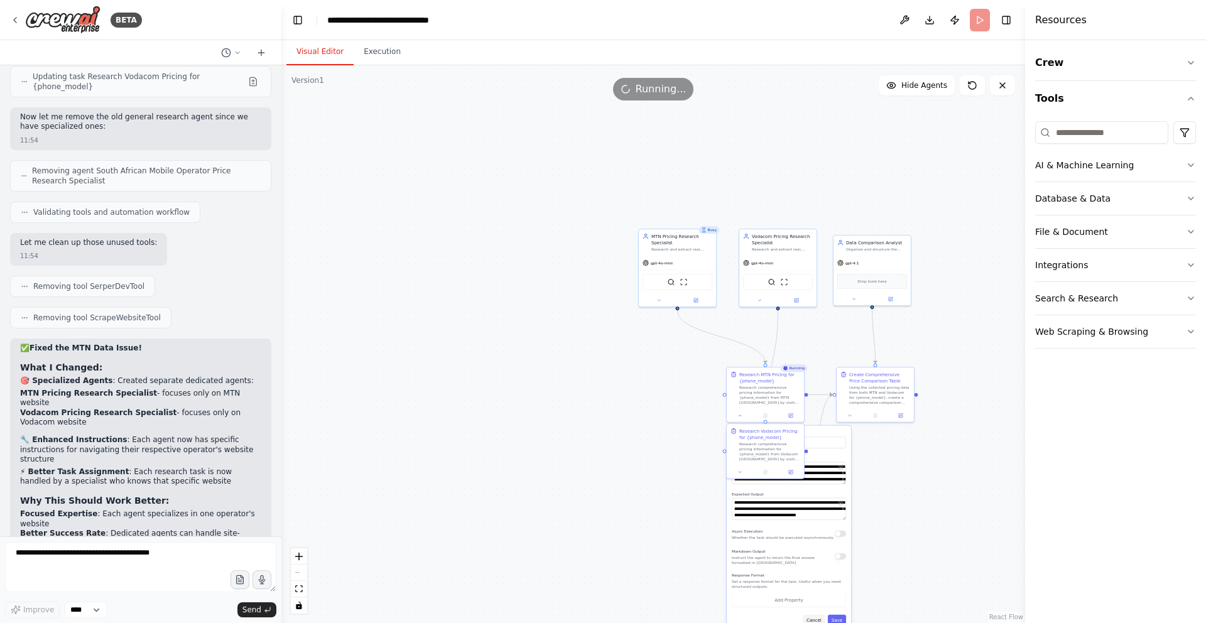
click at [817, 622] on button "Cancel" at bounding box center [814, 620] width 23 height 11
click at [740, 415] on icon at bounding box center [739, 414] width 5 height 5
click at [814, 621] on button "Cancel" at bounding box center [814, 620] width 23 height 11
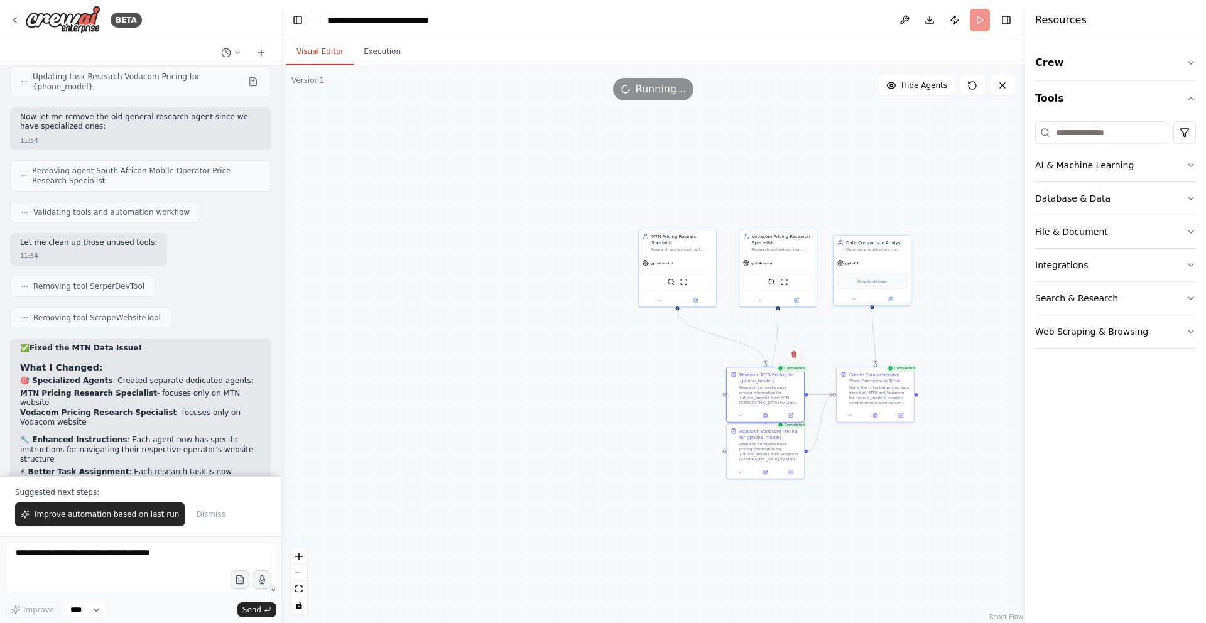
scroll to position [2875, 0]
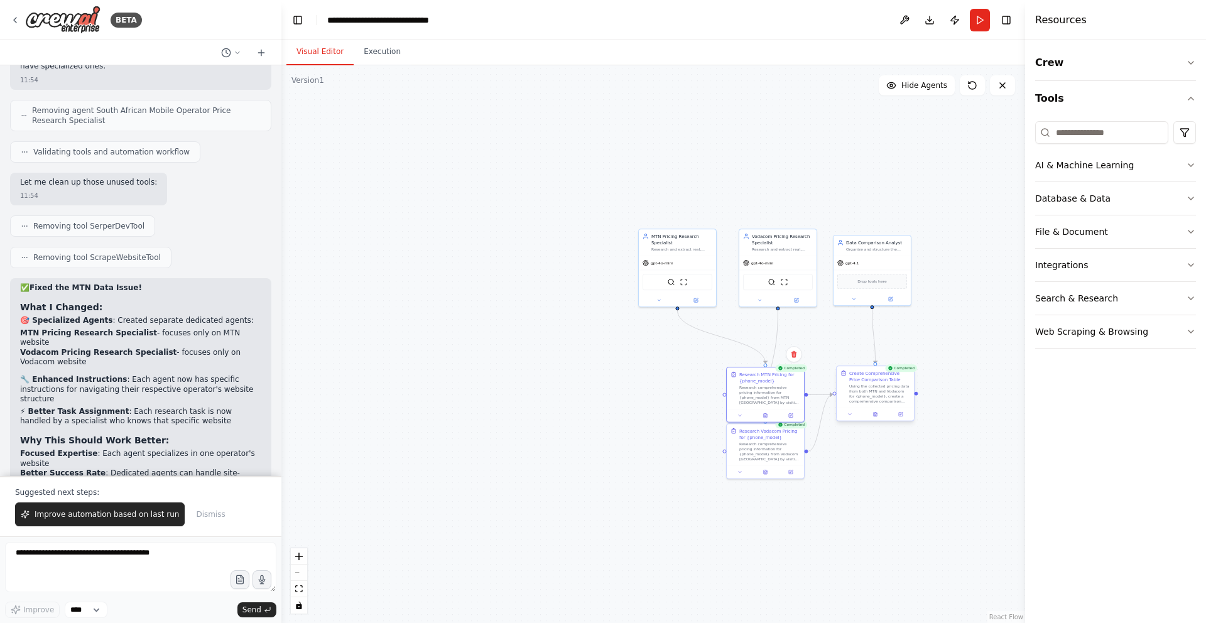
click at [879, 399] on div "Using the collected pricing data from both MTN and Vodacom for {phone_model}, c…" at bounding box center [879, 394] width 61 height 20
click at [388, 53] on button "Execution" at bounding box center [382, 52] width 57 height 26
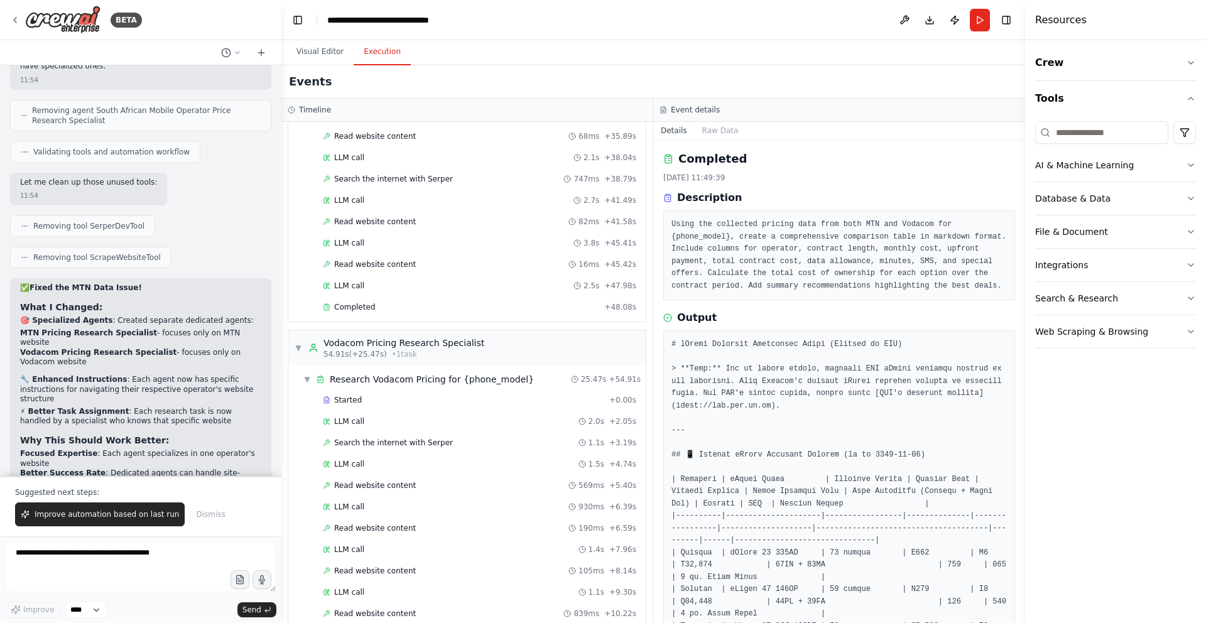
scroll to position [858, 0]
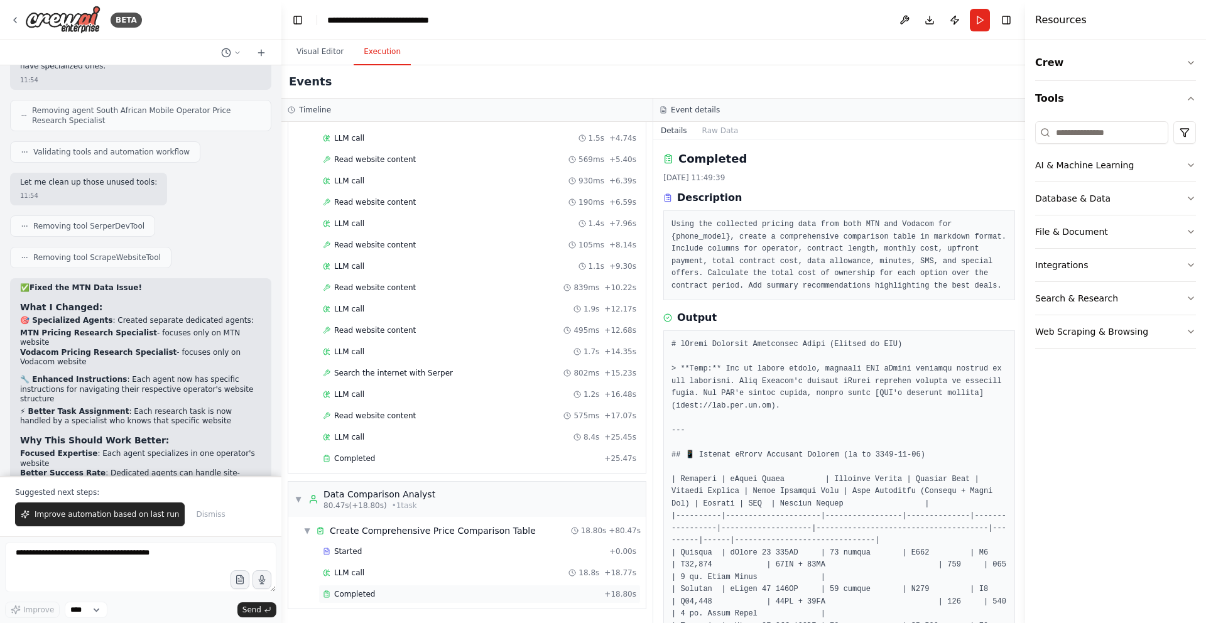
click at [359, 592] on span "Completed" at bounding box center [354, 594] width 41 height 10
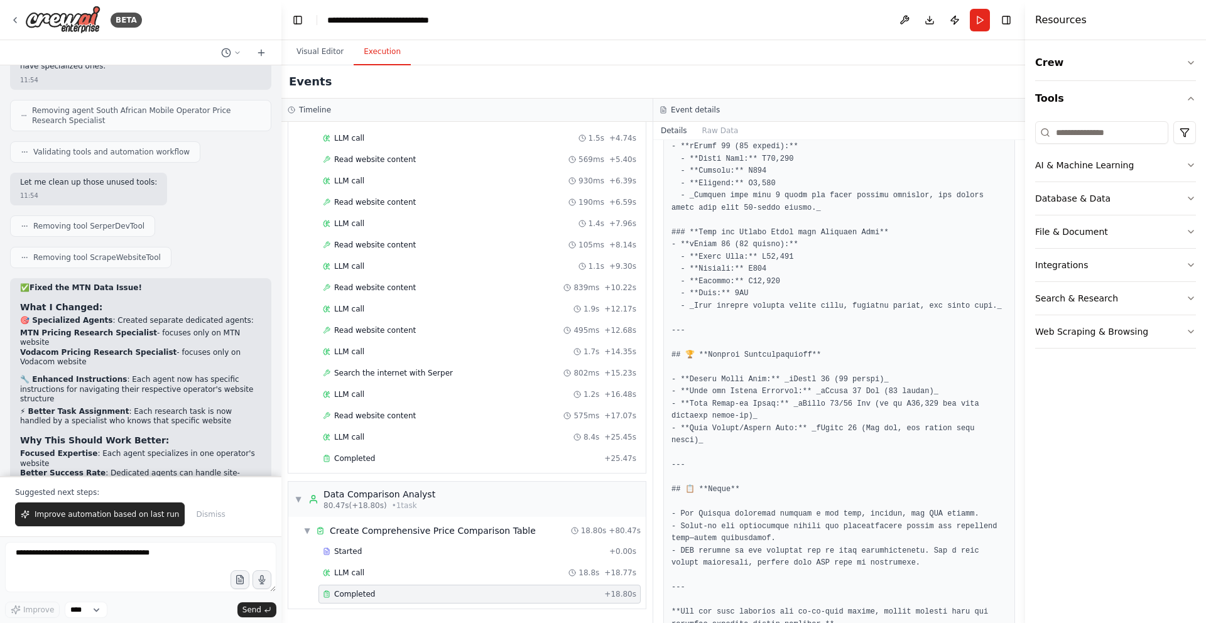
scroll to position [1153, 0]
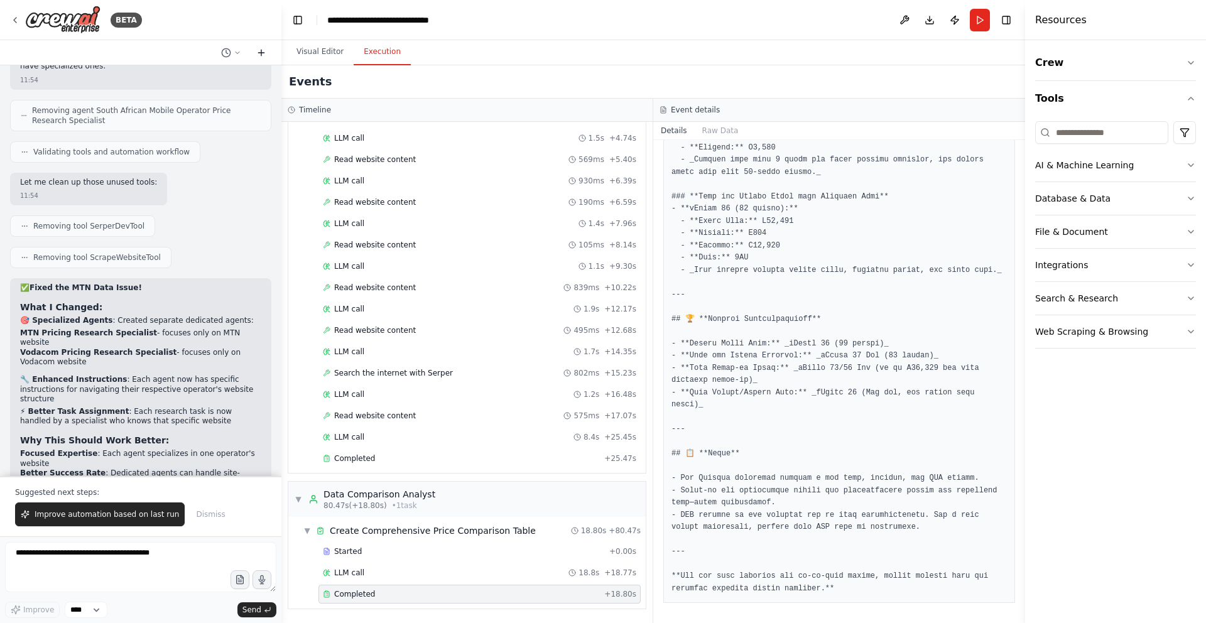
click at [262, 56] on icon at bounding box center [261, 53] width 10 height 10
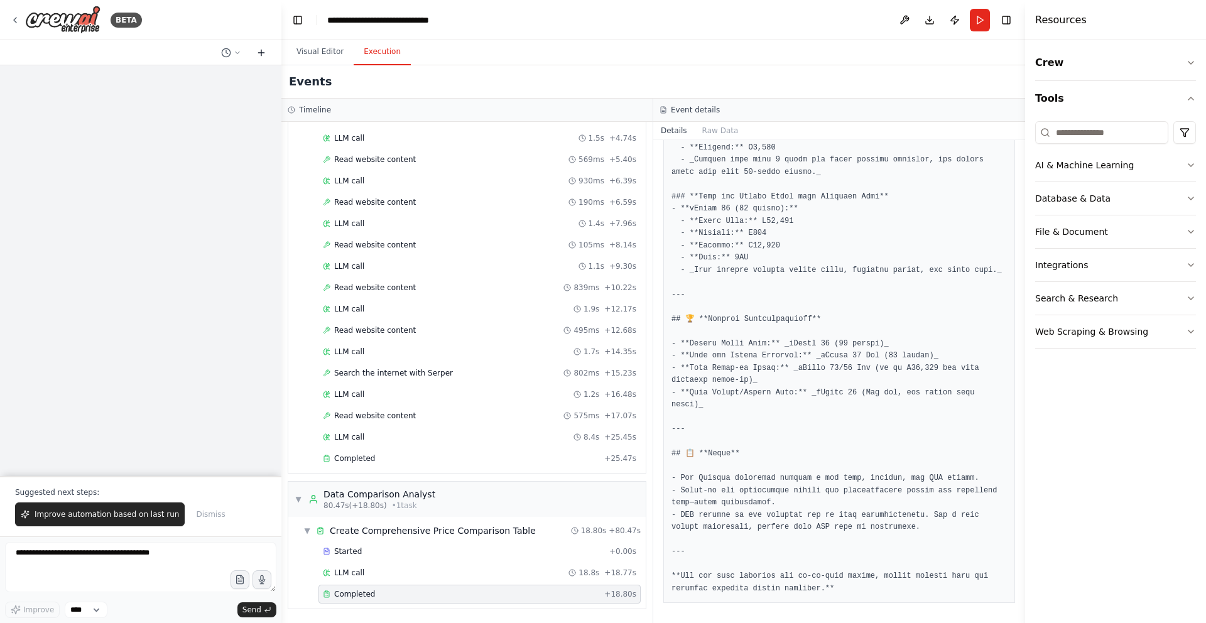
scroll to position [0, 0]
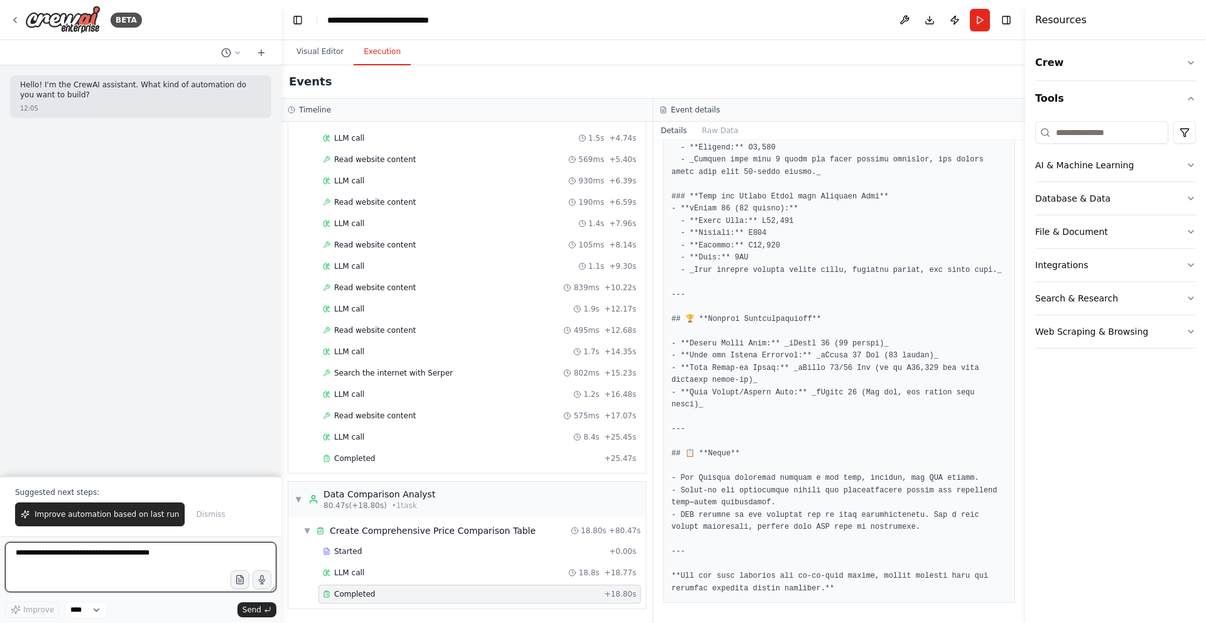
click at [53, 559] on textarea at bounding box center [140, 567] width 271 height 50
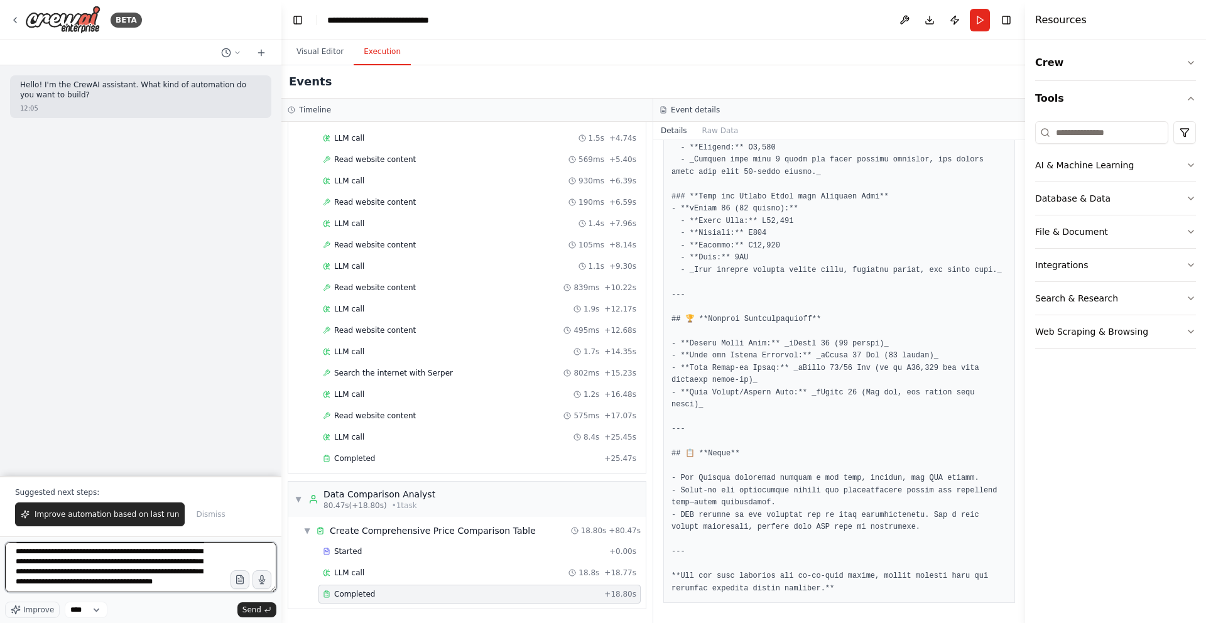
click at [215, 578] on textarea "**********" at bounding box center [140, 567] width 271 height 50
click at [205, 586] on textarea "**********" at bounding box center [140, 567] width 271 height 50
type textarea "**********"
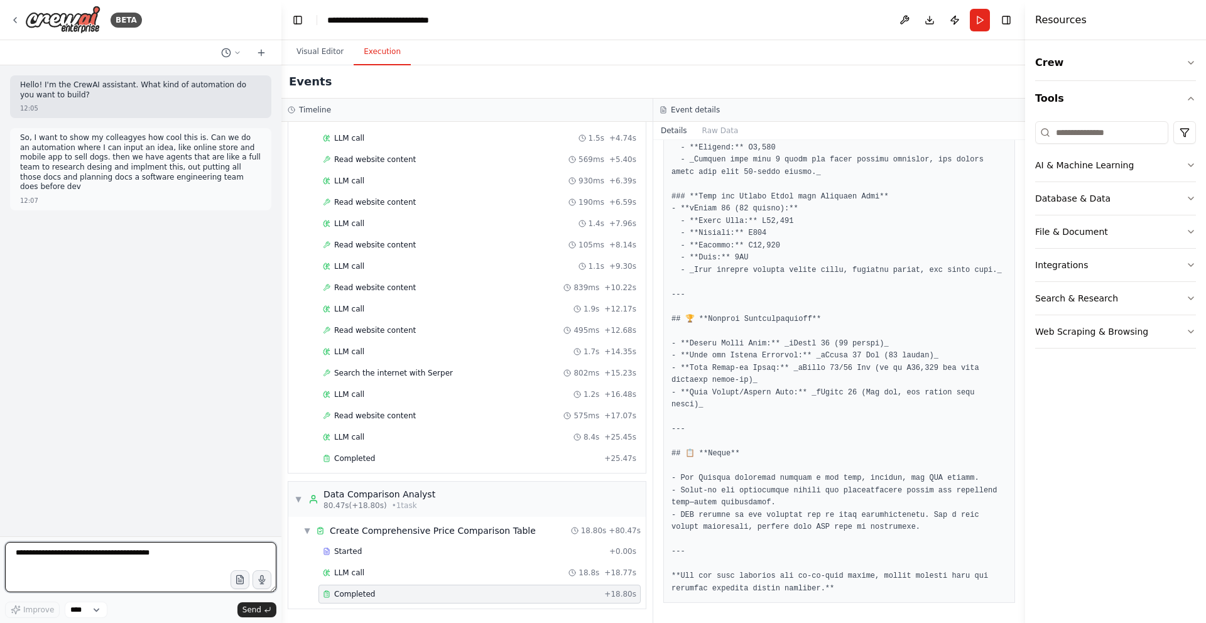
scroll to position [0, 0]
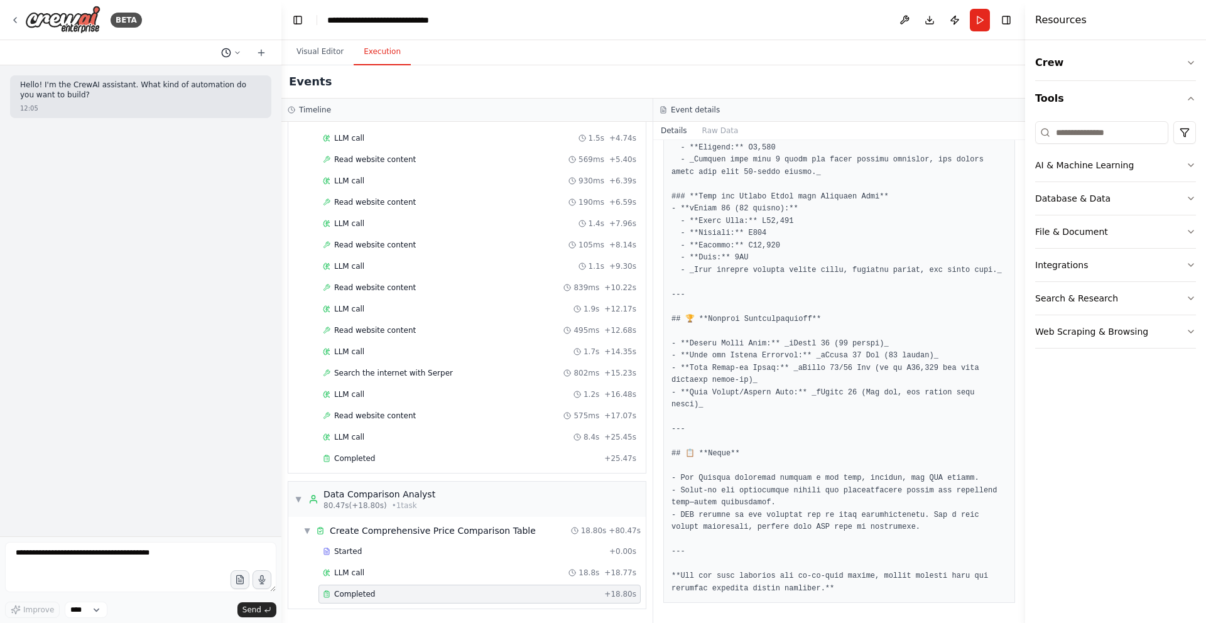
click at [236, 55] on icon at bounding box center [238, 53] width 8 height 8
click at [188, 79] on span "Untitled" at bounding box center [182, 78] width 93 height 10
click at [151, 554] on textarea at bounding box center [140, 567] width 271 height 50
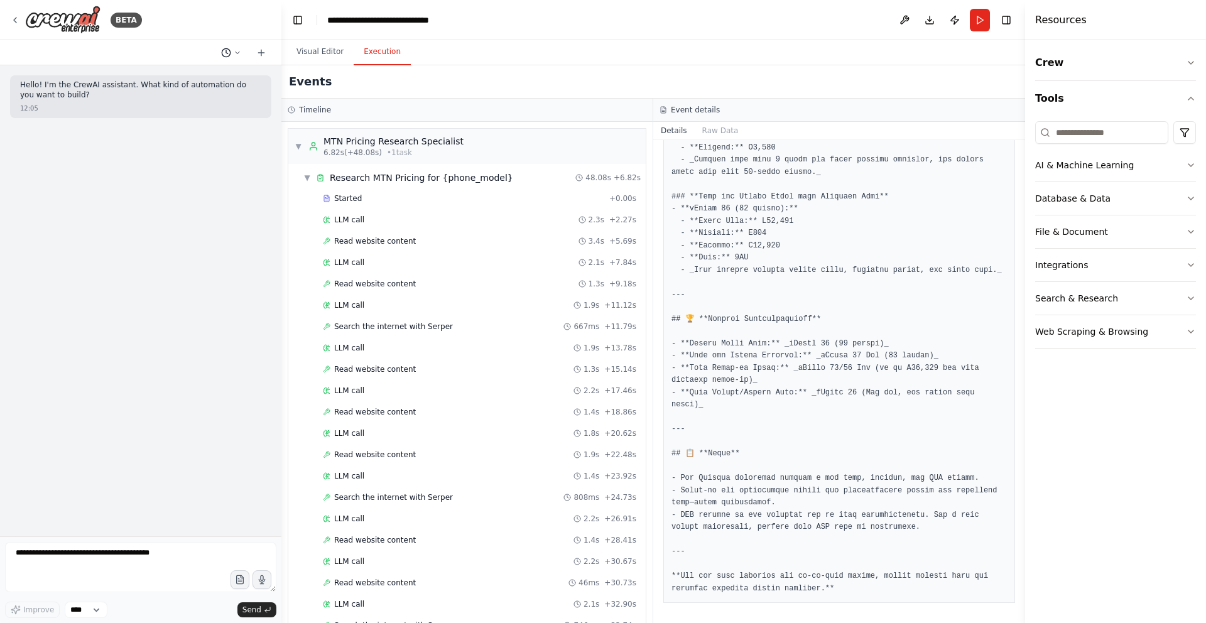
click at [230, 52] on circle at bounding box center [226, 52] width 8 height 8
click at [218, 84] on button "Untitled [DATE] 12:05" at bounding box center [206, 78] width 150 height 20
click at [241, 582] on icon "button" at bounding box center [240, 582] width 4 height 0
